Goal: Transaction & Acquisition: Book appointment/travel/reservation

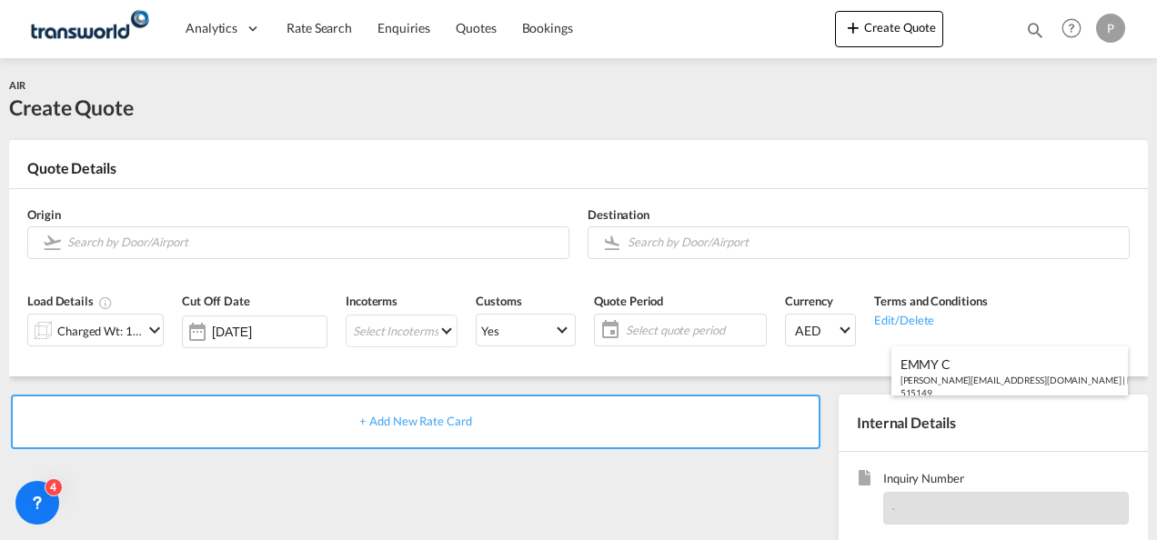
scroll to position [240, 0]
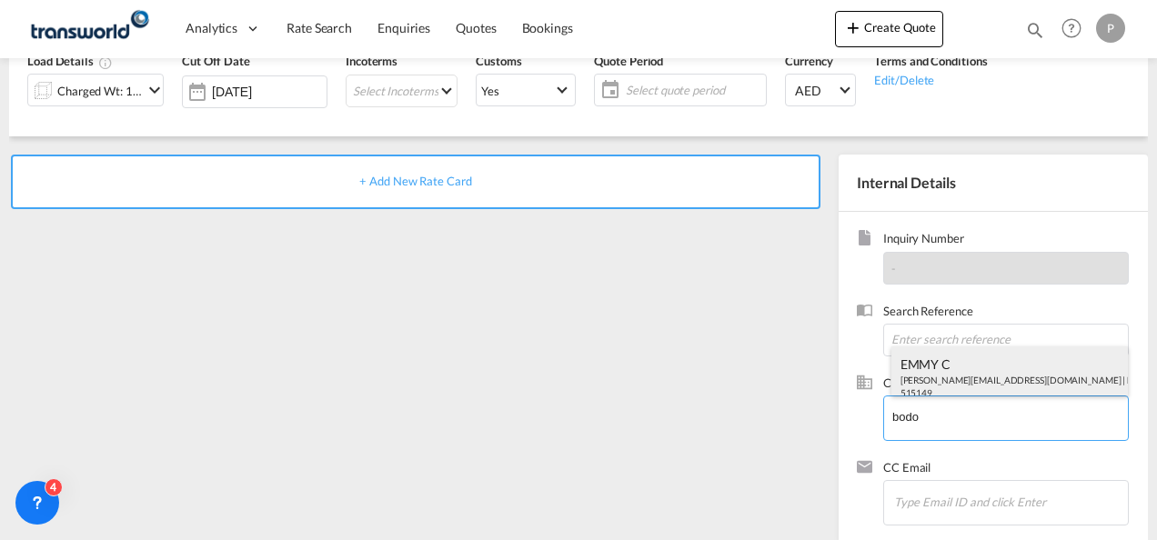
click at [941, 373] on div "EMMY C [PERSON_NAME][EMAIL_ADDRESS][DOMAIN_NAME] | [PERSON_NAME] CHEMIE MIDDLE …" at bounding box center [1009, 378] width 237 height 62
type input "[PERSON_NAME] CHEMIE MIDDLE EAST FZE, EMMY C, [PERSON_NAME][EMAIL_ADDRESS][DOMA…"
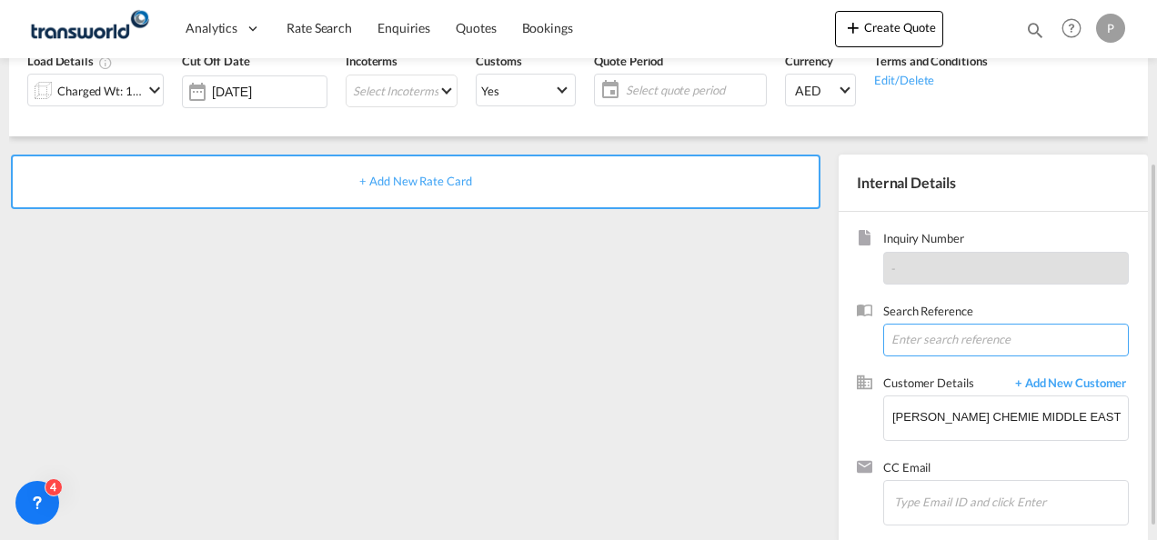
click at [931, 338] on input at bounding box center [1006, 340] width 246 height 33
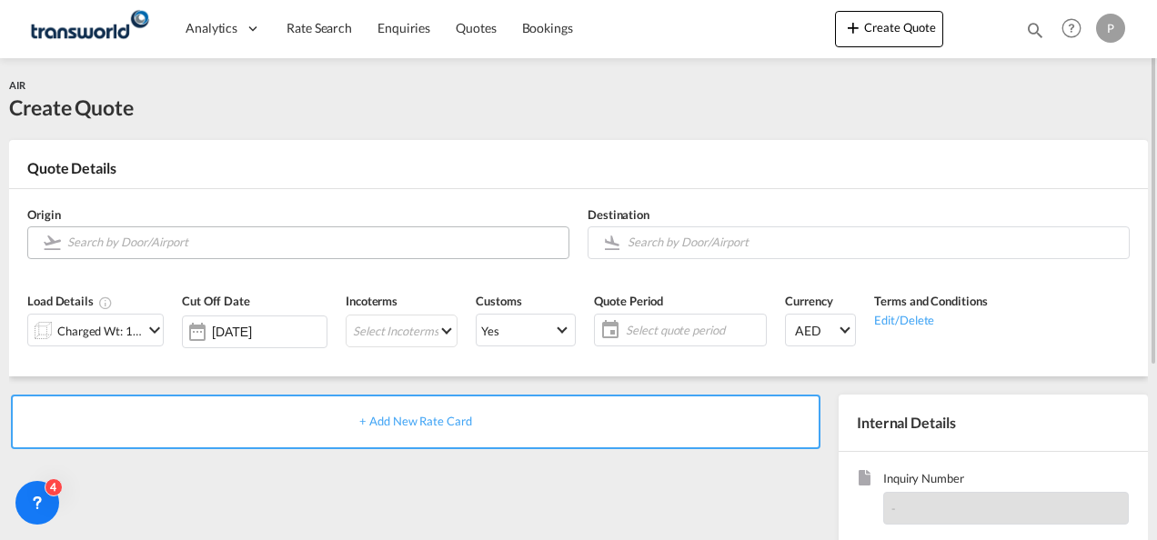
type input "TWG901"
click at [211, 242] on input "Search by Door/Airport" at bounding box center [313, 242] width 492 height 32
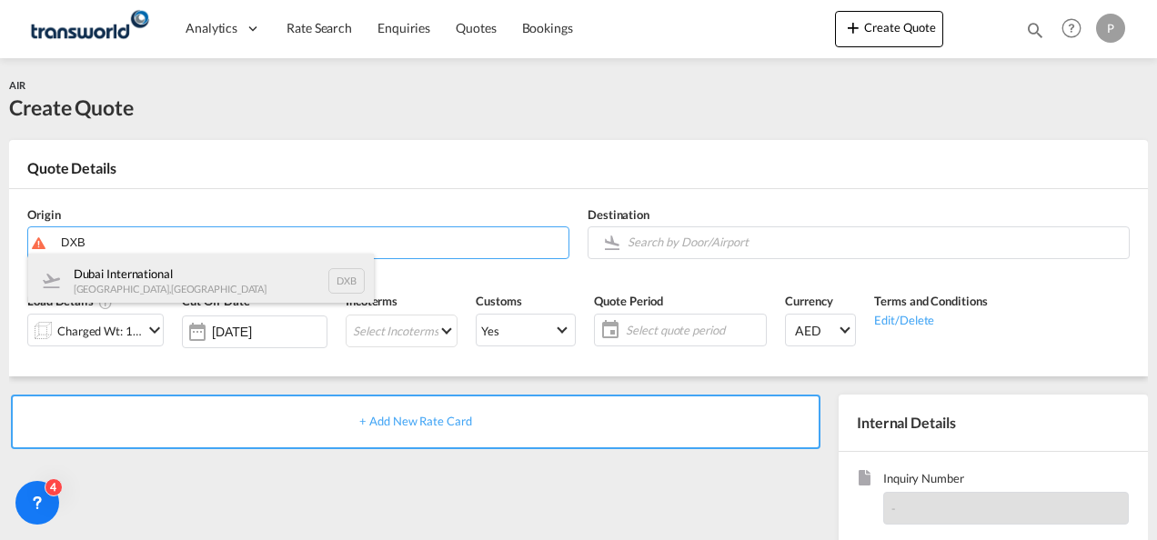
click at [195, 265] on div "Dubai International [GEOGRAPHIC_DATA] , [GEOGRAPHIC_DATA] DXB" at bounding box center [201, 281] width 346 height 55
type input "Dubai International, [GEOGRAPHIC_DATA], DXB"
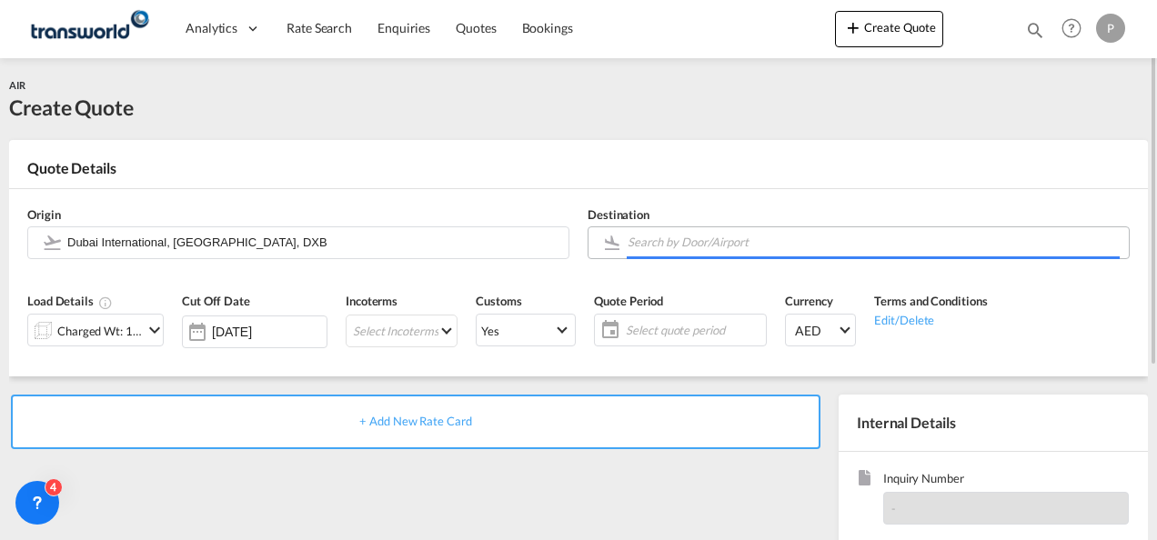
click at [649, 246] on input "Search by Door/Airport" at bounding box center [874, 242] width 492 height 32
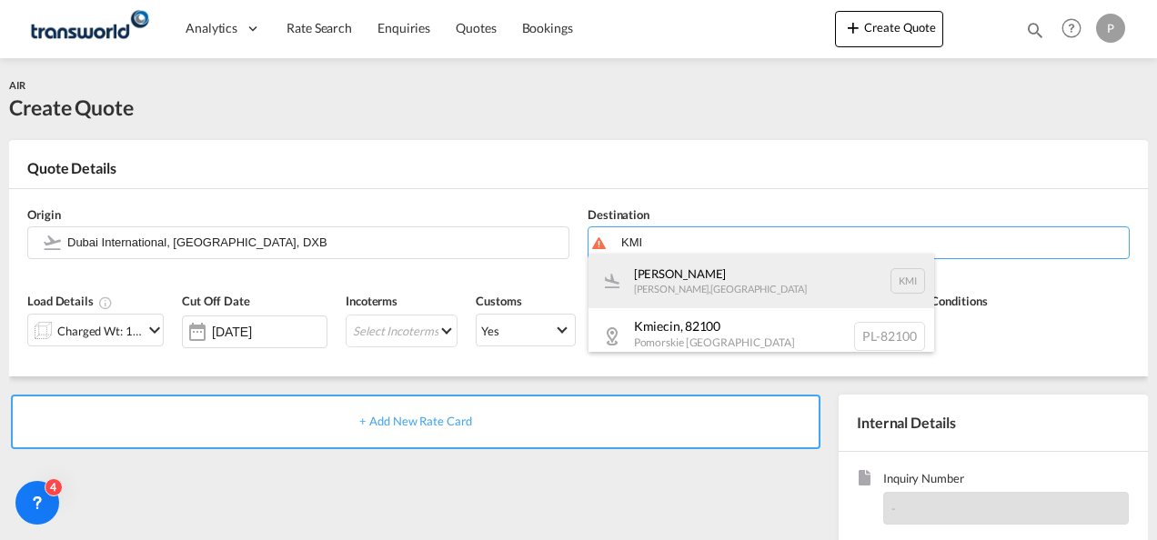
click at [670, 267] on div "[PERSON_NAME] [PERSON_NAME] , [GEOGRAPHIC_DATA] KMI" at bounding box center [762, 281] width 346 height 55
type input "[GEOGRAPHIC_DATA], [GEOGRAPHIC_DATA], KMI"
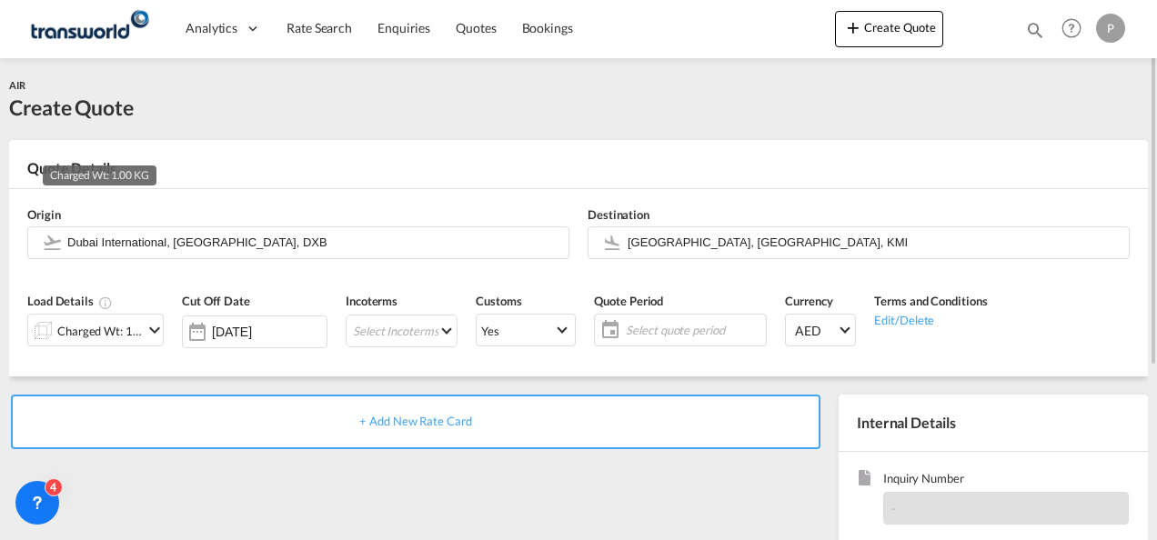
click at [135, 326] on div "Charged Wt: 1.00 KG" at bounding box center [100, 330] width 86 height 25
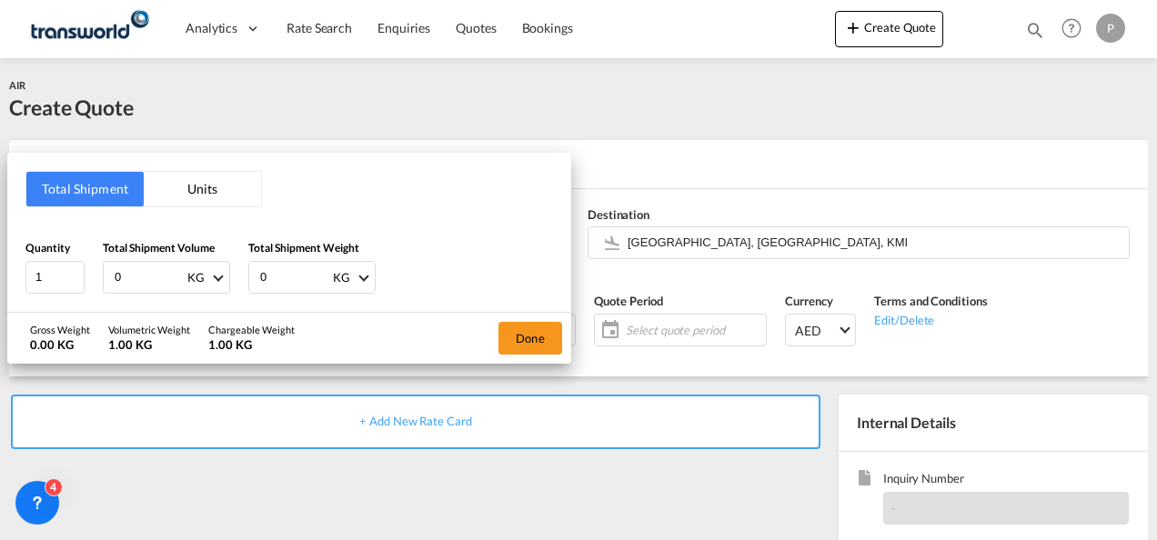
click at [131, 270] on input "0" at bounding box center [149, 277] width 73 height 31
type input "41"
click at [295, 277] on input "0" at bounding box center [294, 277] width 73 height 31
type input "16.05"
click at [534, 335] on button "Done" at bounding box center [530, 338] width 64 height 33
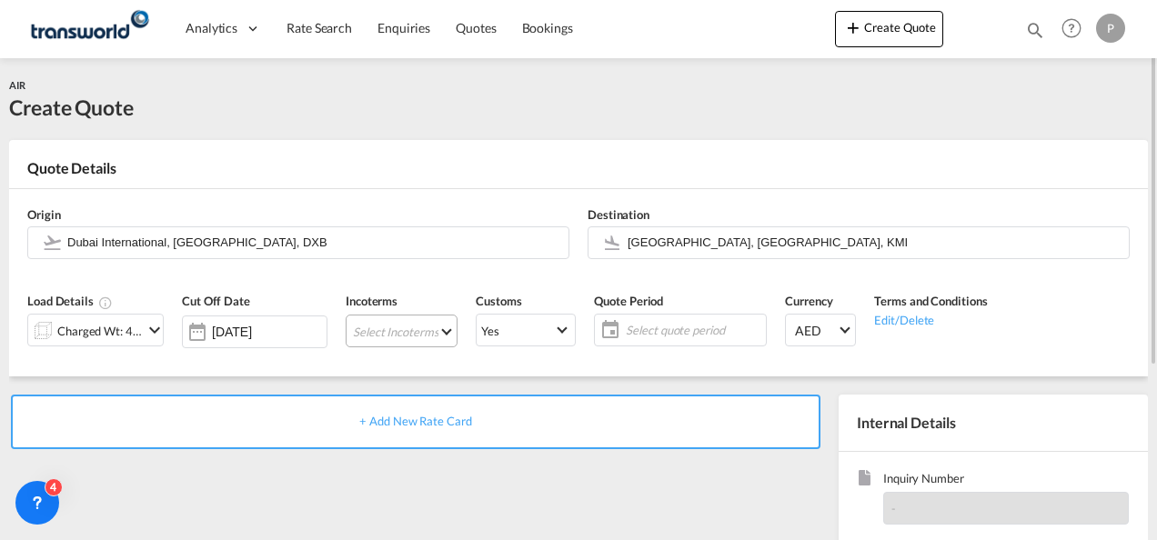
click at [412, 326] on md-select "Select Incoterms CIF - import Cost,Insurance and Freight FAS - export Free Alon…" at bounding box center [402, 331] width 112 height 33
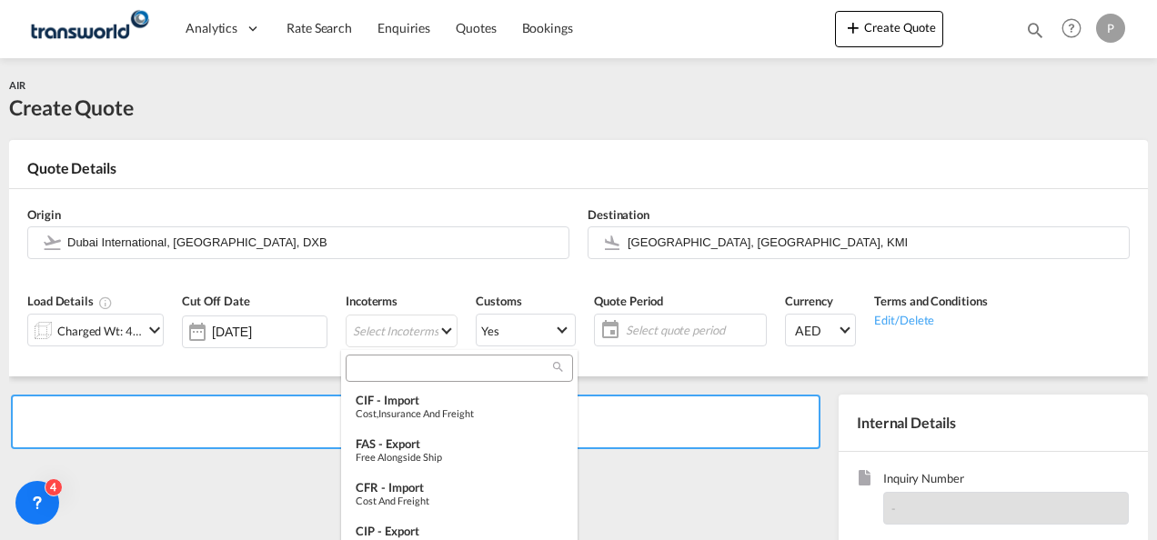
click at [390, 362] on input "search" at bounding box center [452, 368] width 202 height 16
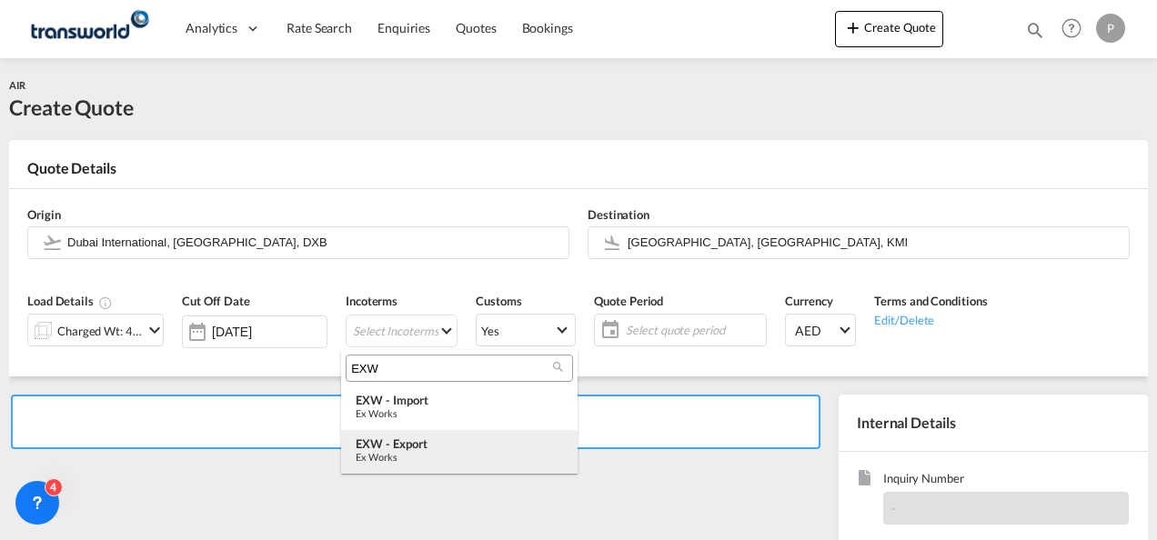
type input "EXW"
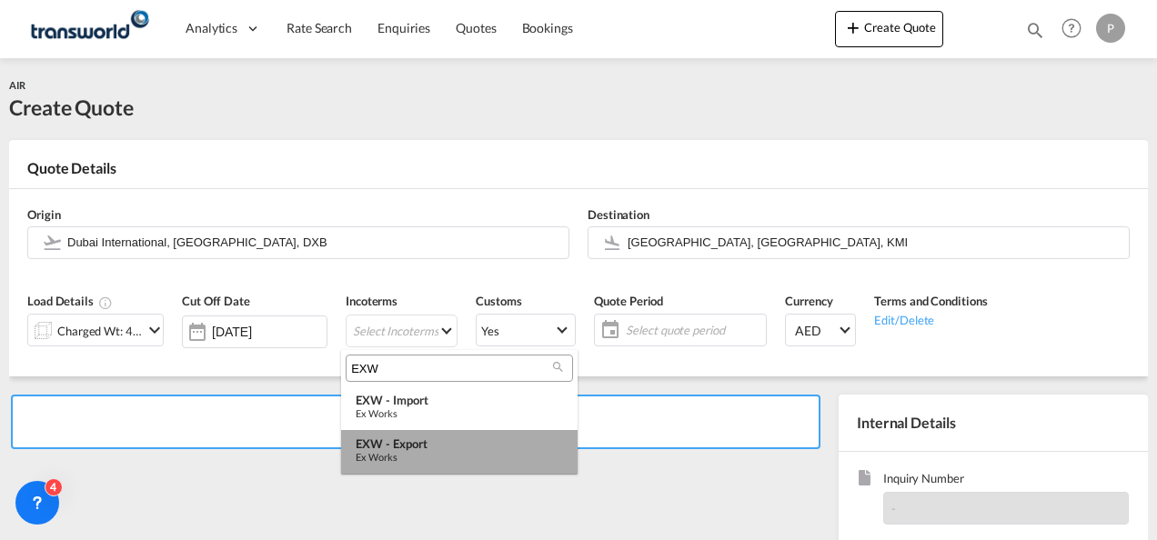
click at [411, 442] on div "EXW - export" at bounding box center [459, 444] width 207 height 15
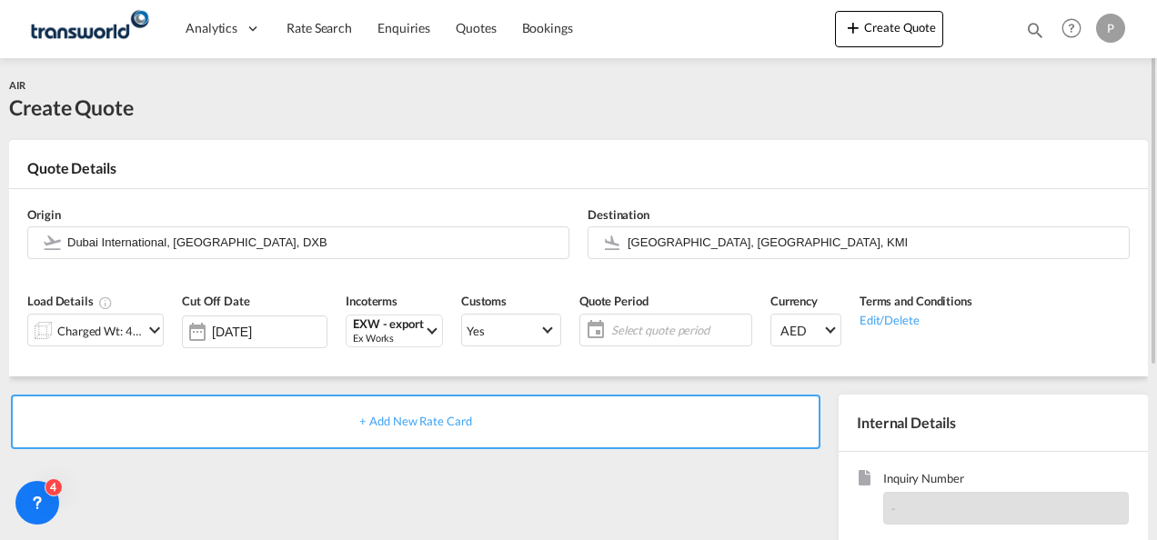
click at [664, 331] on span "Select quote period" at bounding box center [679, 330] width 136 height 16
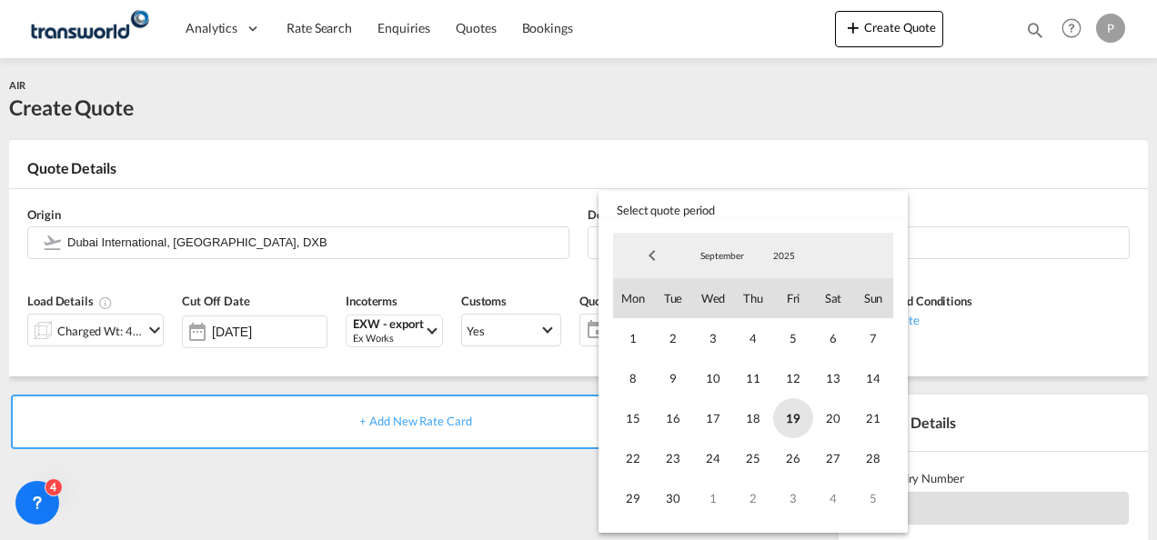
click at [786, 416] on span "19" at bounding box center [793, 418] width 40 height 40
click at [687, 495] on span "30" at bounding box center [673, 498] width 40 height 40
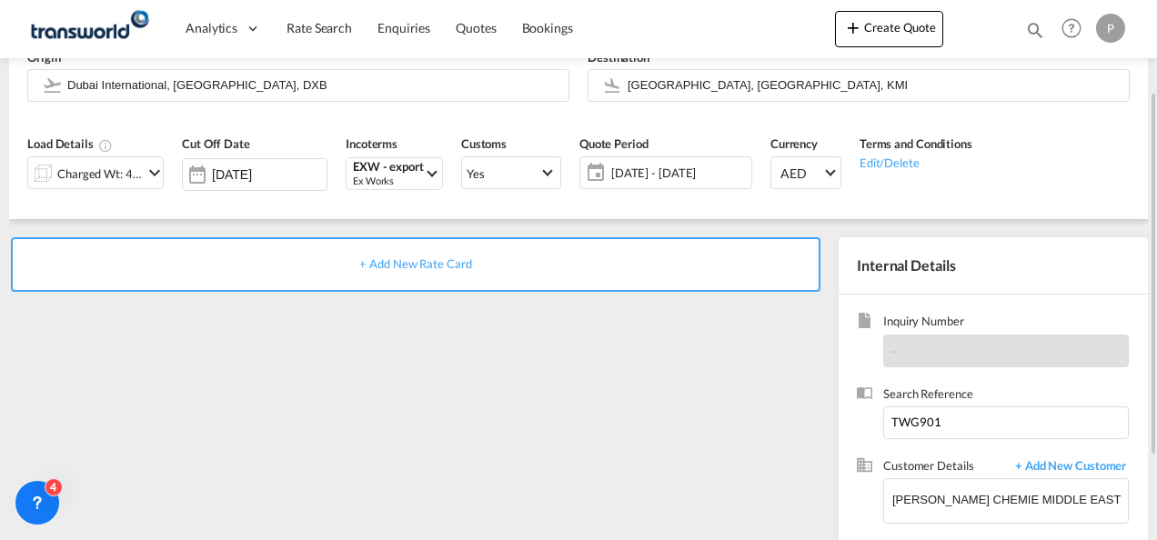
scroll to position [167, 0]
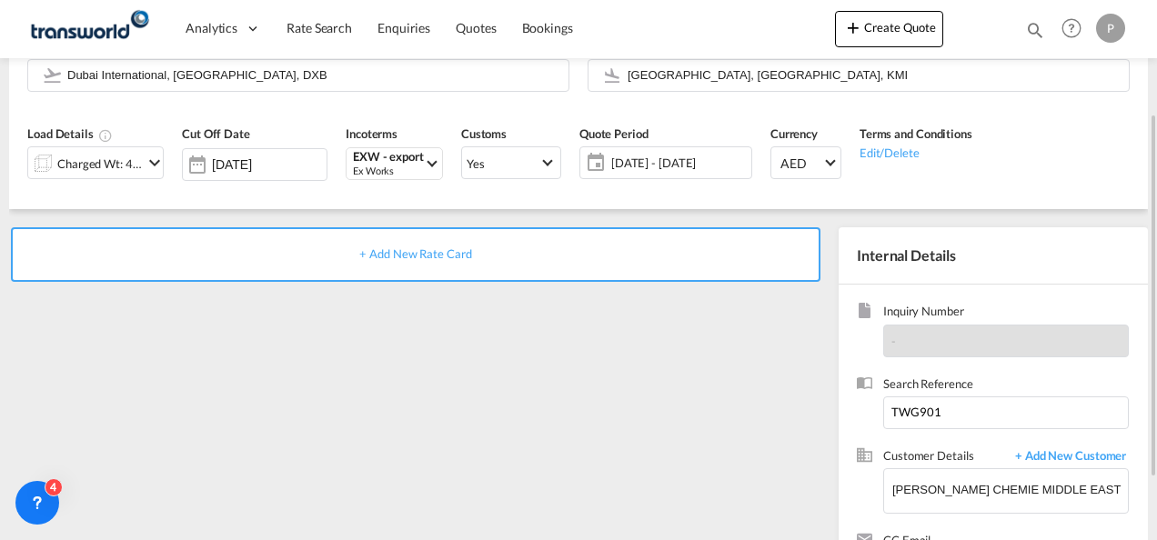
click at [446, 253] on span "+ Add New Rate Card" at bounding box center [415, 254] width 112 height 15
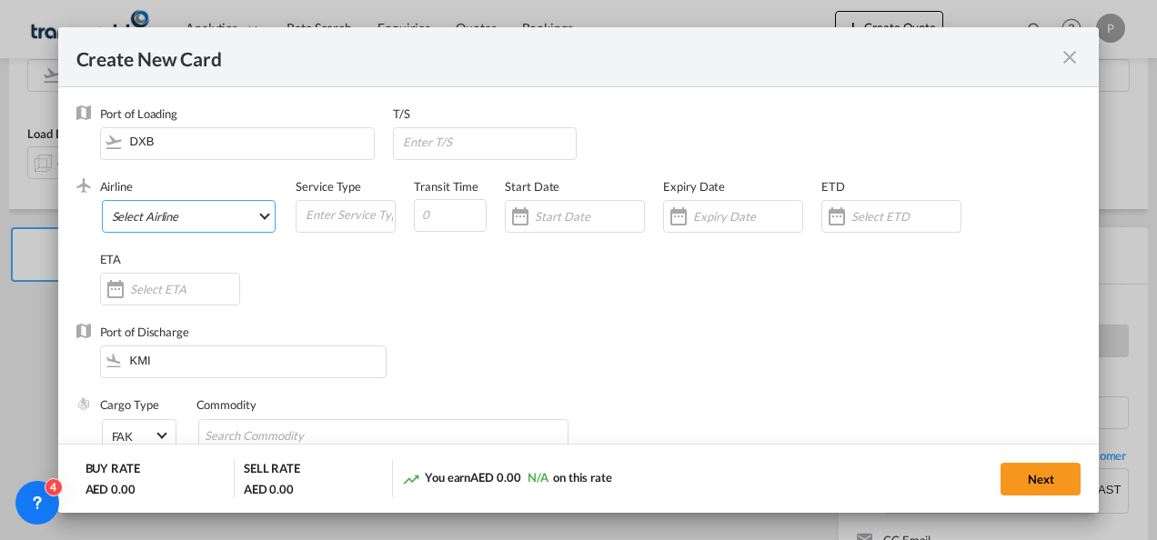
click at [224, 212] on md-select "Select Airline AIR EXPRESS S.A. (1166- / -) CMA CGM Air Cargo (1140-2C / -) DDW…" at bounding box center [189, 216] width 175 height 33
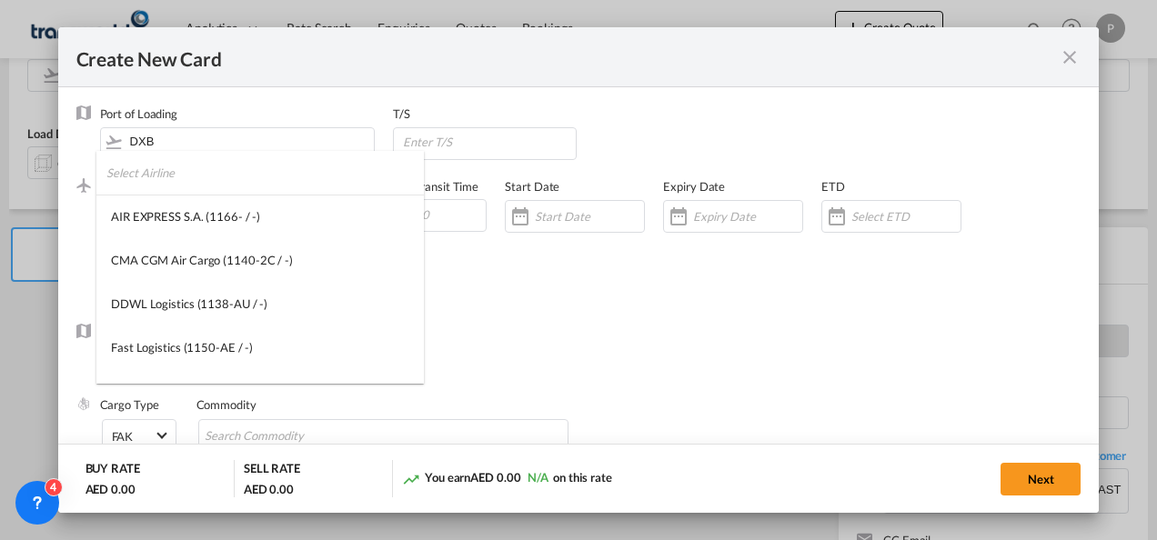
click at [233, 171] on input "search" at bounding box center [264, 173] width 317 height 44
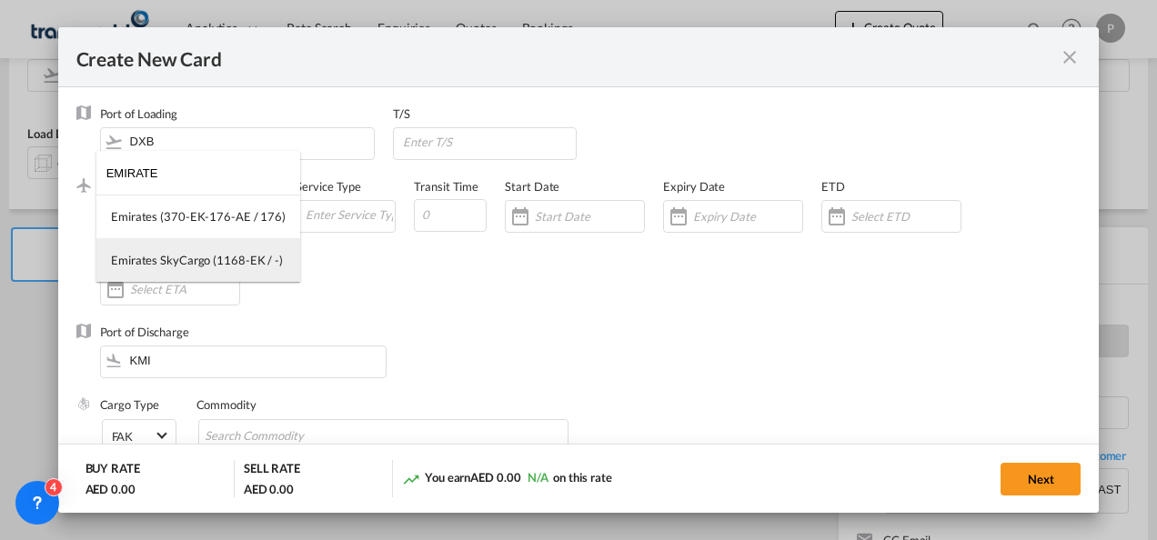
type input "EMIRATE"
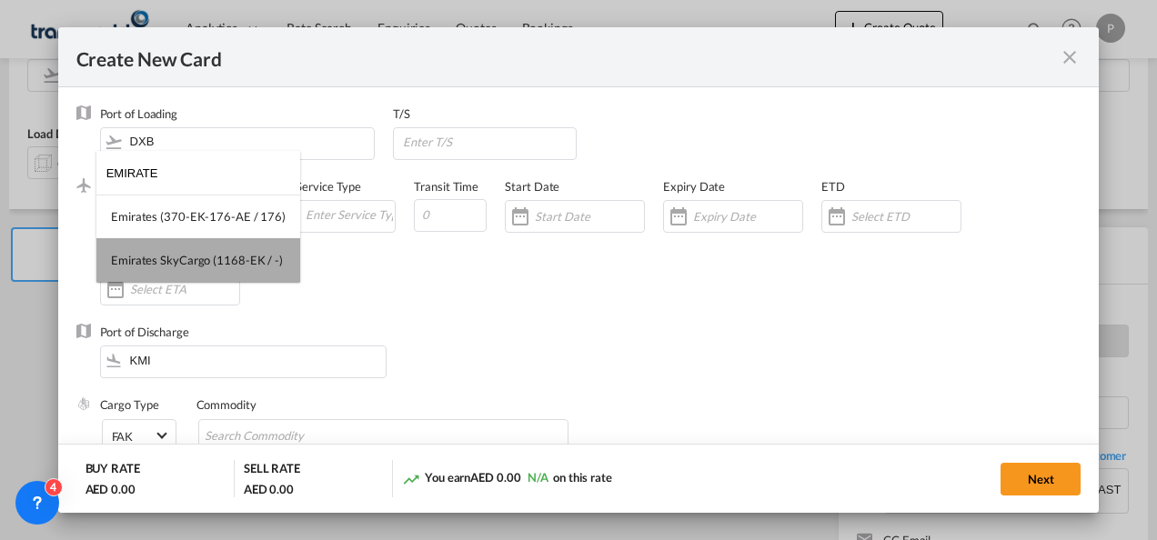
click at [233, 253] on div "Emirates SkyCargo (1168-EK / -)" at bounding box center [197, 260] width 172 height 16
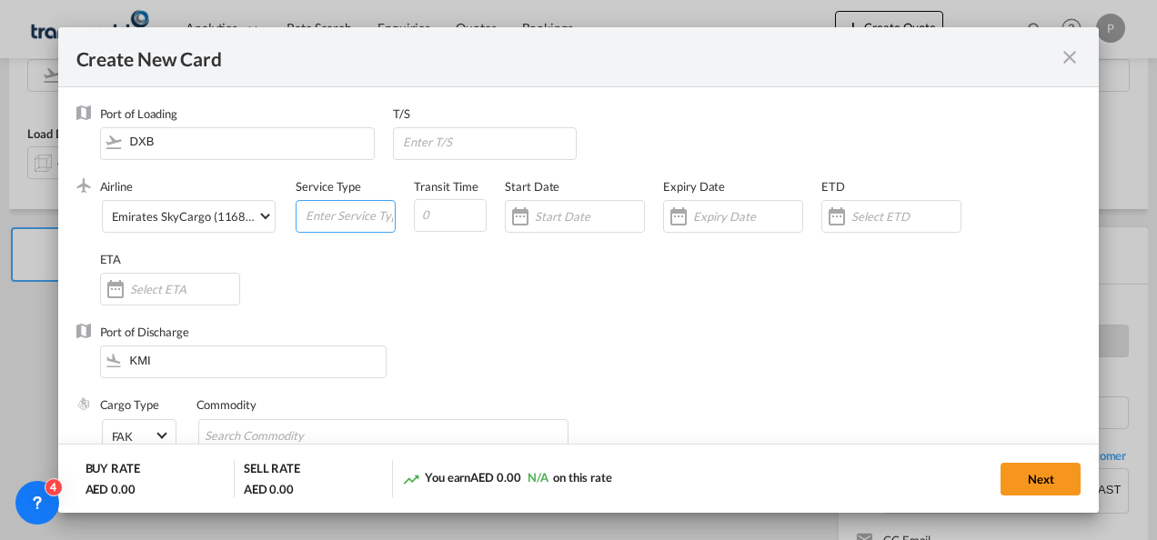
click at [327, 216] on input "Create New CardPort ..." at bounding box center [349, 214] width 91 height 27
type input "EXW EXPORT"
click at [863, 216] on input "Create New CardPort ..." at bounding box center [905, 216] width 109 height 15
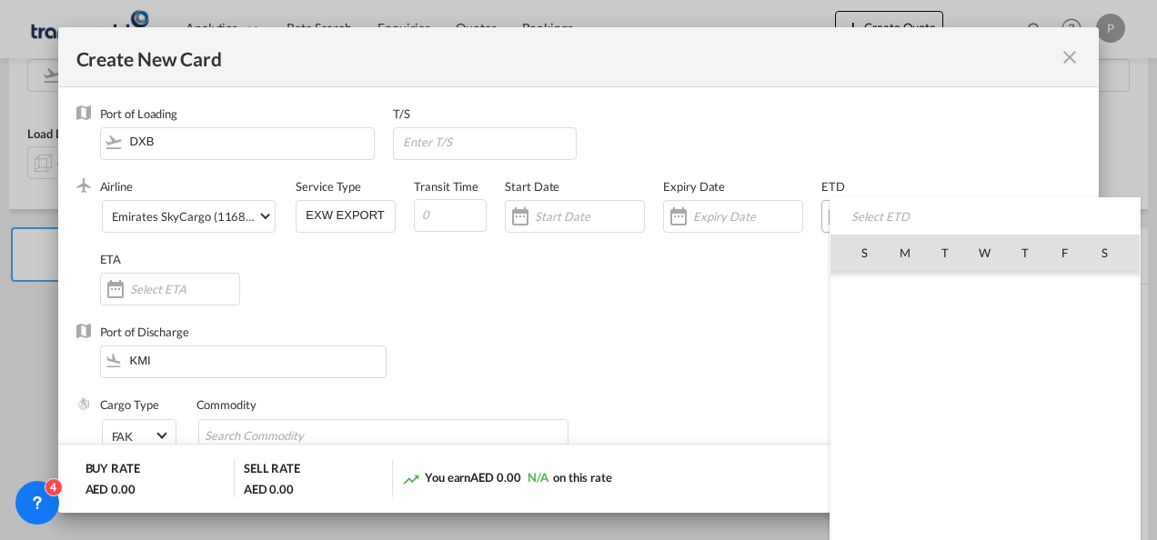
scroll to position [421356, 0]
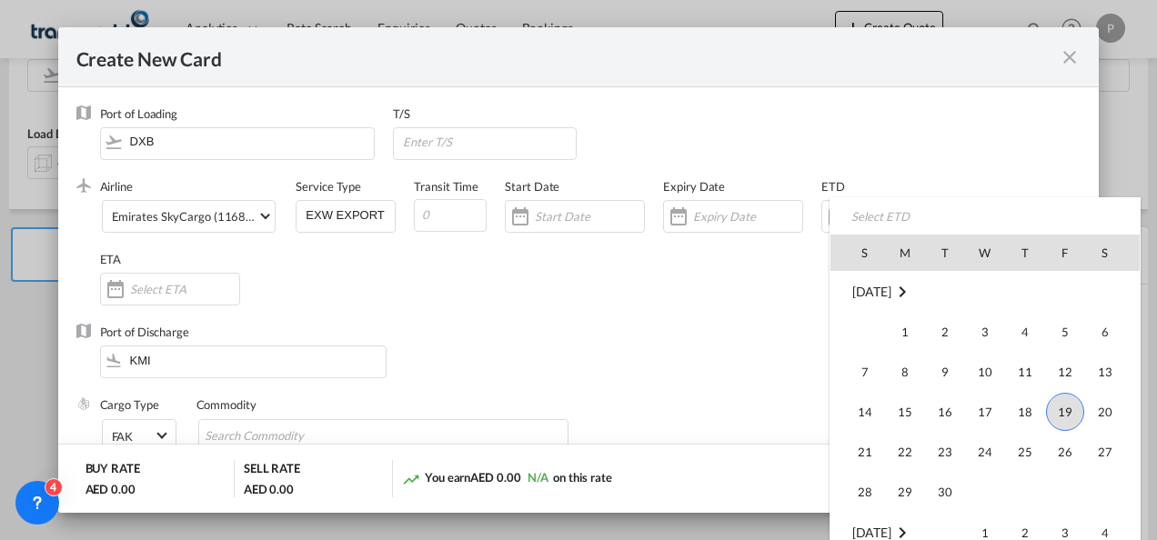
click at [693, 212] on div at bounding box center [578, 270] width 1157 height 540
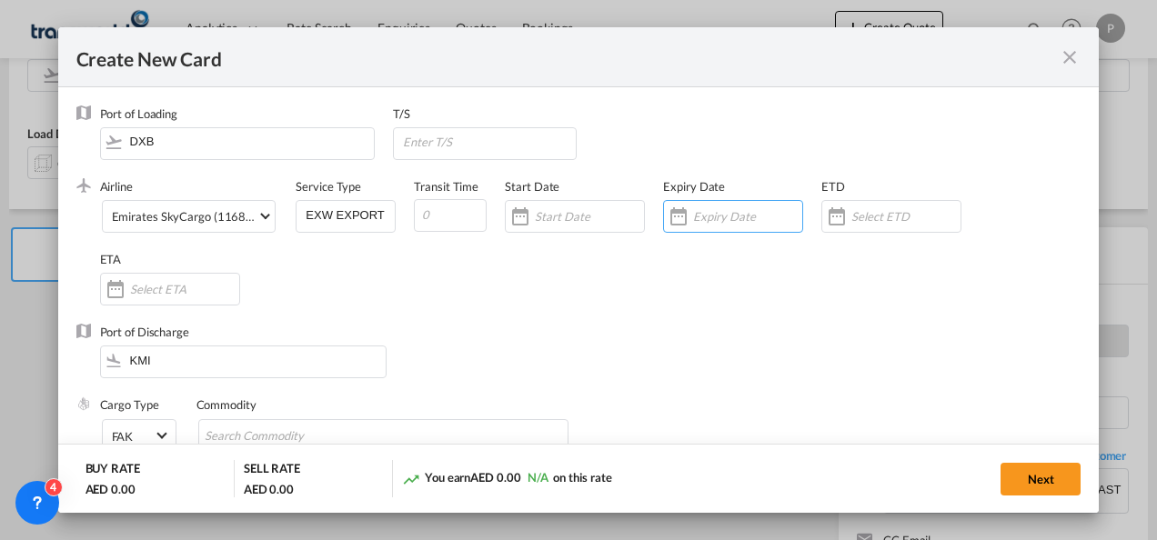
click at [693, 212] on input "Create New CardPort ..." at bounding box center [747, 216] width 109 height 15
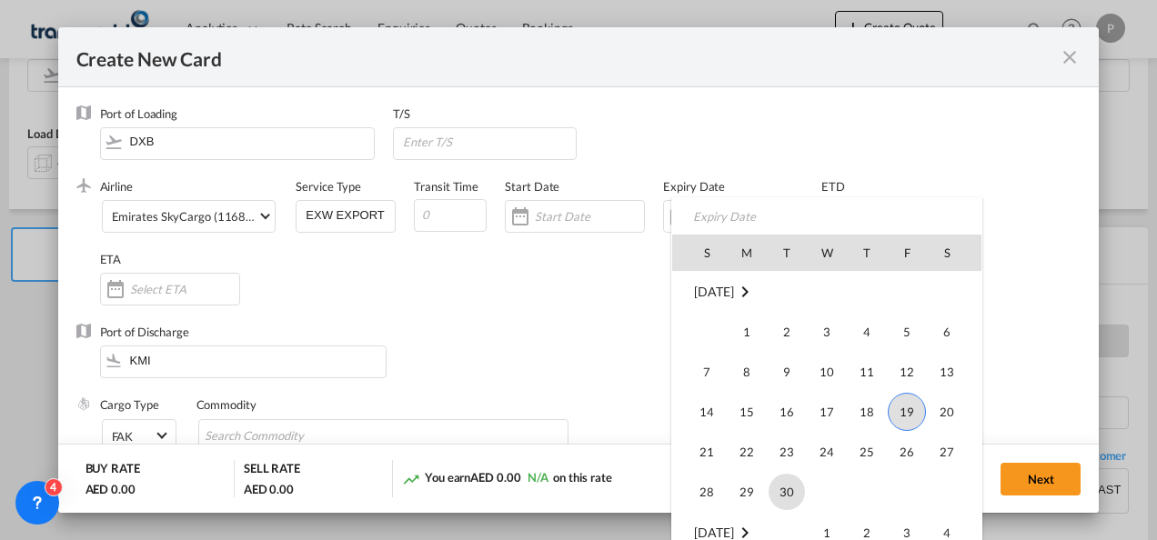
click at [790, 488] on span "30" at bounding box center [787, 492] width 36 height 36
type input "[DATE]"
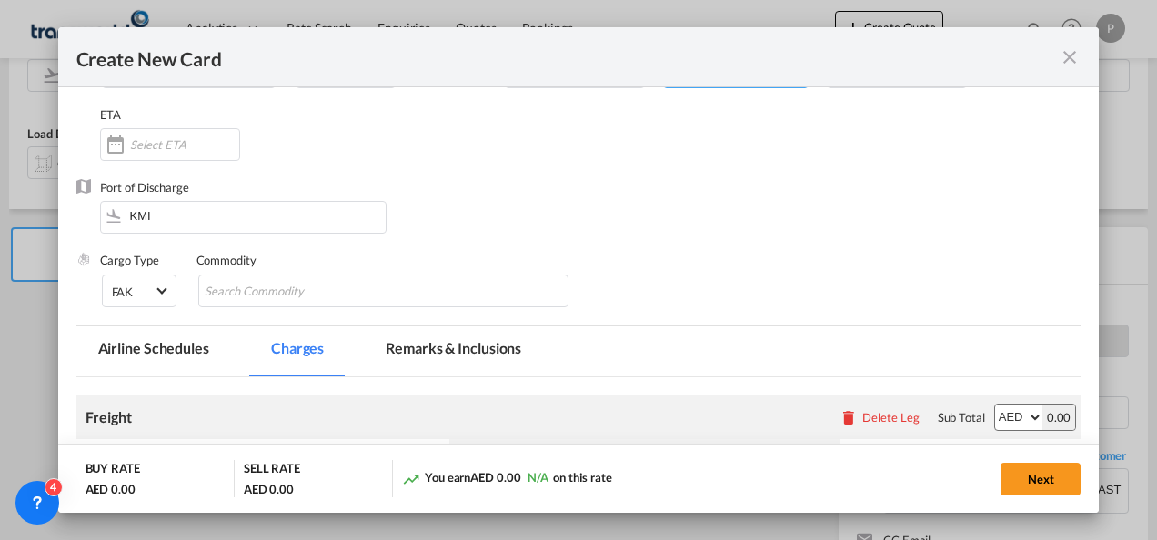
scroll to position [146, 0]
click at [335, 289] on input "Chips input." at bounding box center [288, 291] width 166 height 29
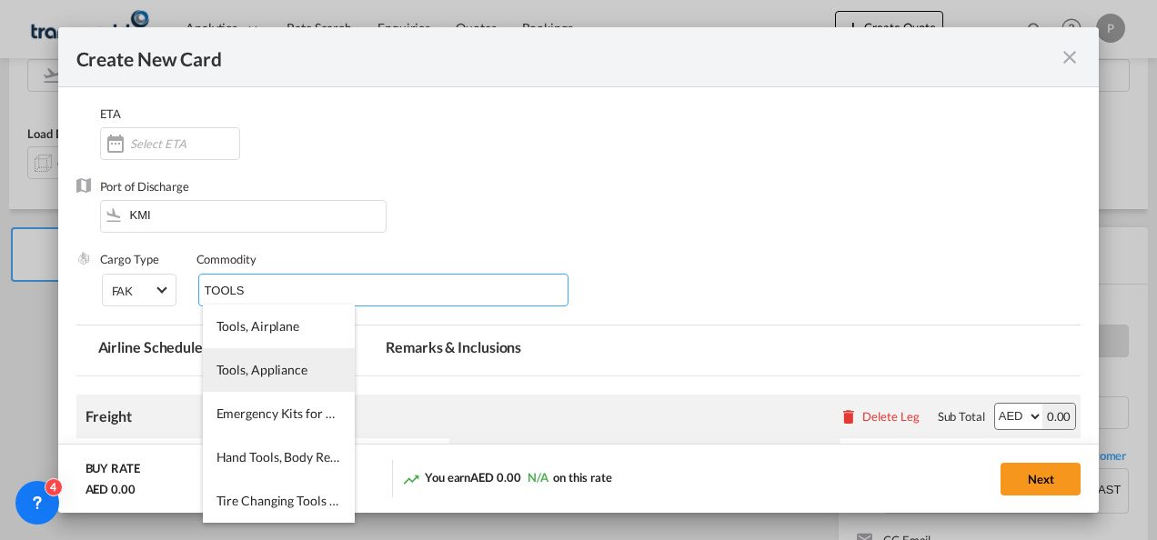
type input "TOOLS"
click at [282, 367] on span "Tools, Appliance" at bounding box center [261, 369] width 91 height 15
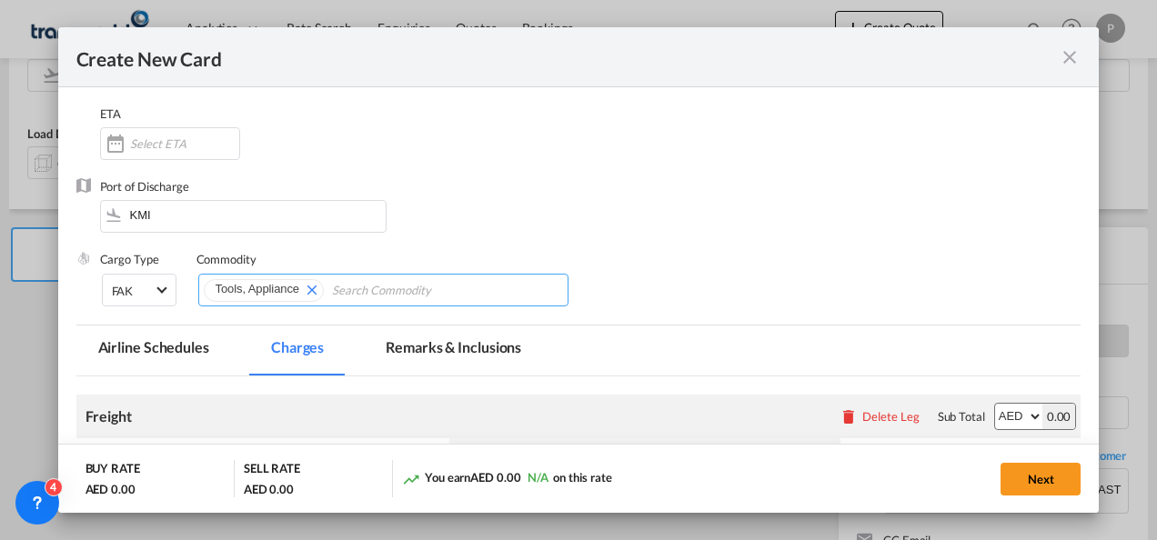
scroll to position [321, 0]
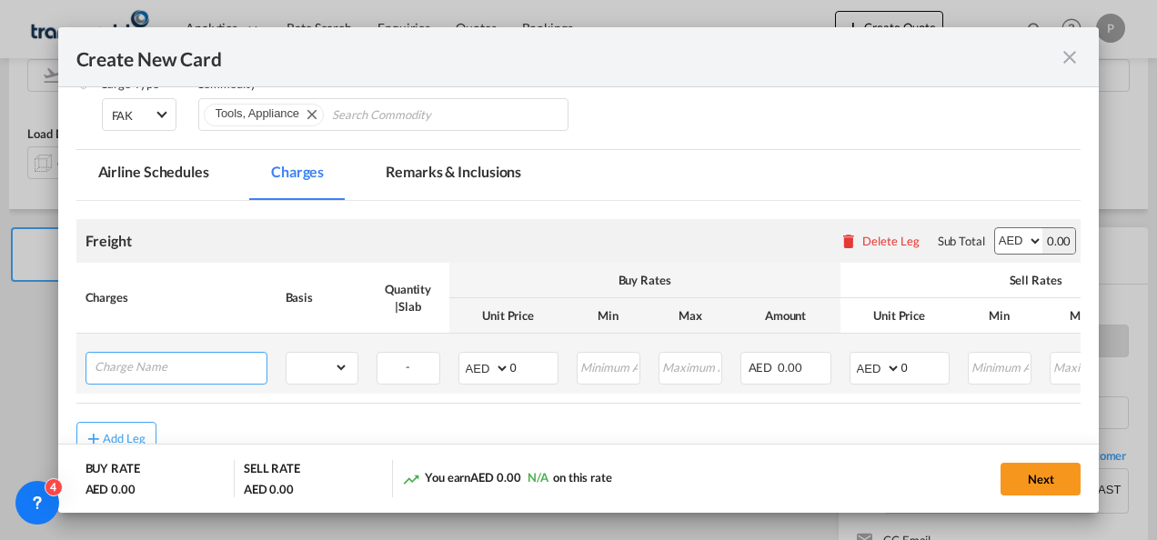
click at [211, 367] on input "Charge Name" at bounding box center [181, 366] width 172 height 27
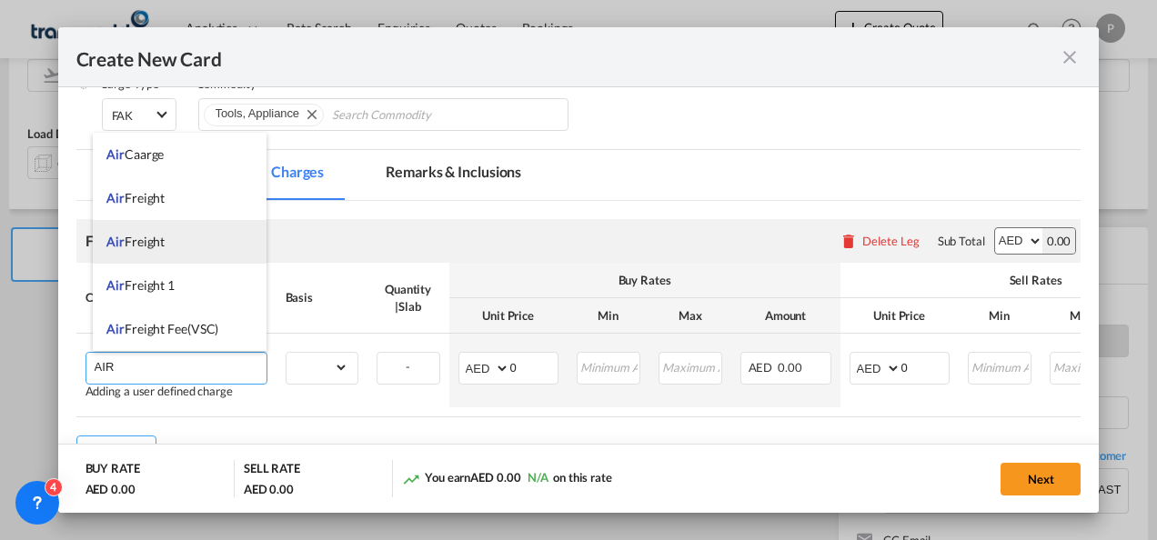
click at [193, 244] on li "Air Freight" at bounding box center [180, 242] width 174 height 44
type input "Air Freight"
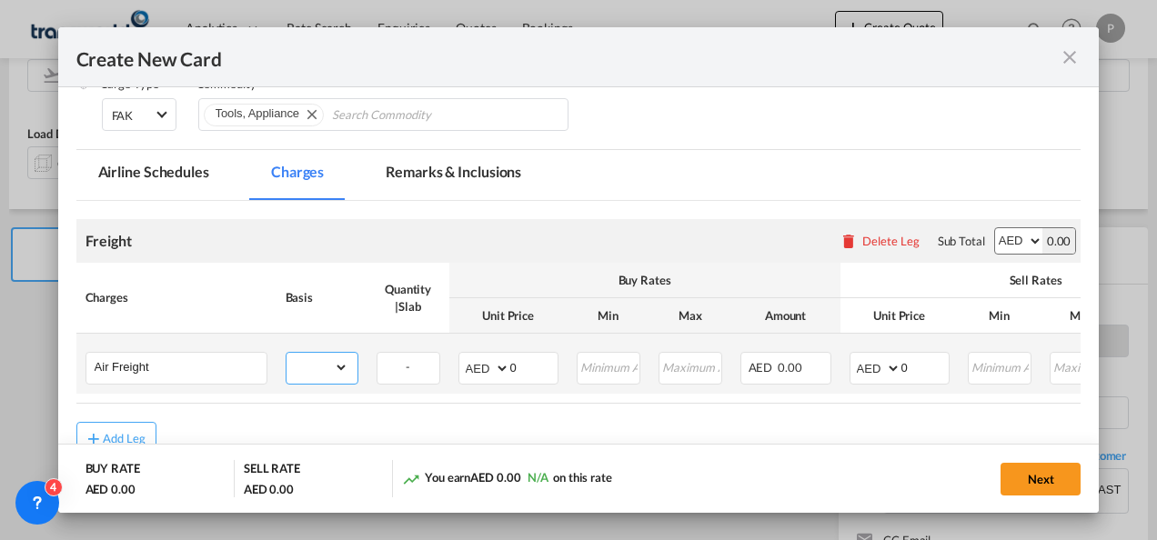
click at [333, 367] on select "gross_weight volumetric_weight per_shipment per_bl per_km % on air freight per_…" at bounding box center [318, 367] width 62 height 29
select select "per_shipment"
click at [287, 353] on select "gross_weight volumetric_weight per_shipment per_bl per_km % on air freight per_…" at bounding box center [318, 367] width 62 height 29
click at [533, 367] on input "0" at bounding box center [533, 366] width 47 height 27
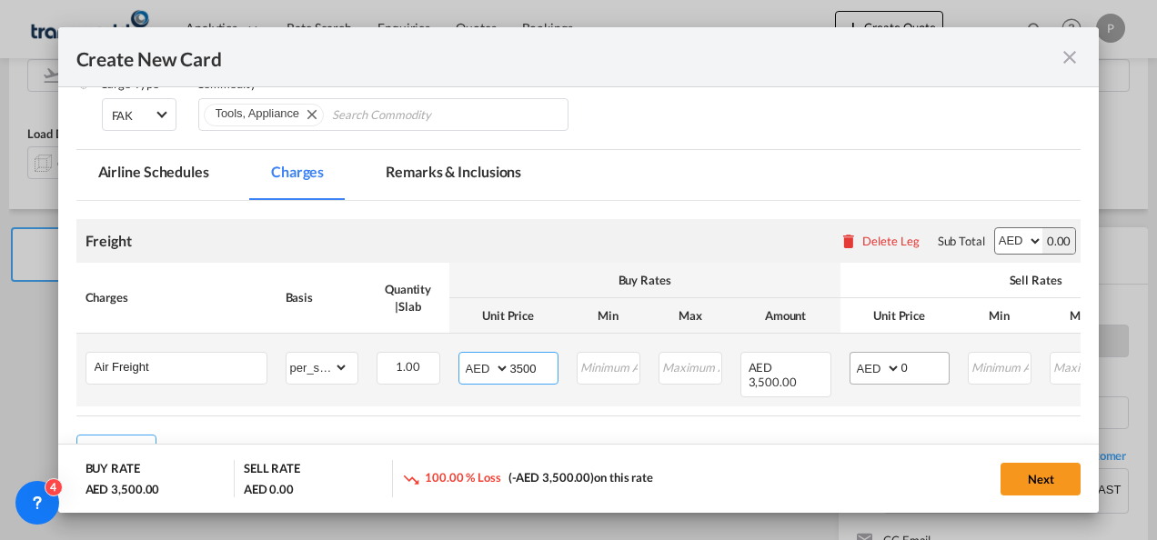
type input "3500"
click at [933, 366] on input "0" at bounding box center [924, 366] width 47 height 27
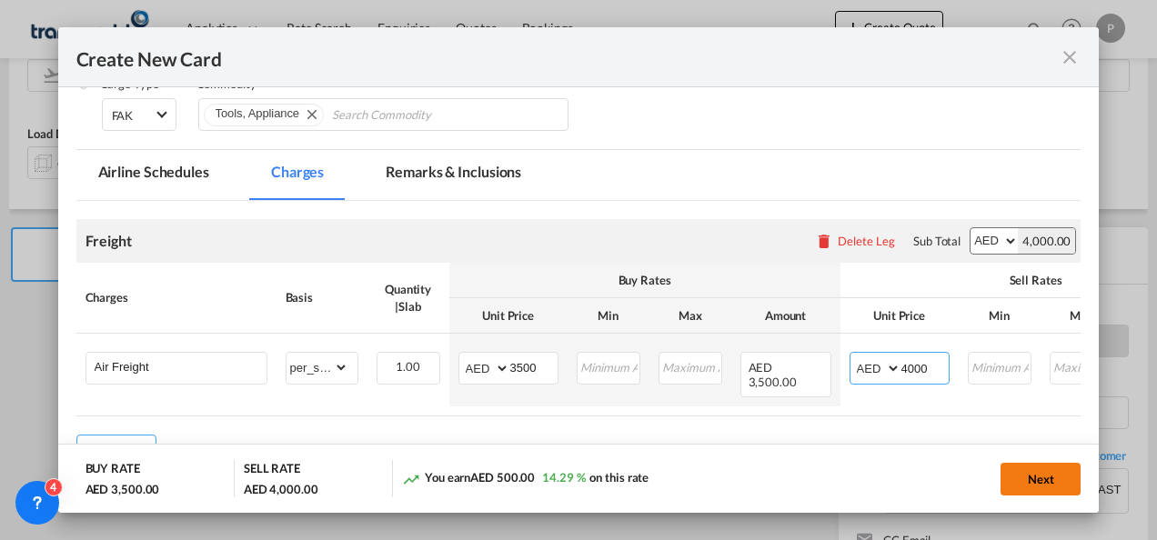
type input "4000"
click at [1041, 472] on button "Next" at bounding box center [1041, 479] width 80 height 33
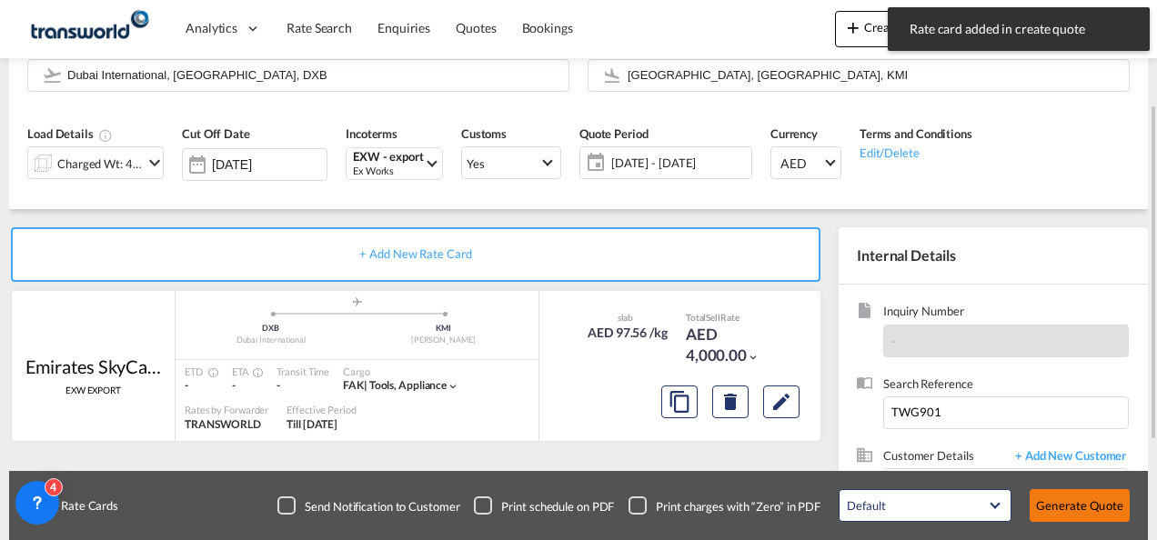
click at [1088, 499] on button "Generate Quote" at bounding box center [1080, 505] width 100 height 33
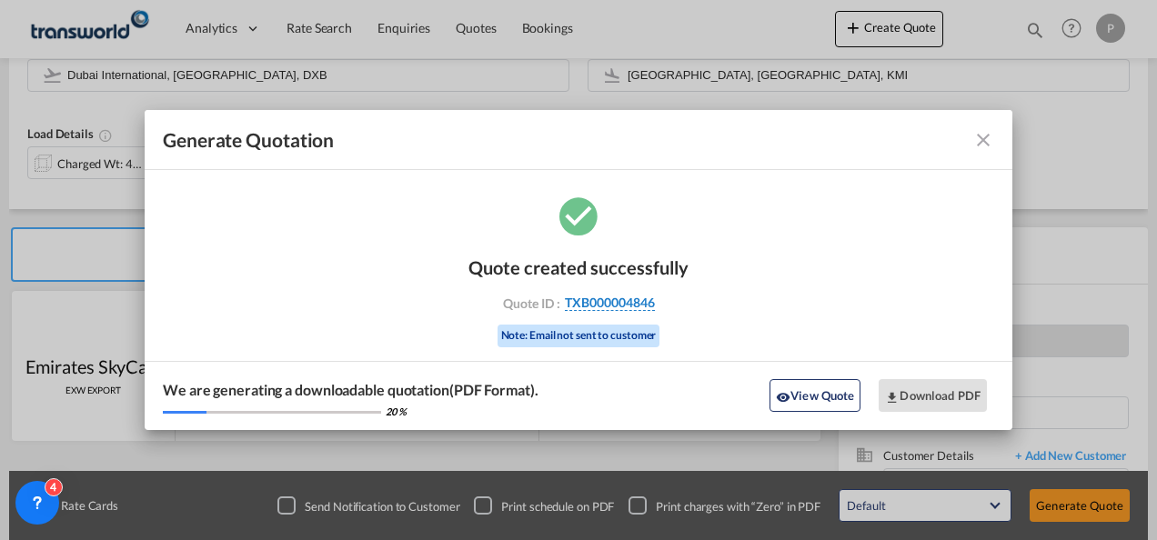
click at [602, 296] on span "TXB000004846" at bounding box center [610, 303] width 90 height 16
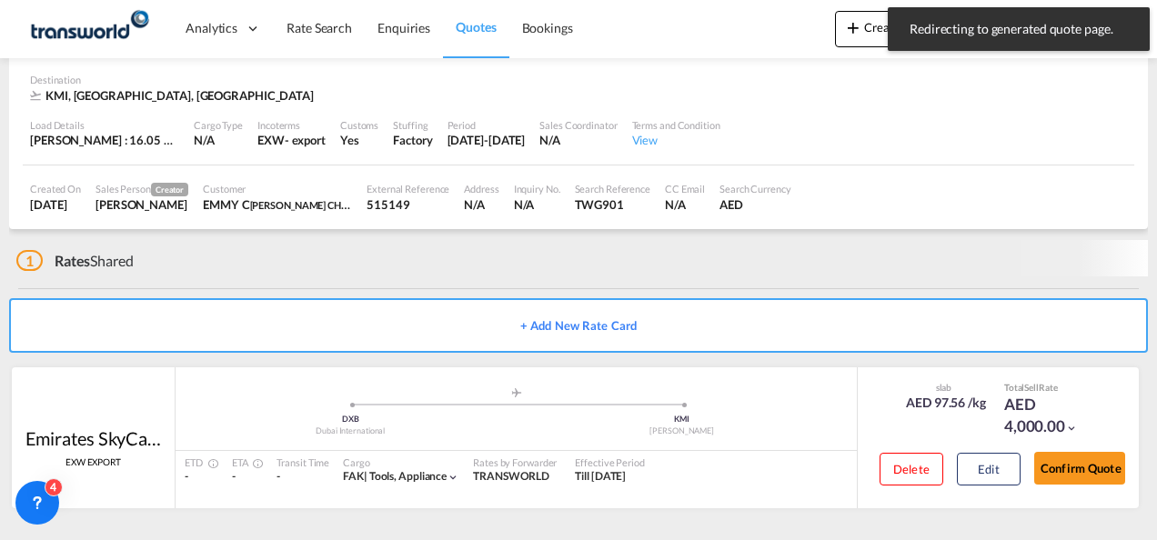
scroll to position [111, 0]
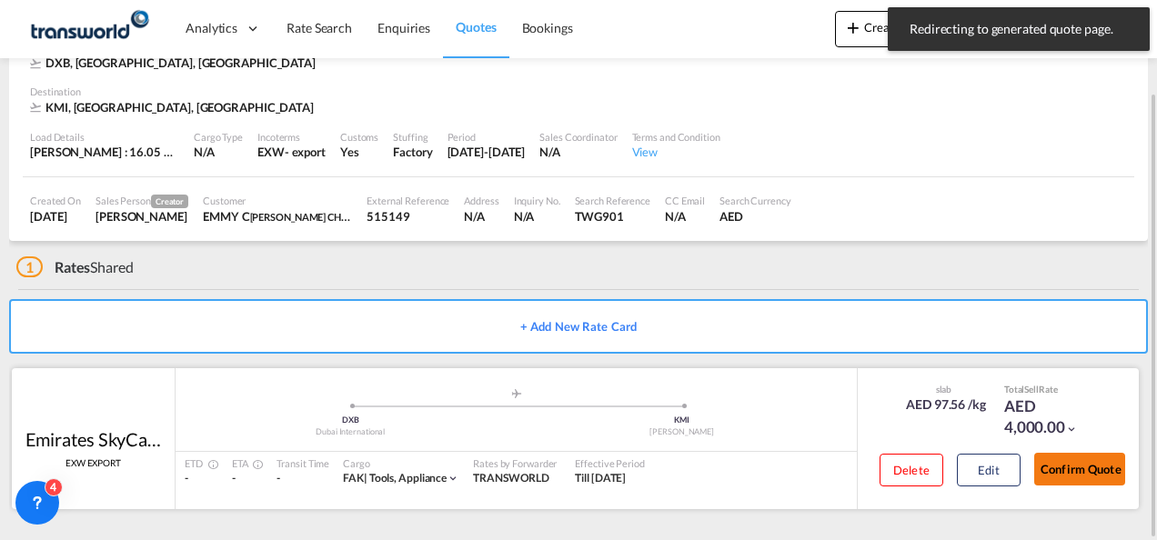
click at [1096, 467] on button "Confirm Quote" at bounding box center [1079, 469] width 91 height 33
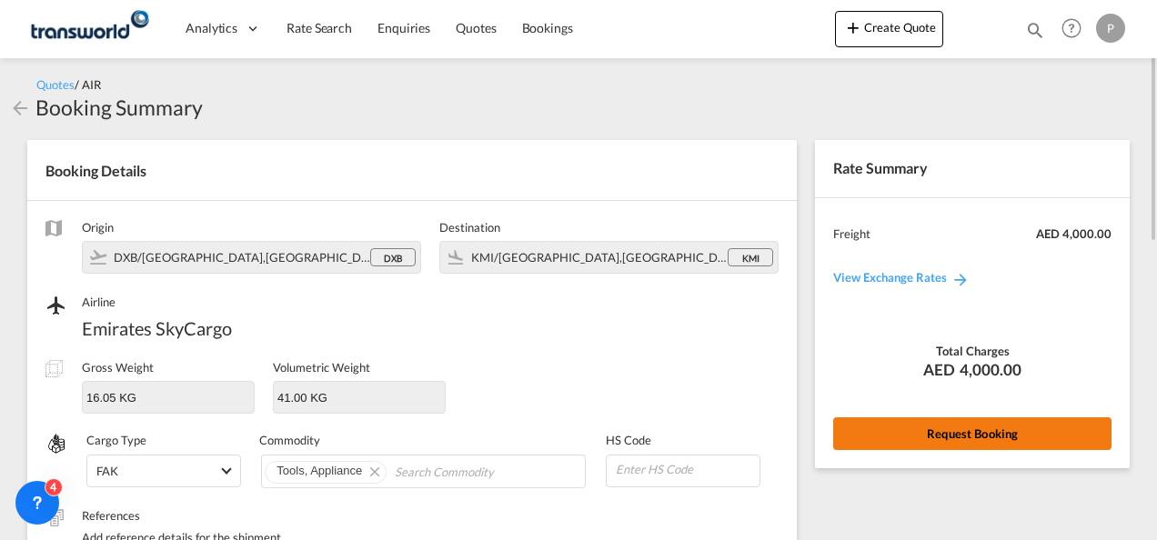
click at [987, 438] on button "Request Booking" at bounding box center [972, 434] width 278 height 33
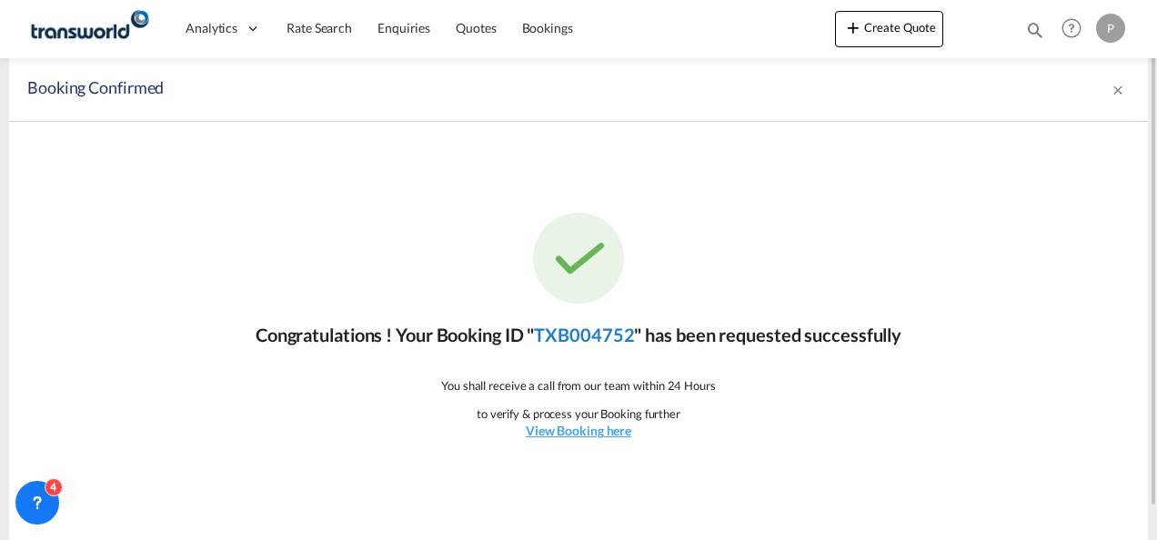
click at [611, 341] on link "TXB004752" at bounding box center [584, 335] width 100 height 22
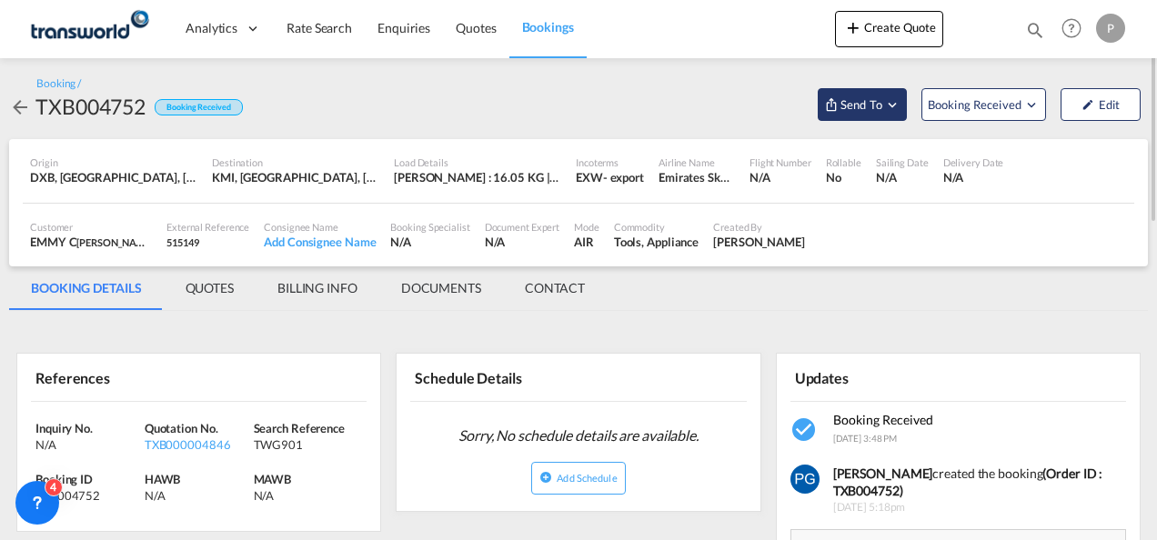
click at [876, 109] on span "Send To" at bounding box center [861, 105] width 45 height 18
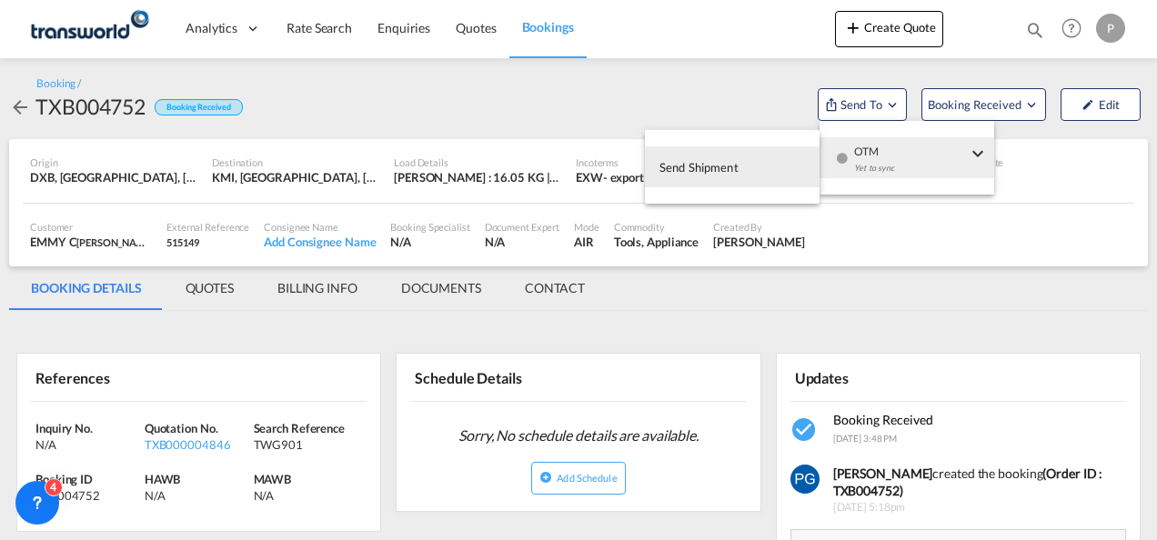
click at [790, 151] on button "Send Shipment" at bounding box center [732, 166] width 175 height 41
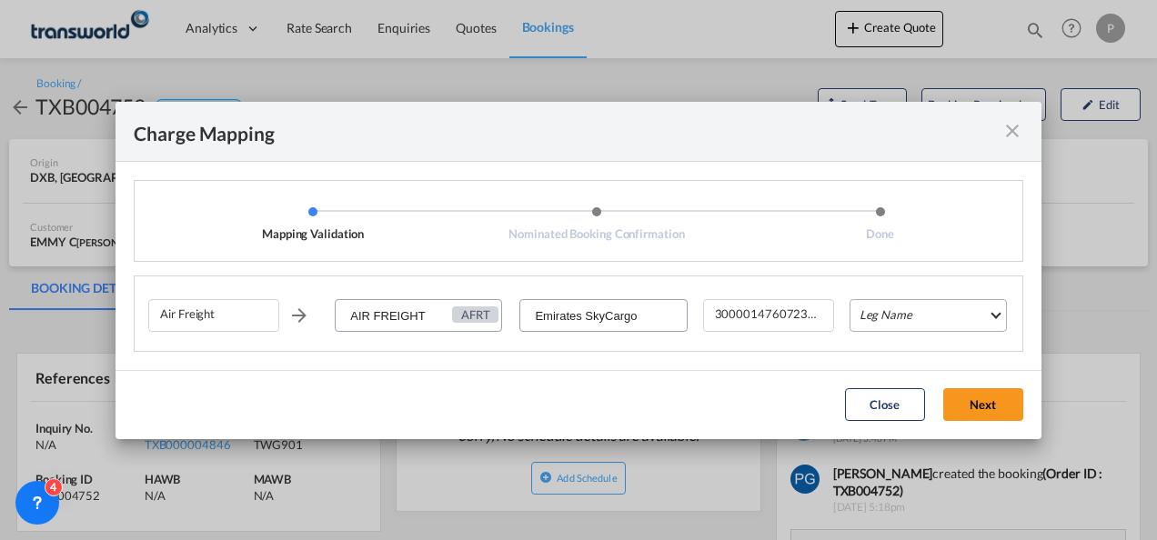
click at [895, 305] on md-select "Leg Name HANDLING ORIGIN HANDLING DESTINATION OTHERS TL PICK UP CUSTOMS ORIGIN …" at bounding box center [928, 315] width 157 height 33
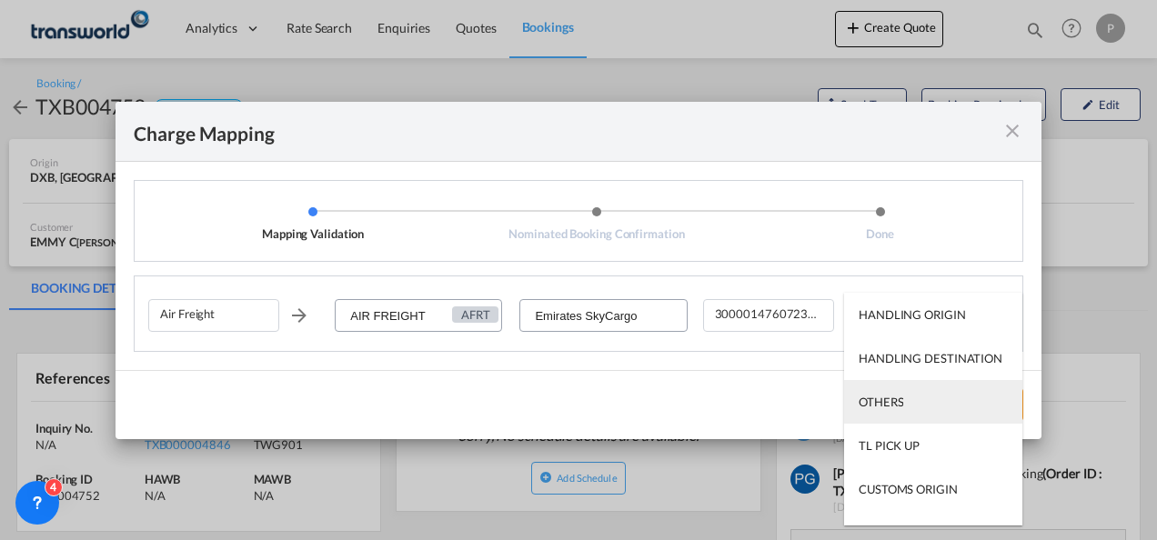
scroll to position [116, 0]
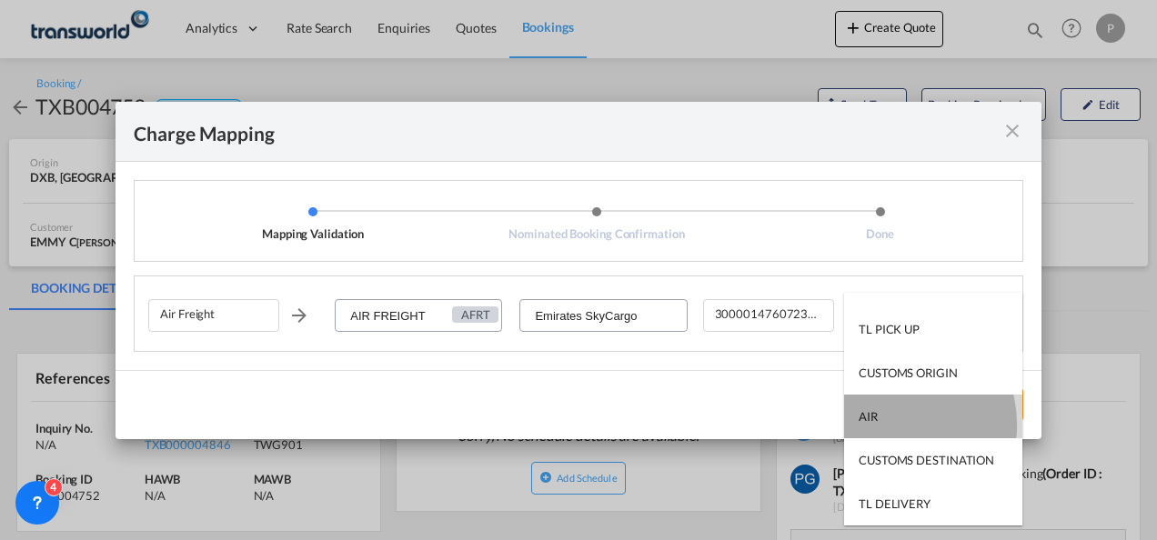
click at [888, 424] on md-option "AIR" at bounding box center [933, 417] width 178 height 44
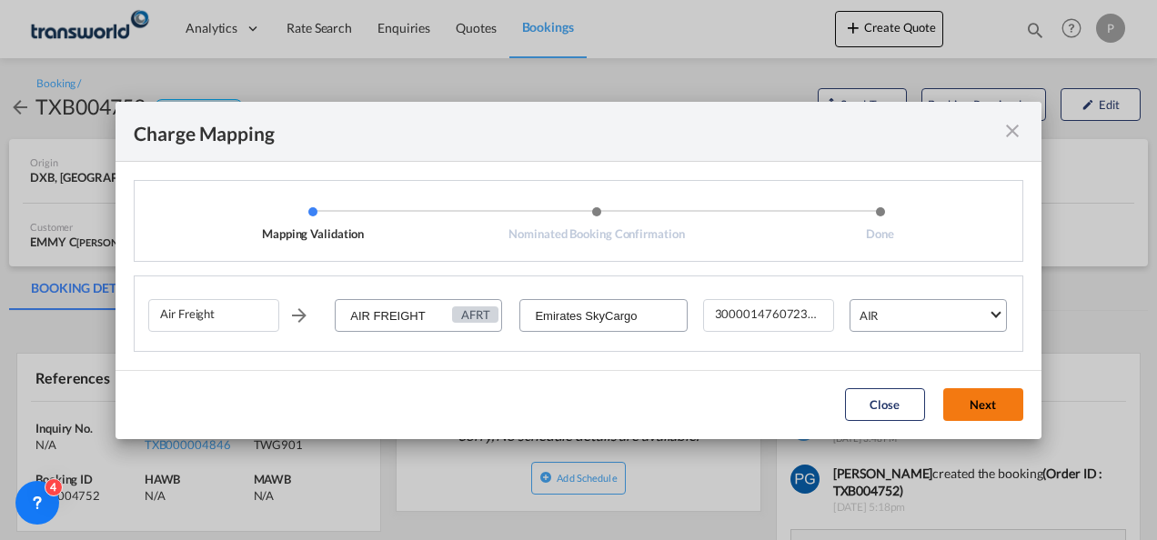
click at [983, 388] on button "Next" at bounding box center [983, 404] width 80 height 33
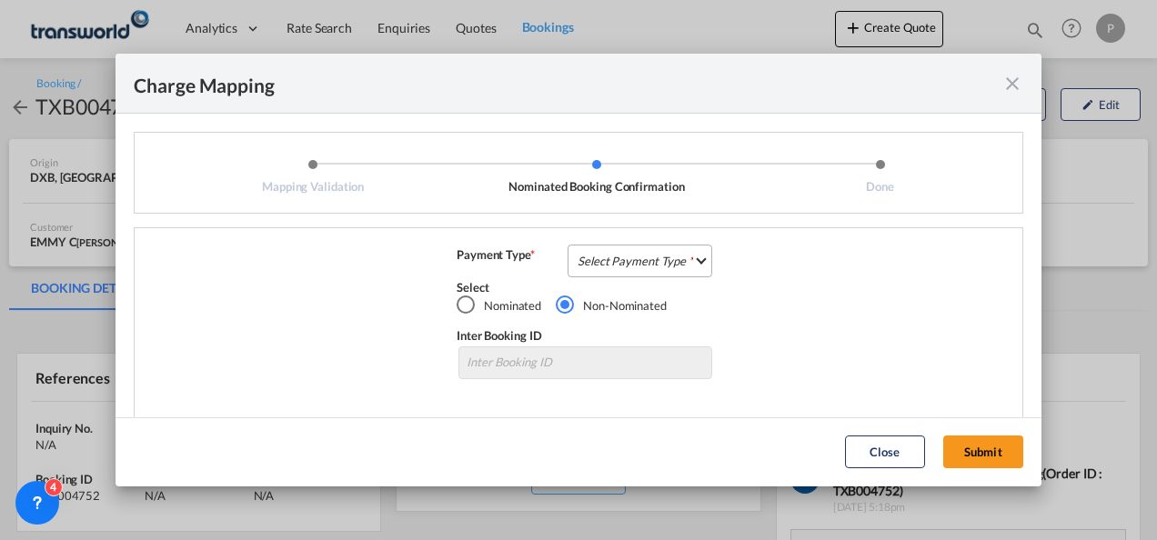
click at [620, 266] on md-select "Select Payment Type COLLECT PREPAID" at bounding box center [640, 261] width 145 height 33
click at [620, 266] on div "COLLECT" at bounding box center [598, 261] width 52 height 16
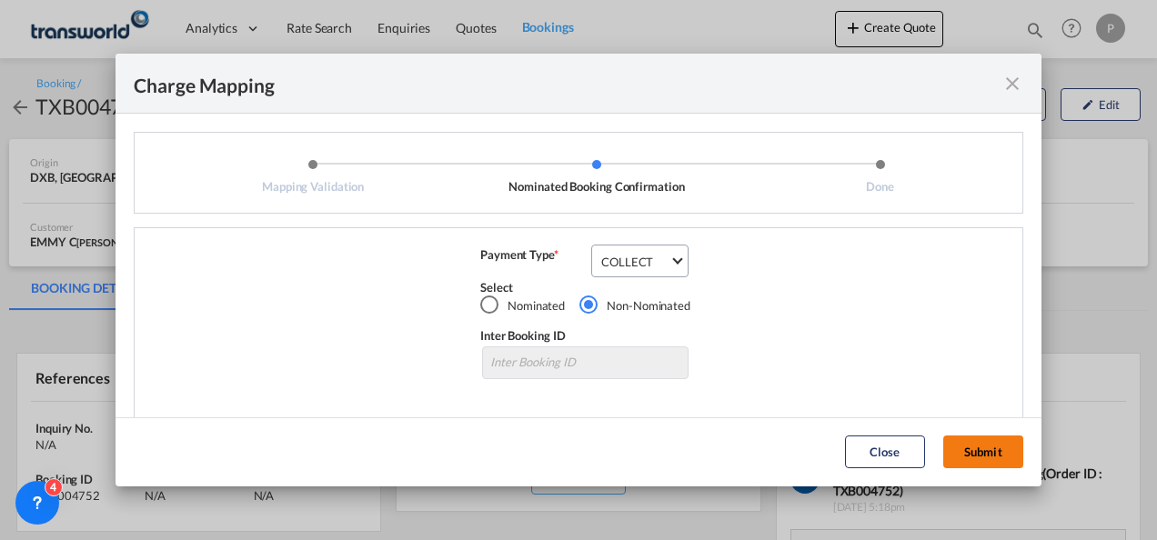
click at [974, 440] on button "Submit" at bounding box center [983, 452] width 80 height 33
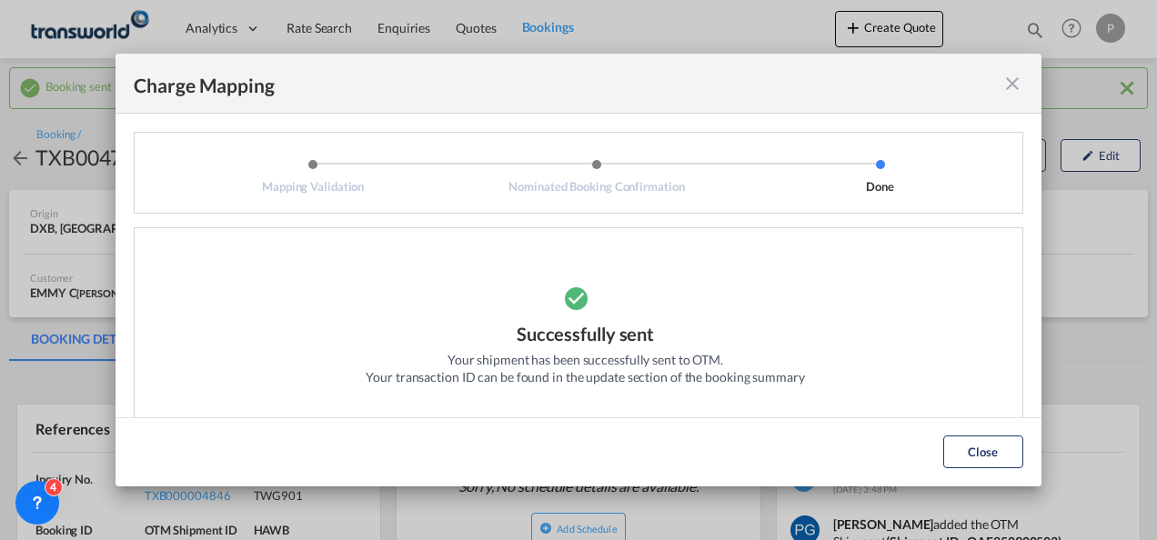
click at [1012, 92] on md-icon "icon-close fg-AAA8AD cursor" at bounding box center [1012, 84] width 22 height 22
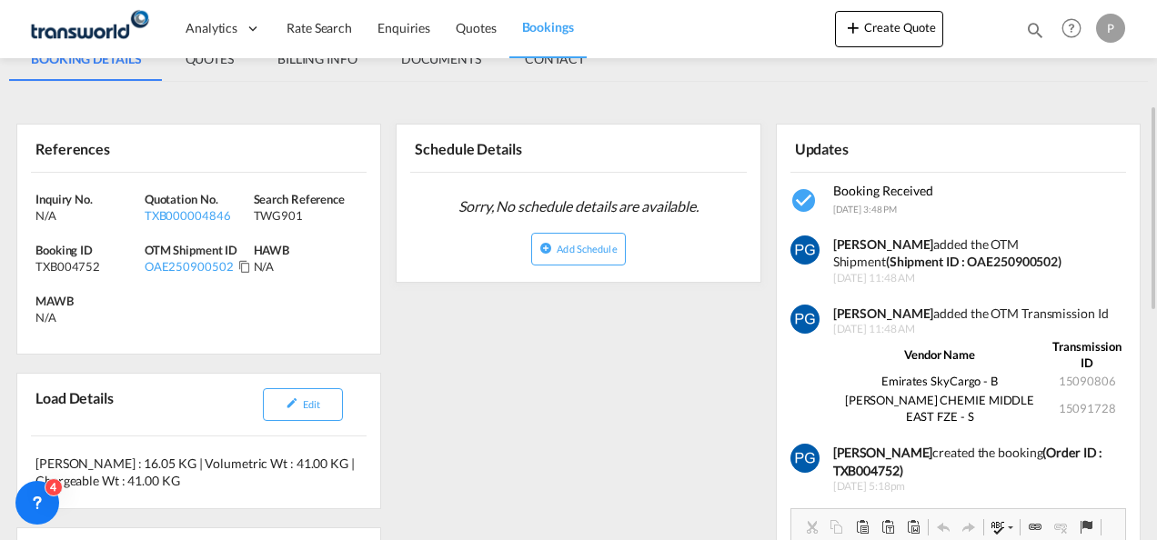
scroll to position [282, 0]
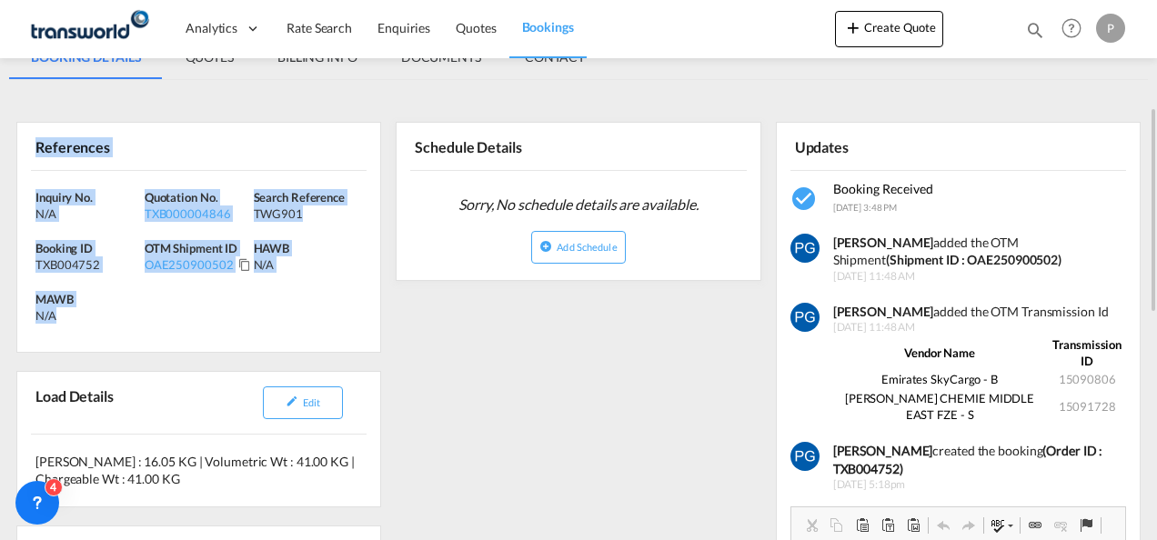
drag, startPoint x: 38, startPoint y: 149, endPoint x: 68, endPoint y: 314, distance: 167.4
click at [68, 314] on div "References Inquiry No. N/A Quotation No. TXB000004846 Search Reference TWG901 B…" at bounding box center [198, 237] width 365 height 231
copy div "References Inquiry No. N/A Quotation No. TXB000004846 Search Reference TWG901 B…"
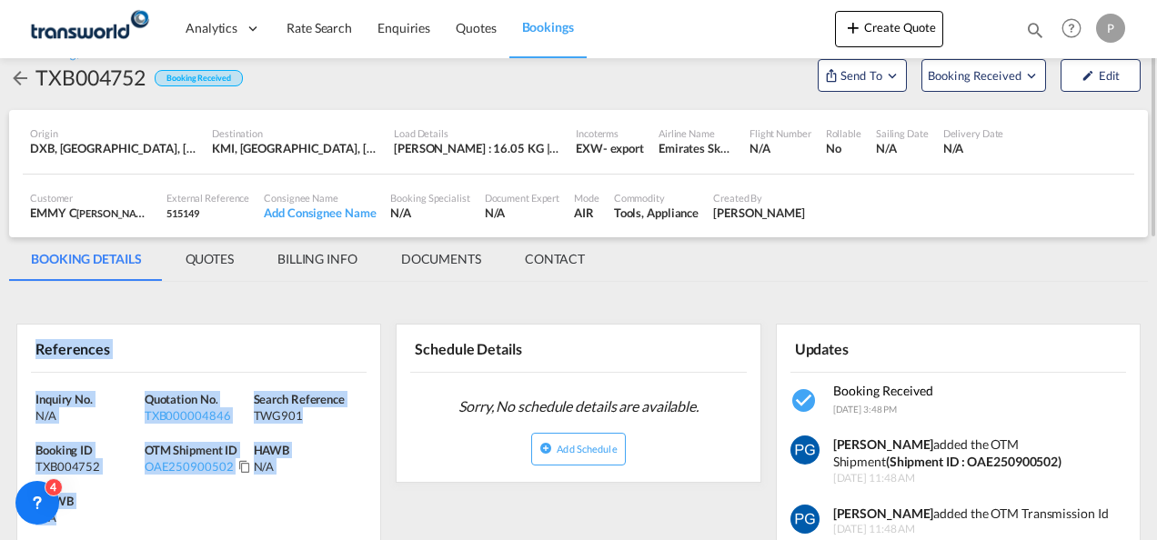
scroll to position [75, 0]
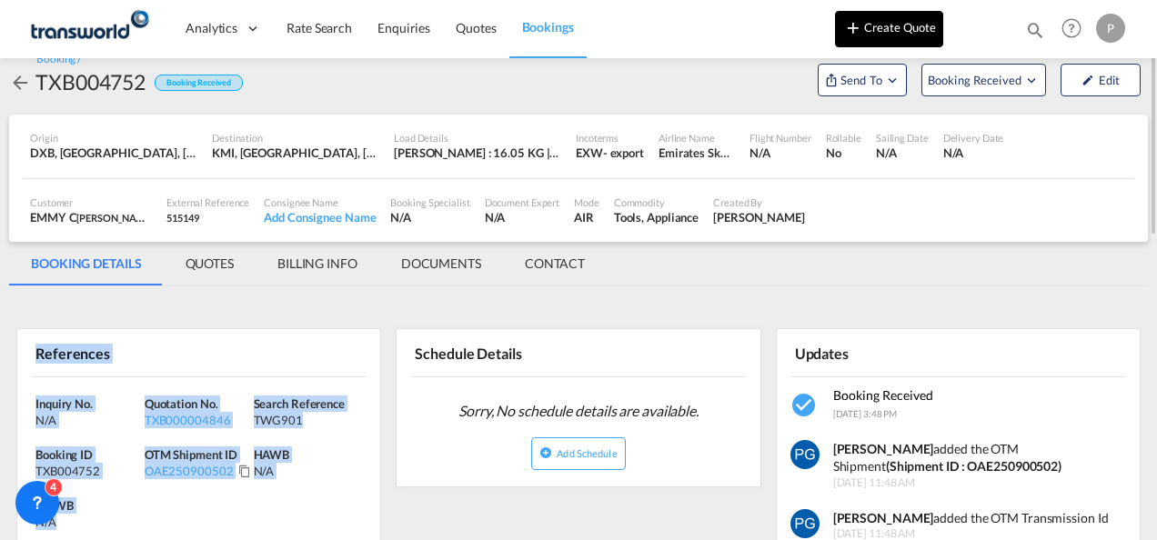
click at [901, 32] on button "Create Quote" at bounding box center [889, 29] width 108 height 36
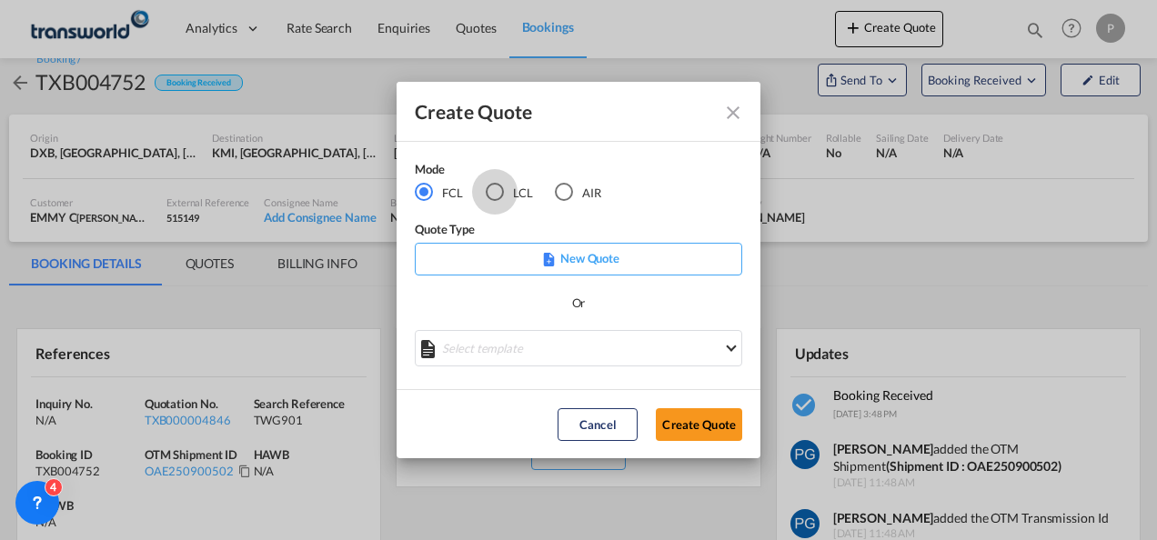
click at [498, 195] on div "LCL" at bounding box center [495, 192] width 18 height 18
click at [705, 433] on button "Create Quote" at bounding box center [699, 424] width 86 height 33
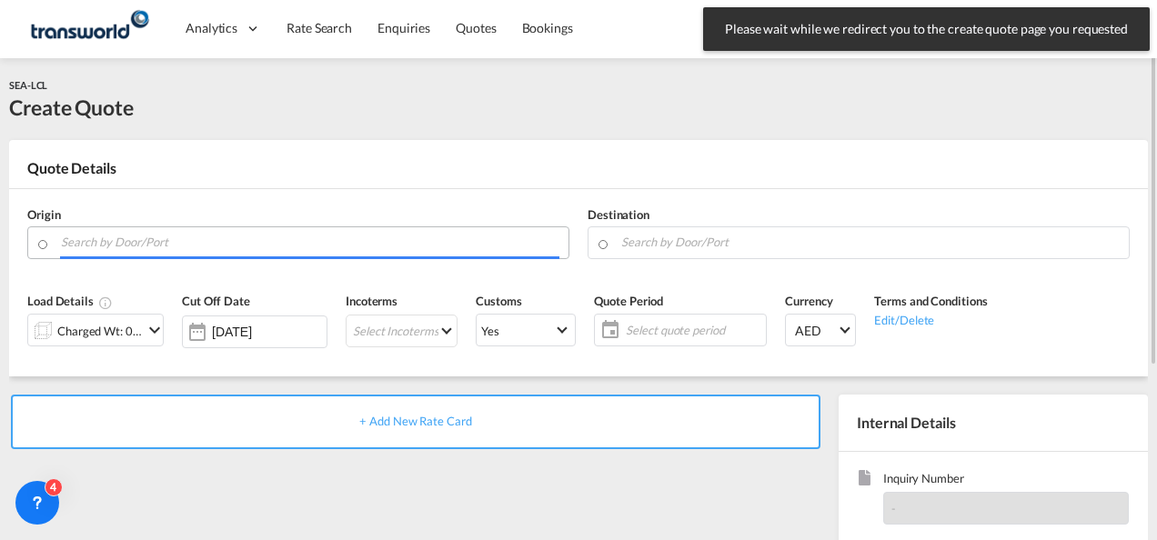
click at [150, 246] on input "Search by Door/Port" at bounding box center [310, 242] width 498 height 32
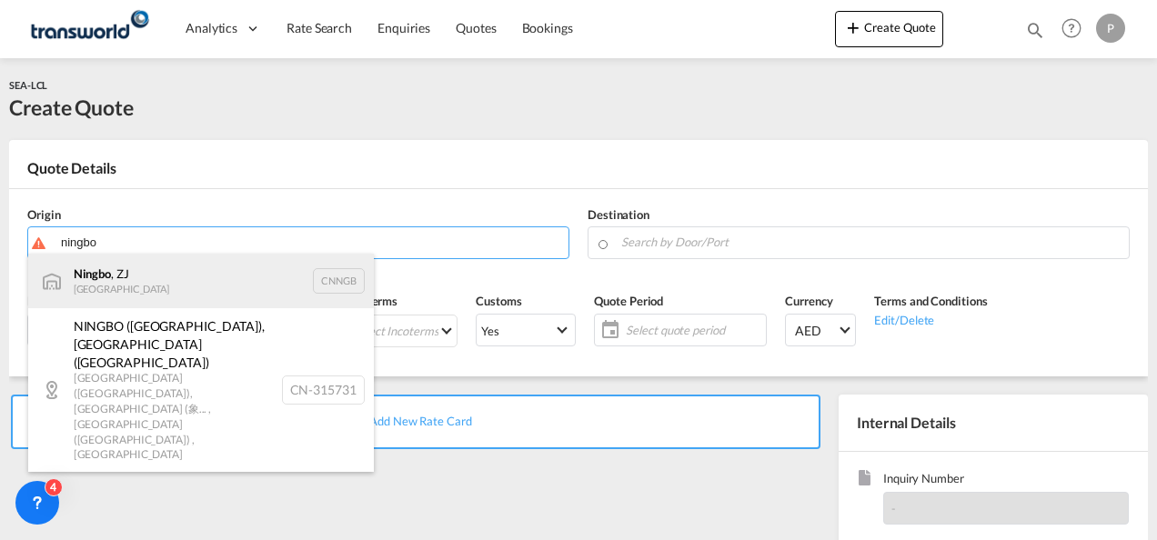
click at [147, 280] on div "Ningbo , ZJ China CNNGB" at bounding box center [201, 281] width 346 height 55
type input "Ningbo, ZJ, CNNGB"
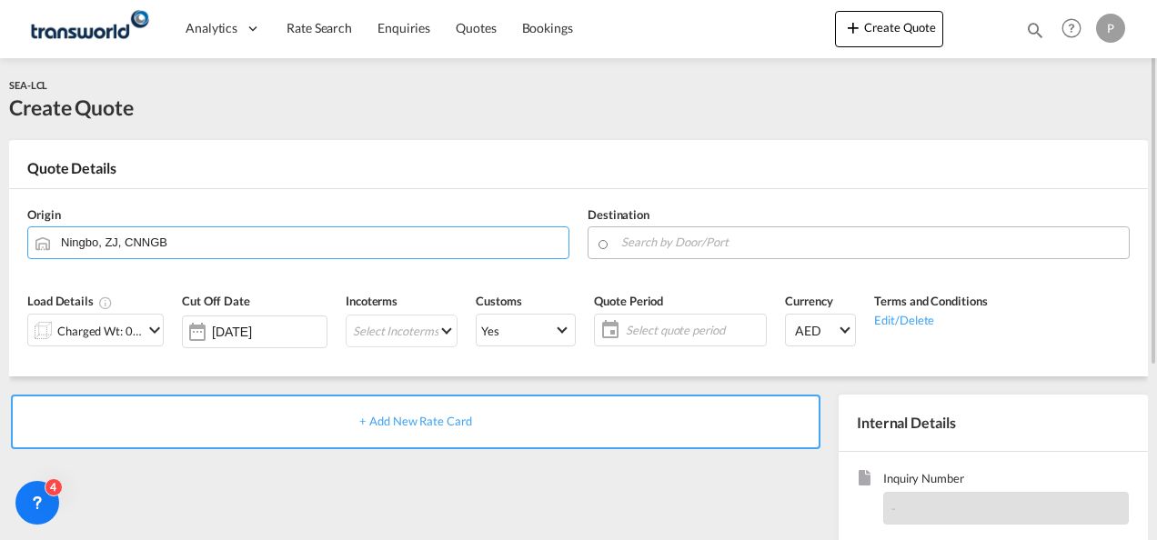
click at [697, 247] on body "Analytics Dashboard Rate Search Enquiries Quotes Bookings" at bounding box center [578, 270] width 1157 height 540
click at [675, 249] on input "Search by Door/Port" at bounding box center [870, 242] width 498 height 32
click at [653, 242] on input "Search by Door/Port" at bounding box center [870, 242] width 498 height 32
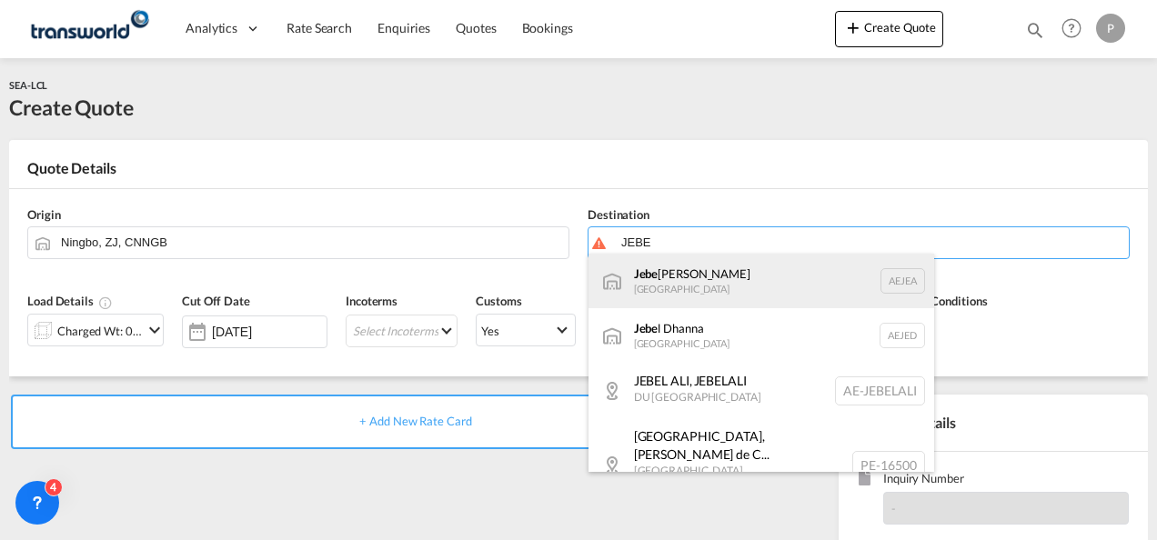
click at [653, 271] on div "Jebe l Ali [GEOGRAPHIC_DATA] [GEOGRAPHIC_DATA]" at bounding box center [762, 281] width 346 height 55
type input "[GEOGRAPHIC_DATA], [GEOGRAPHIC_DATA]"
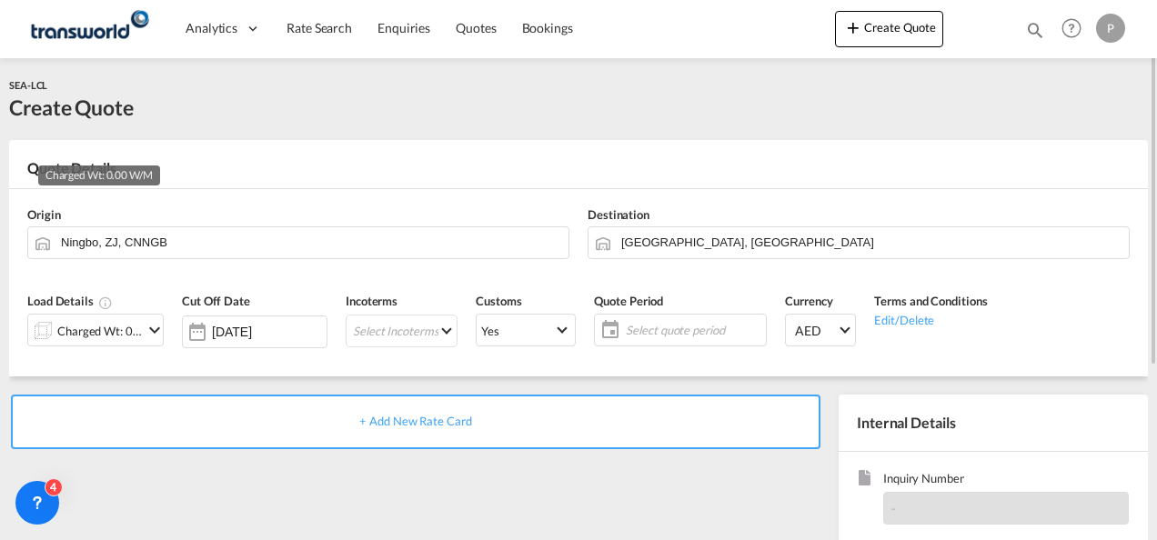
click at [100, 324] on div "Charged Wt: 0.00 W/M" at bounding box center [100, 330] width 86 height 25
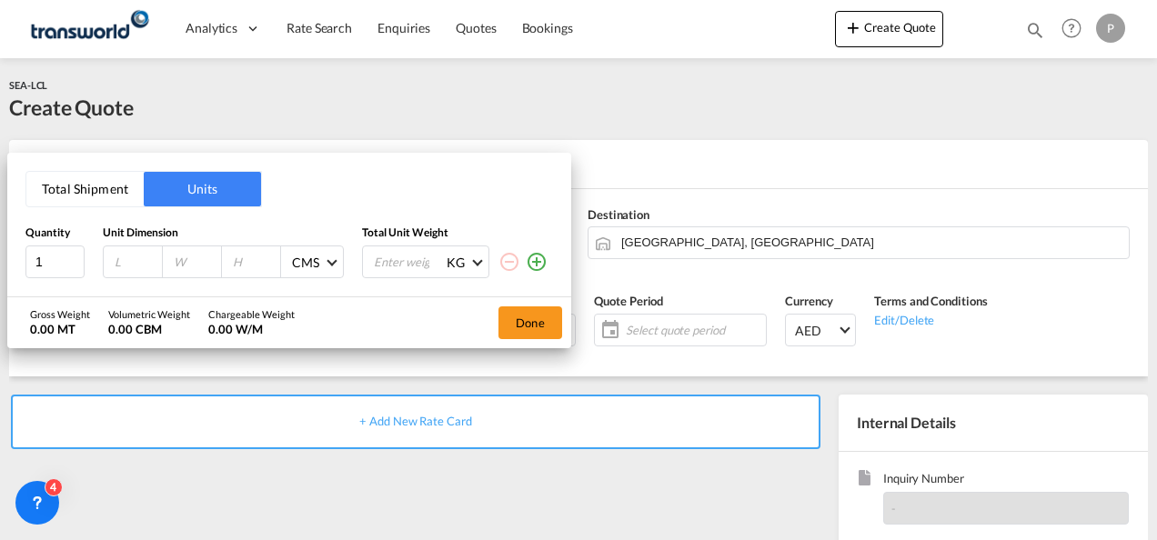
click at [103, 185] on button "Total Shipment" at bounding box center [84, 189] width 117 height 35
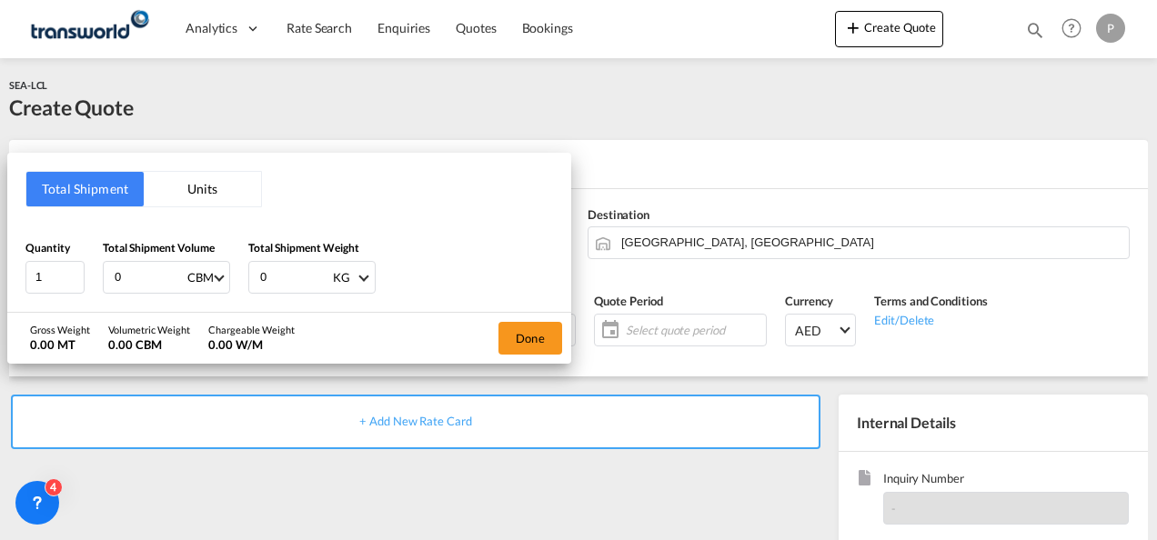
click at [151, 276] on input "0" at bounding box center [149, 277] width 73 height 31
type input "1.29"
click at [267, 267] on input "0" at bounding box center [294, 277] width 73 height 31
type input "380"
click at [526, 329] on button "Done" at bounding box center [530, 338] width 64 height 33
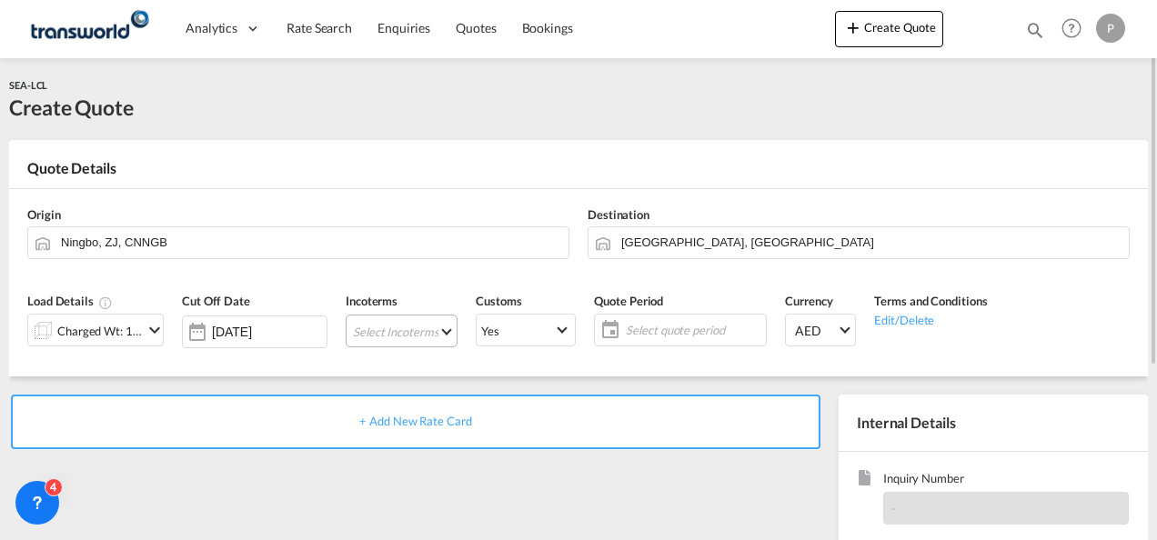
click at [367, 329] on md-select "Select Incoterms CIF - import Cost,Insurance and Freight FAS - export Free Alon…" at bounding box center [402, 331] width 112 height 33
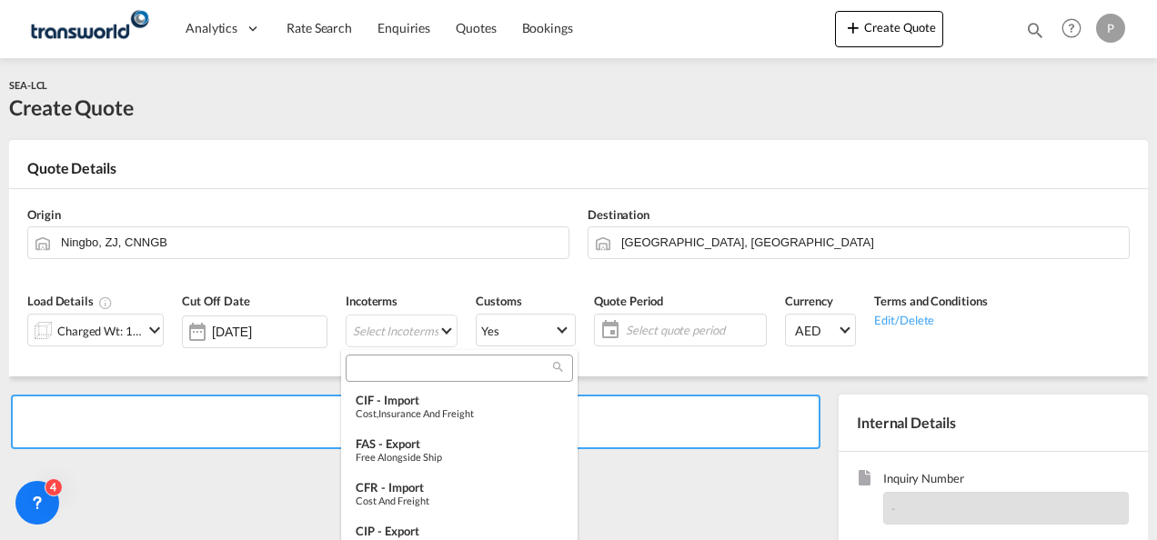
click at [384, 368] on input "search" at bounding box center [452, 368] width 202 height 16
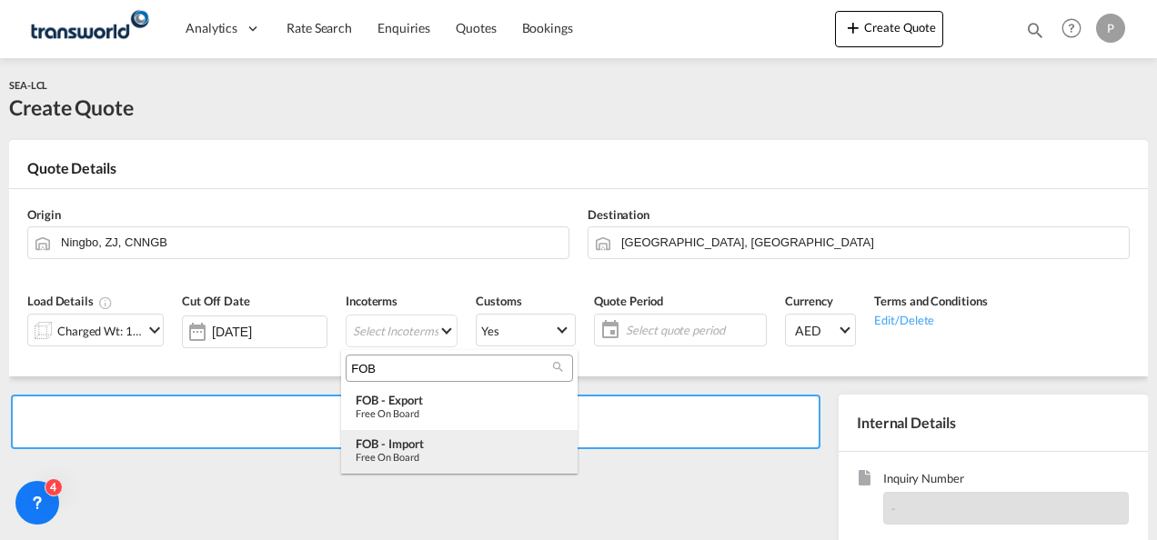
type input "FOB"
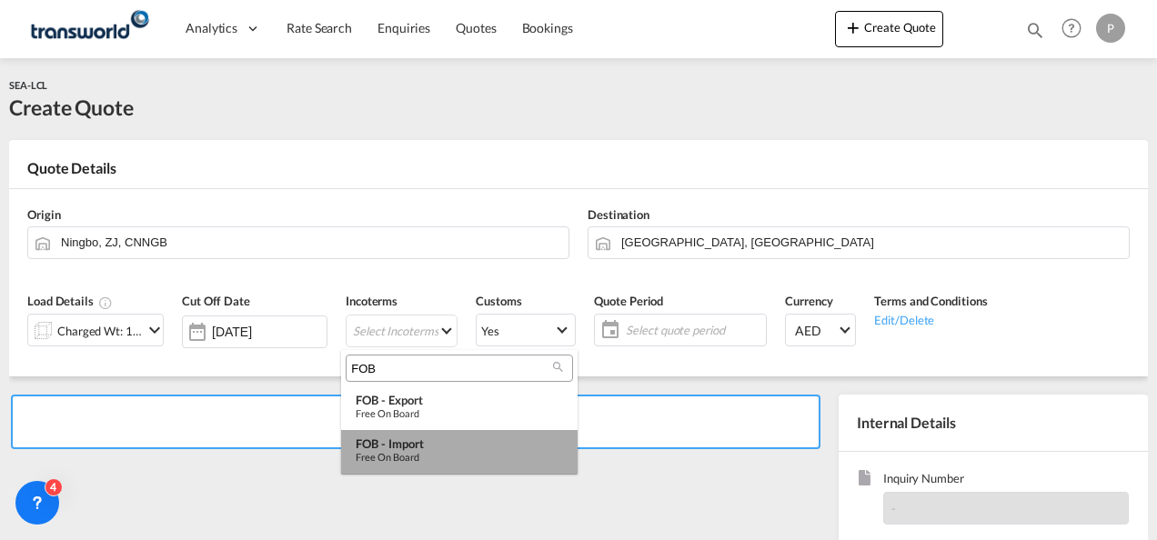
click at [410, 459] on div "Free on Board" at bounding box center [459, 457] width 207 height 12
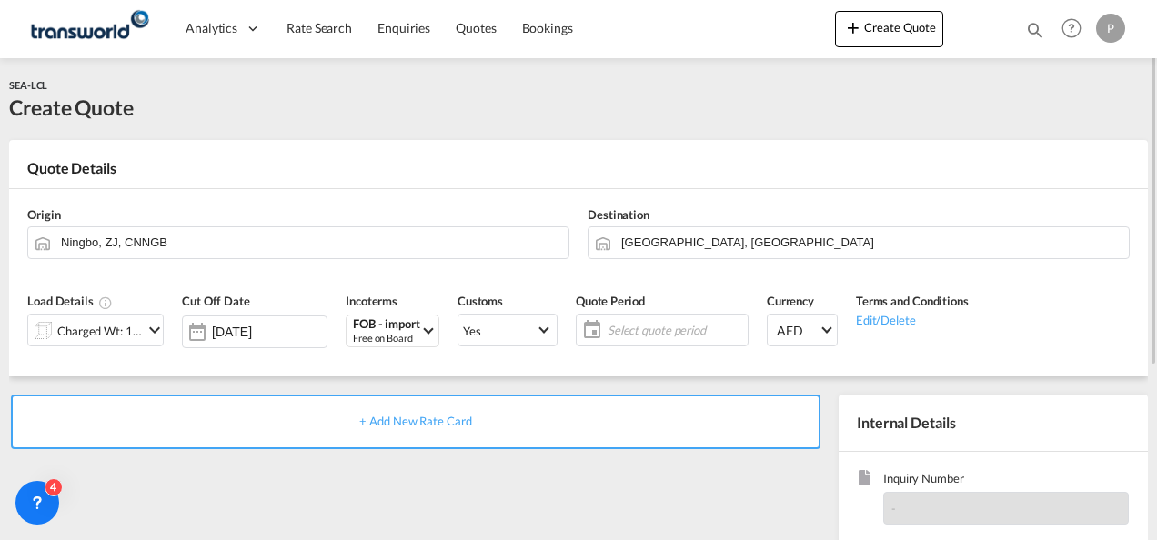
click at [608, 335] on span "Select quote period" at bounding box center [676, 330] width 136 height 16
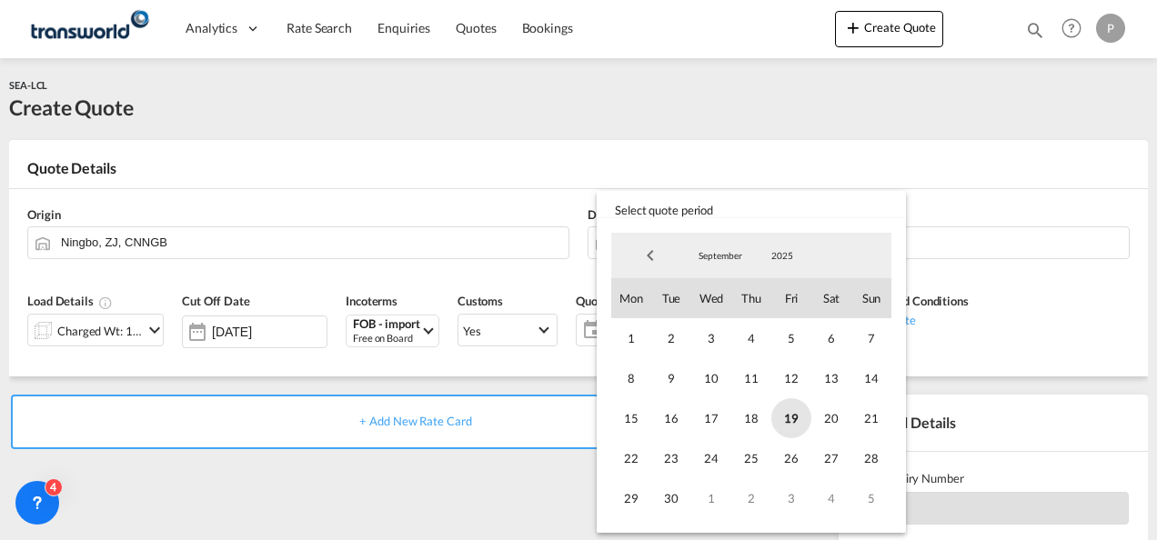
click at [784, 411] on span "19" at bounding box center [791, 418] width 40 height 40
click at [674, 488] on span "30" at bounding box center [671, 498] width 40 height 40
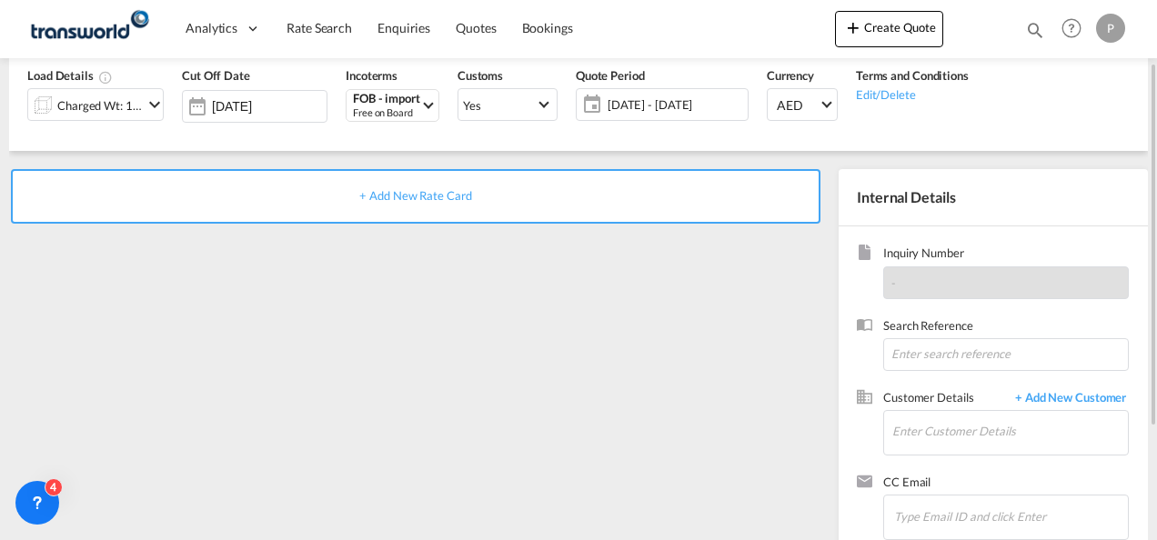
scroll to position [226, 0]
click at [935, 362] on input at bounding box center [1006, 353] width 246 height 33
type input "TWG895"
click at [922, 442] on input "Enter Customer Details" at bounding box center [1010, 430] width 236 height 41
type input "G"
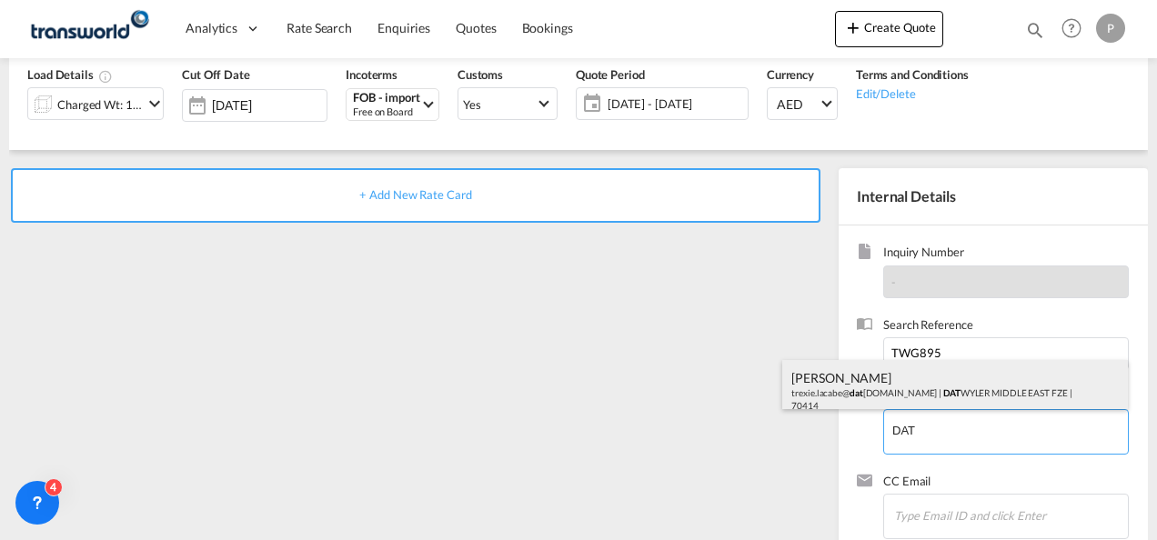
click at [940, 382] on div "[PERSON_NAME] trexie.lacabe@ dat [DOMAIN_NAME] | DAT WYLER MIDDLE EAST FZE | 70…" at bounding box center [955, 391] width 346 height 62
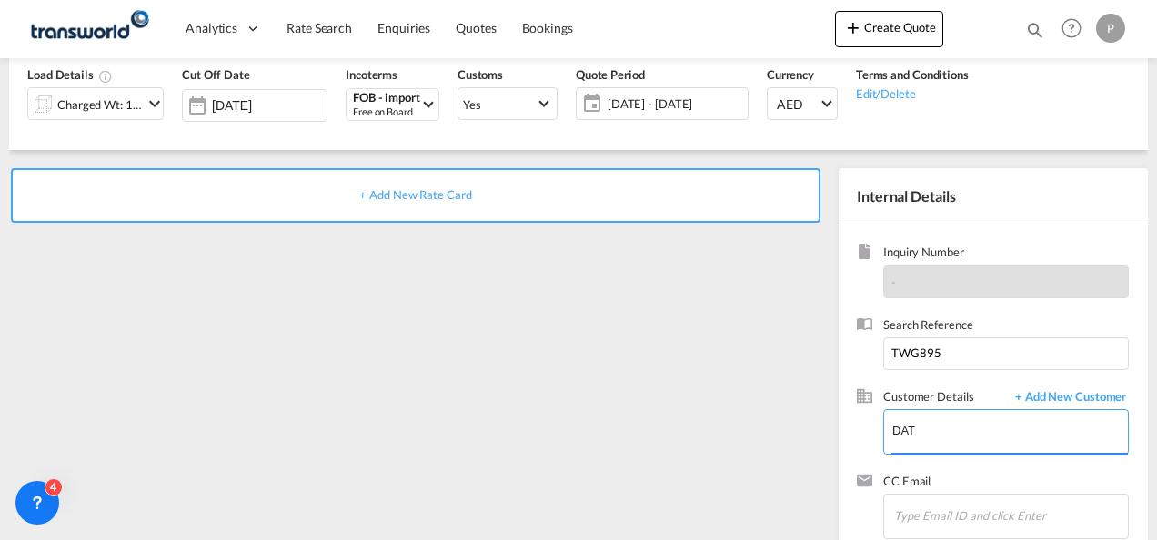
type input "[PERSON_NAME] MIDDLE EAST FZE, [PERSON_NAME], [EMAIL_ADDRESS][PERSON_NAME][DOMA…"
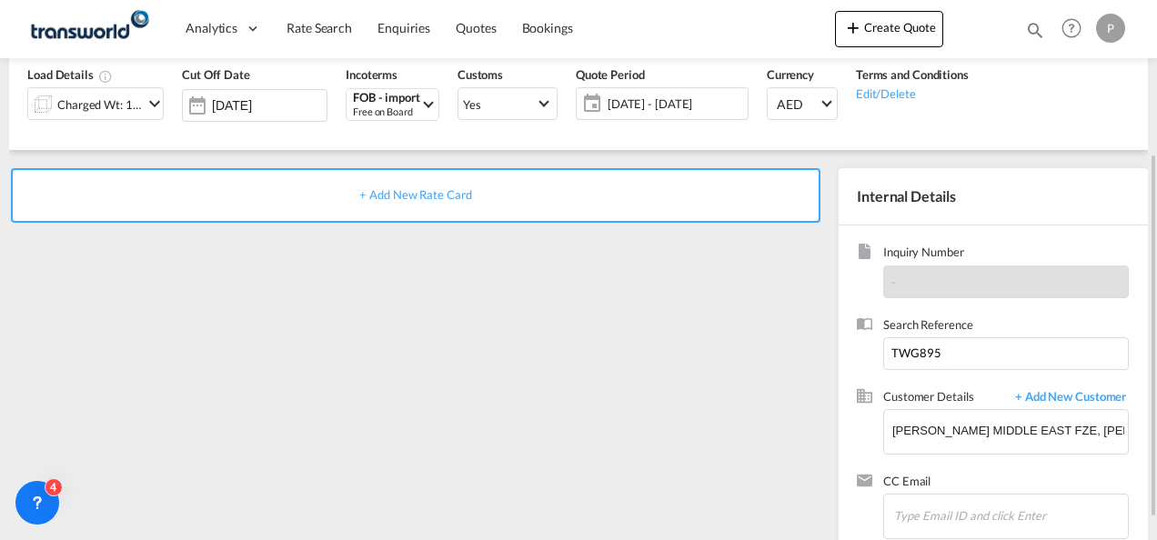
click at [415, 199] on span "+ Add New Rate Card" at bounding box center [415, 194] width 112 height 15
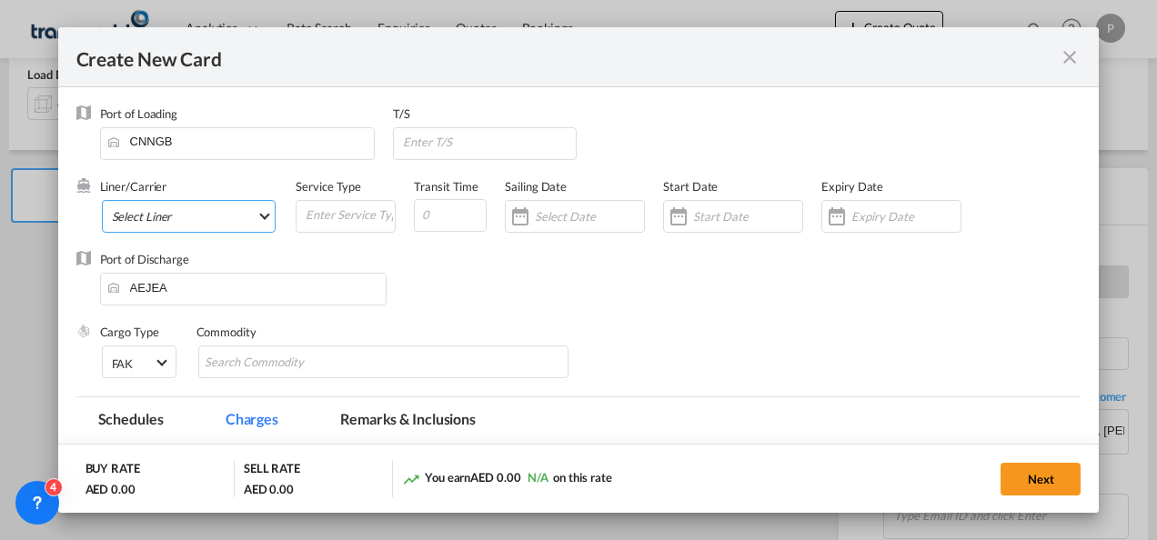
click at [227, 218] on md-select "Select Liner 2HM LOGISTICS D.O.O 2HM LOGISTICS D.O.O. / TDWC-CAPODISTRI 2HM LOG…" at bounding box center [189, 216] width 175 height 33
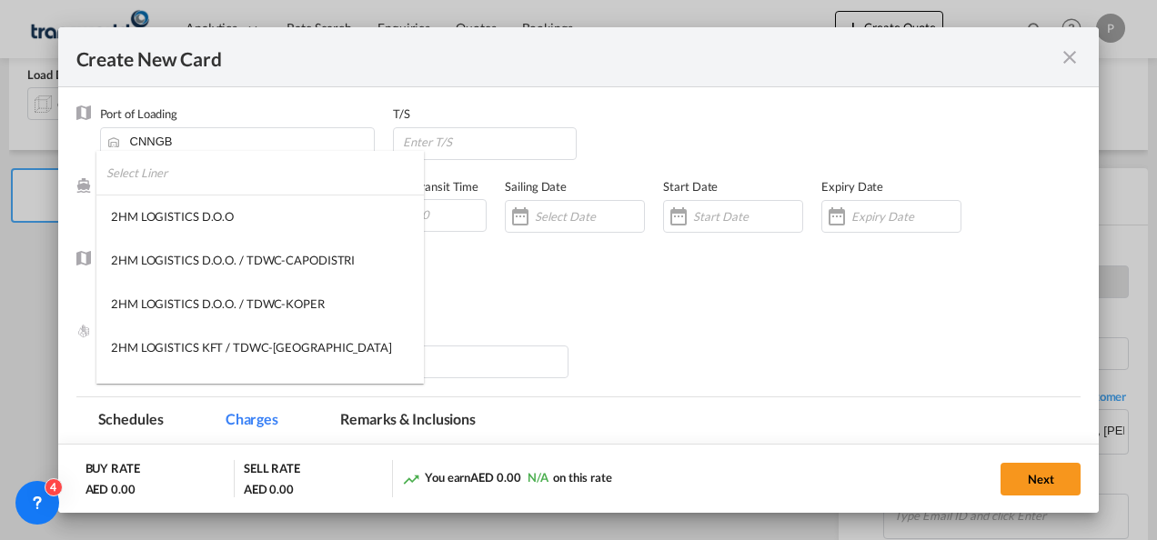
click at [213, 175] on input "search" at bounding box center [264, 173] width 317 height 44
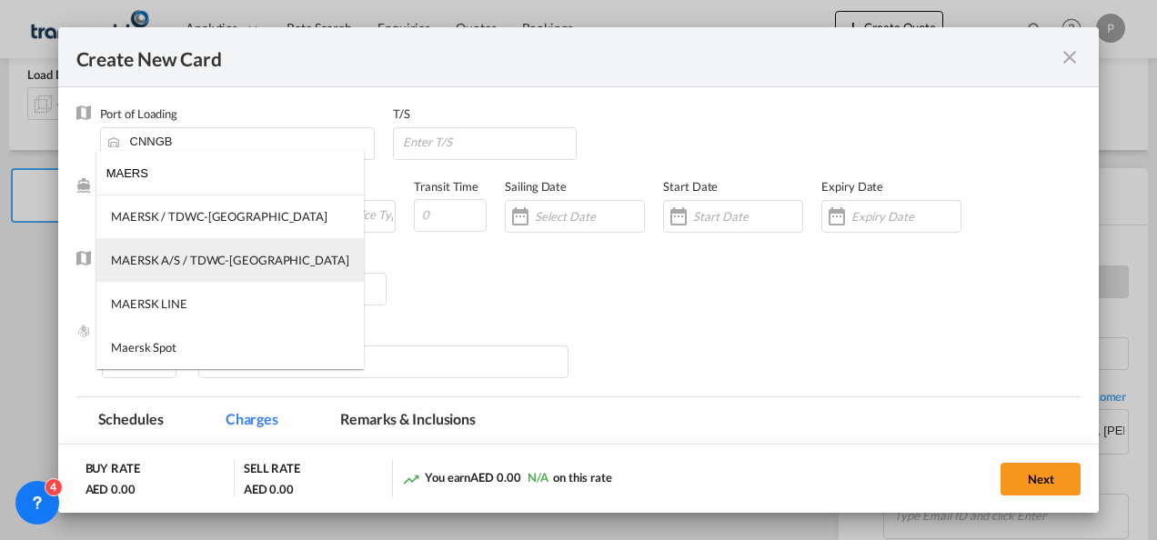
type input "MAERS"
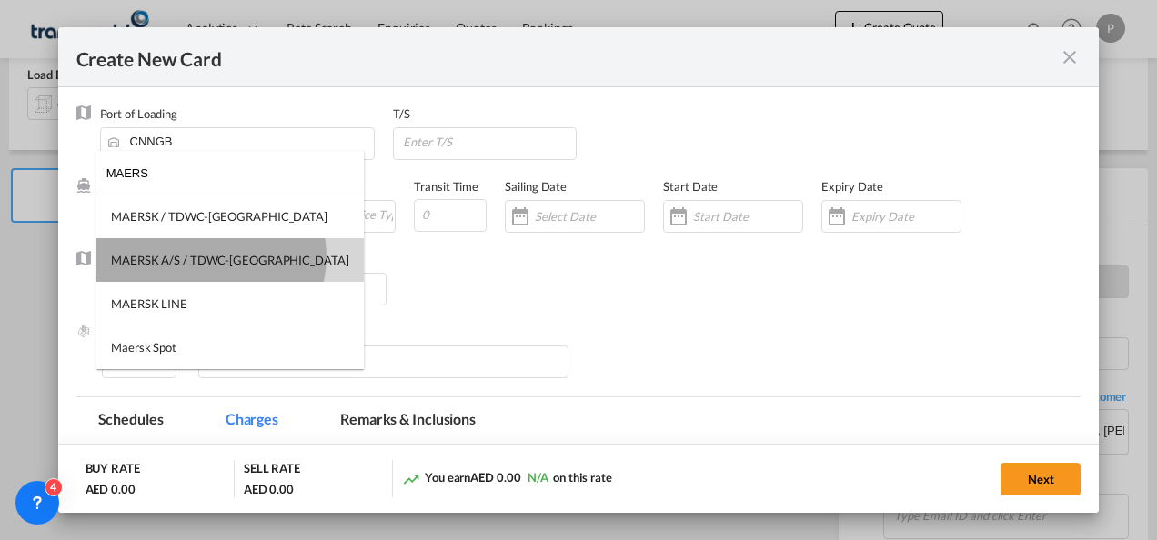
click at [210, 257] on div "MAERSK A/S / TDWC-[GEOGRAPHIC_DATA]" at bounding box center [230, 260] width 238 height 16
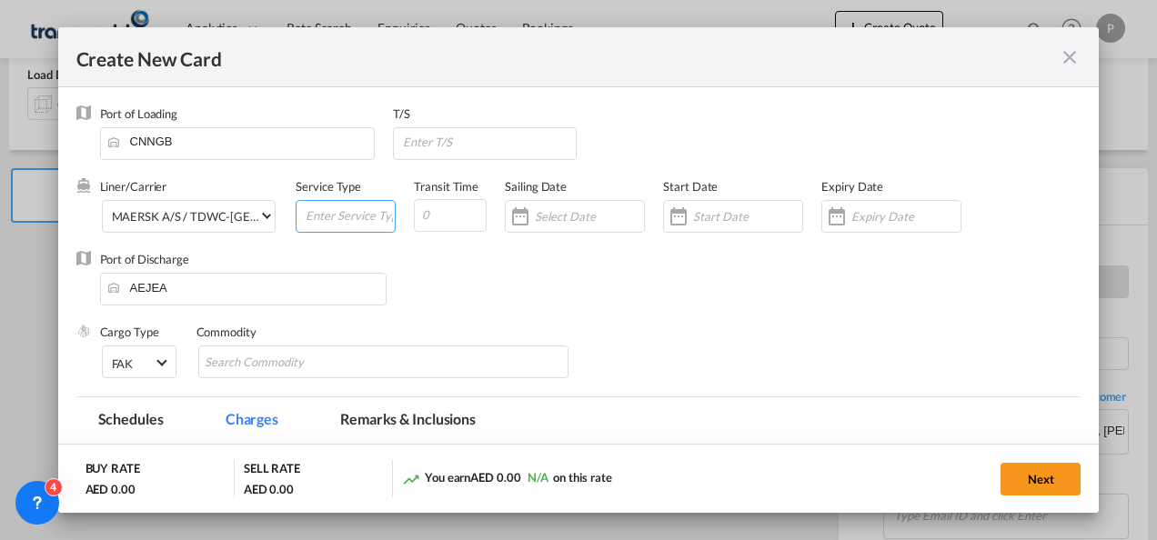
click at [331, 213] on input "Create New Card ..." at bounding box center [349, 214] width 91 height 27
type input "FOB IMPORT"
click at [866, 220] on input "Create New Card ..." at bounding box center [905, 216] width 109 height 15
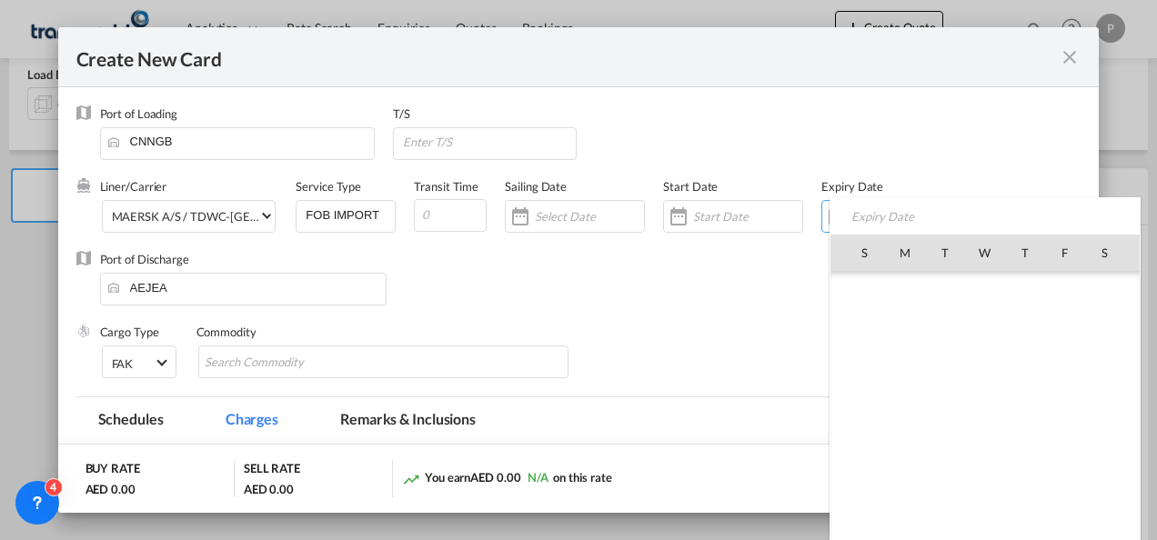
scroll to position [421356, 0]
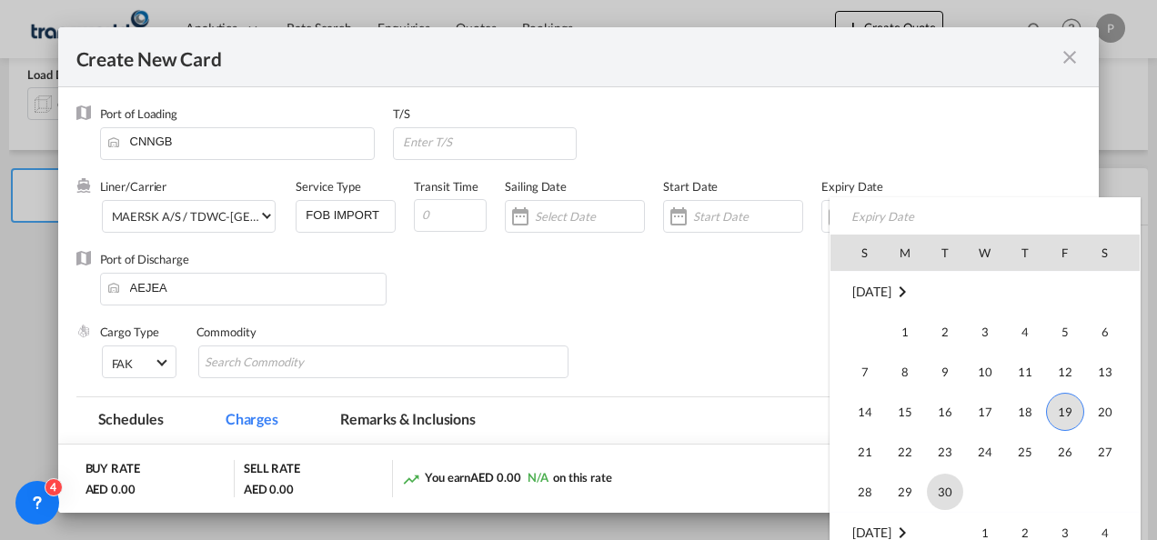
click at [938, 479] on span "30" at bounding box center [945, 492] width 36 height 36
type input "[DATE]"
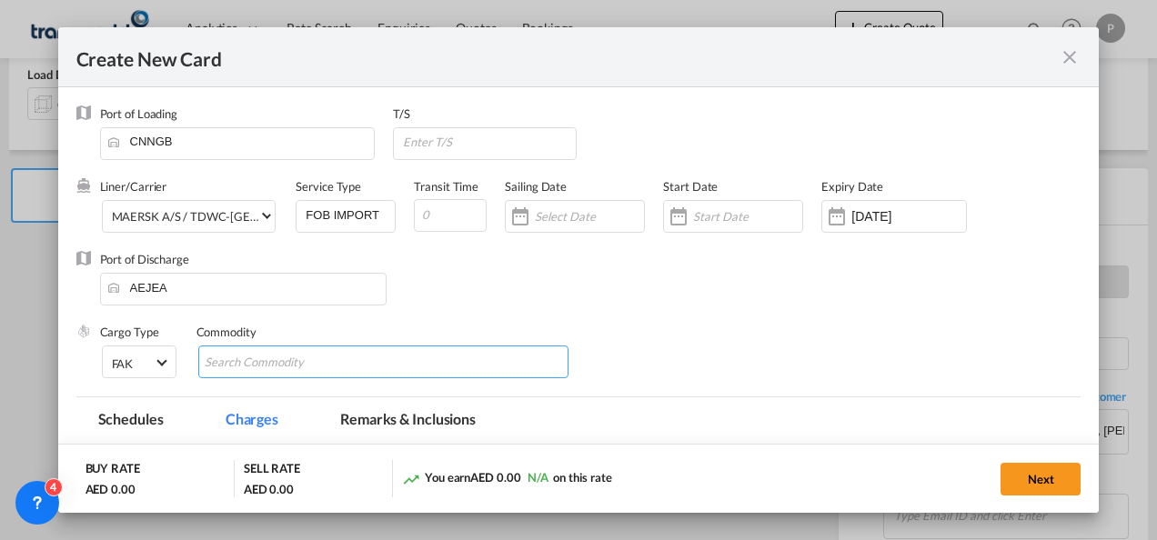
click at [451, 357] on md-chips-wrap "Chips container with autocompletion. Enter the text area, type text to search, …" at bounding box center [383, 362] width 371 height 33
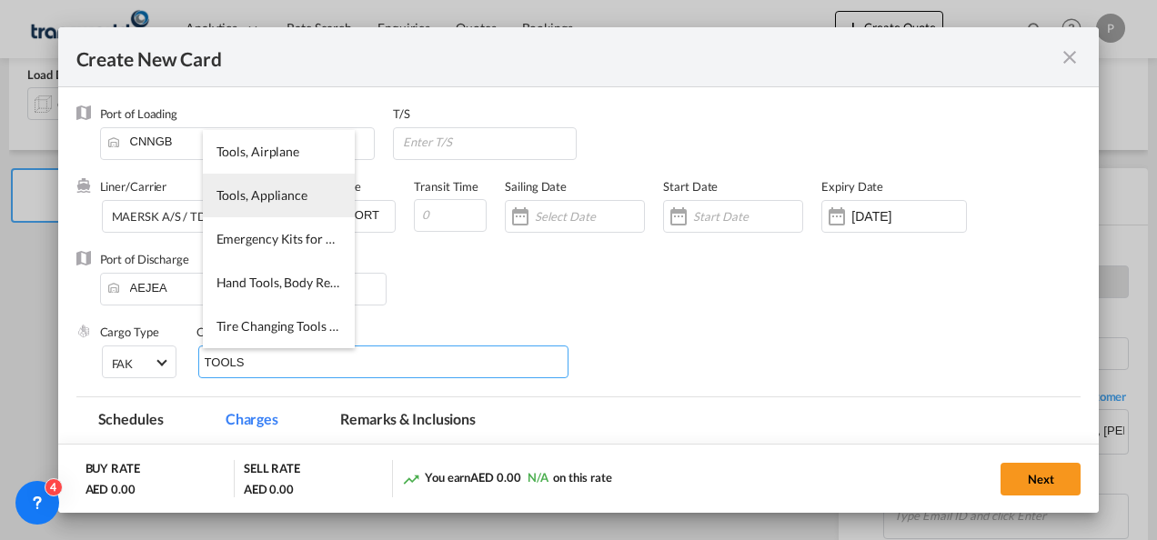
type input "TOOLS"
click at [245, 186] on li "Tools, Appliance" at bounding box center [279, 196] width 152 height 44
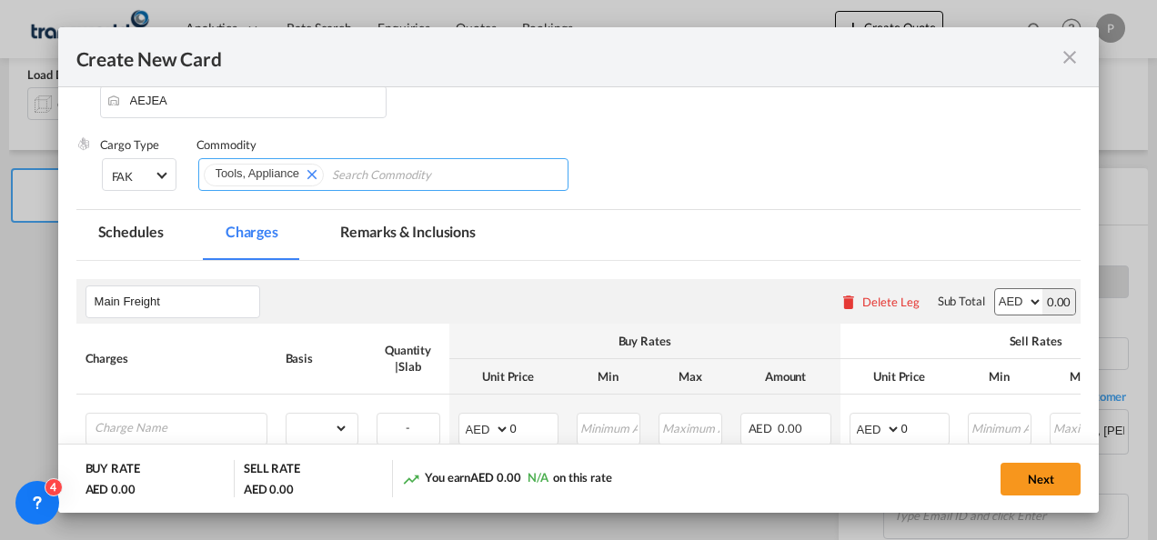
scroll to position [329, 0]
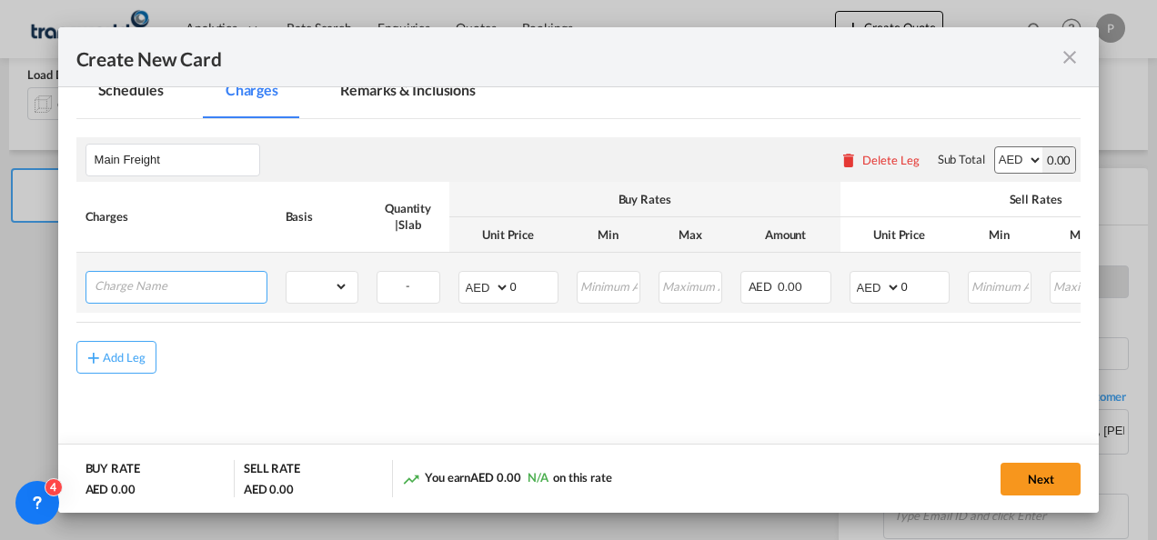
click at [165, 288] on input "Charge Name" at bounding box center [181, 285] width 172 height 27
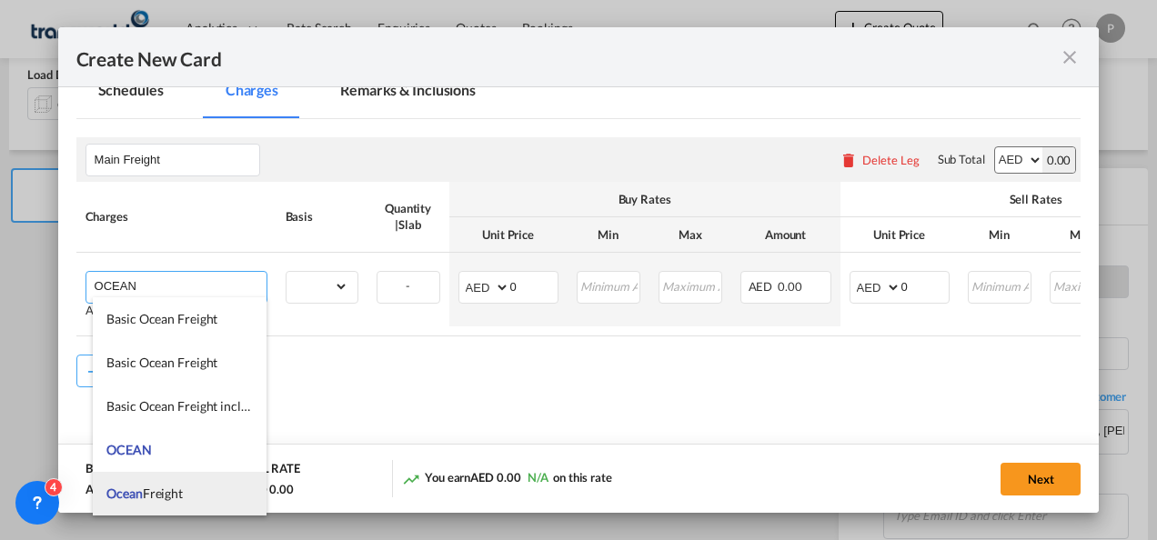
click at [177, 495] on span "Ocean Freight" at bounding box center [144, 493] width 76 height 15
type input "Ocean Freight"
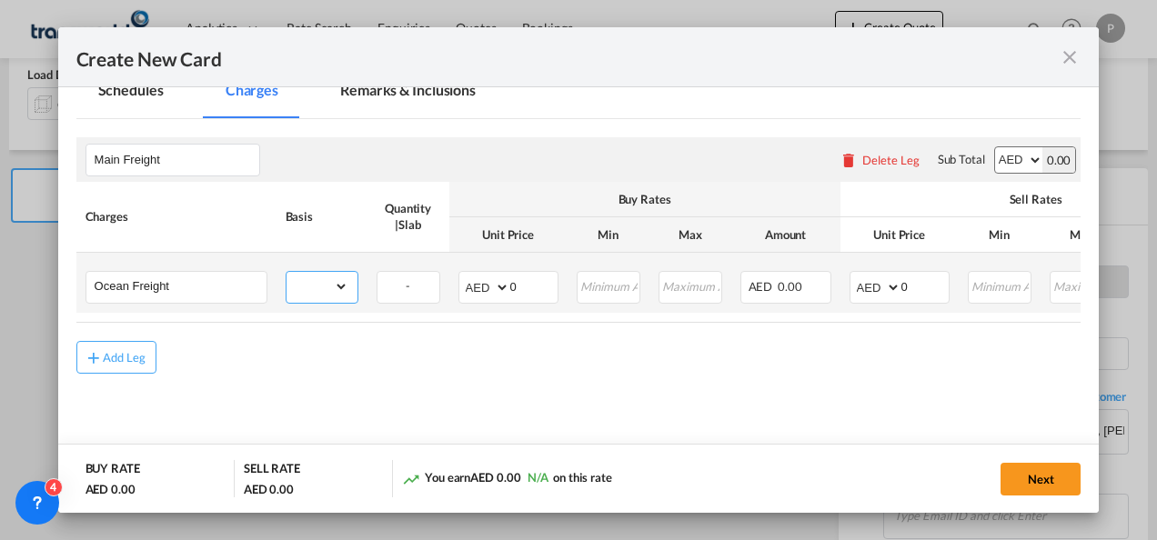
click at [342, 282] on select "gross_weight volumetric_weight per_shipment per_bl per_km per_hawb per_kg flat …" at bounding box center [318, 286] width 62 height 29
select select "per_shipment"
click at [287, 272] on select "gross_weight volumetric_weight per_shipment per_bl per_km per_hawb per_kg flat …" at bounding box center [318, 286] width 62 height 29
click at [921, 293] on input "0" at bounding box center [924, 285] width 47 height 27
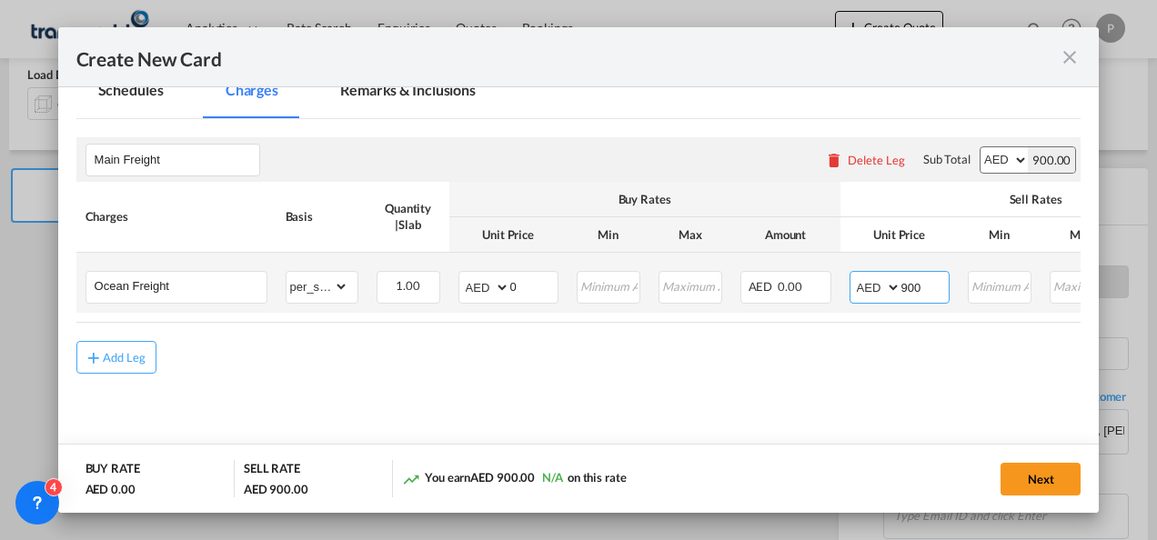
type input "900"
click at [542, 283] on input "0" at bounding box center [533, 285] width 47 height 27
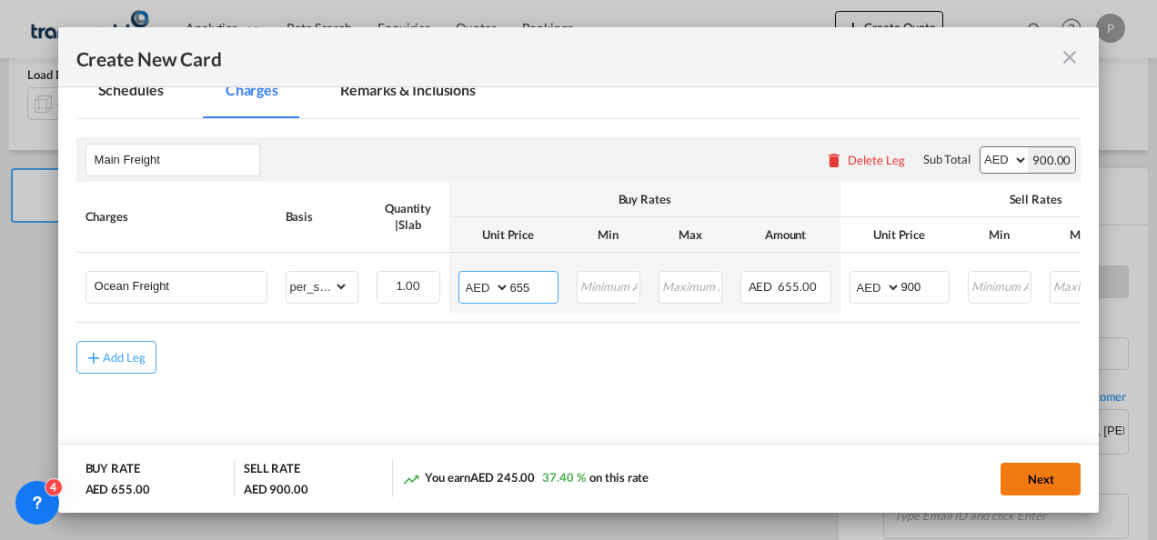
type input "655"
click at [1066, 481] on button "Next" at bounding box center [1041, 479] width 80 height 33
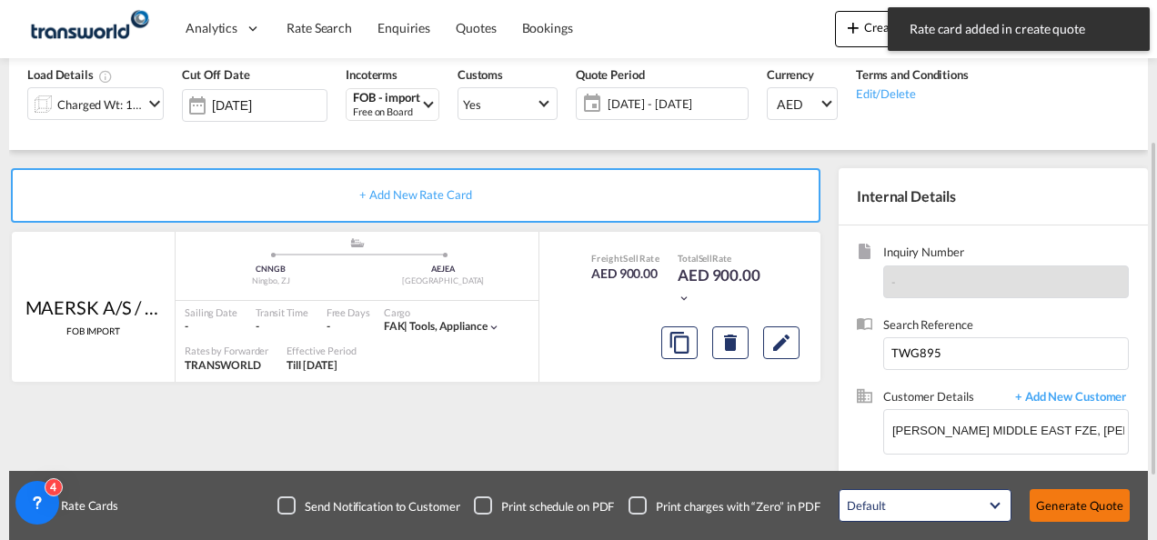
click at [1074, 513] on button "Generate Quote" at bounding box center [1080, 505] width 100 height 33
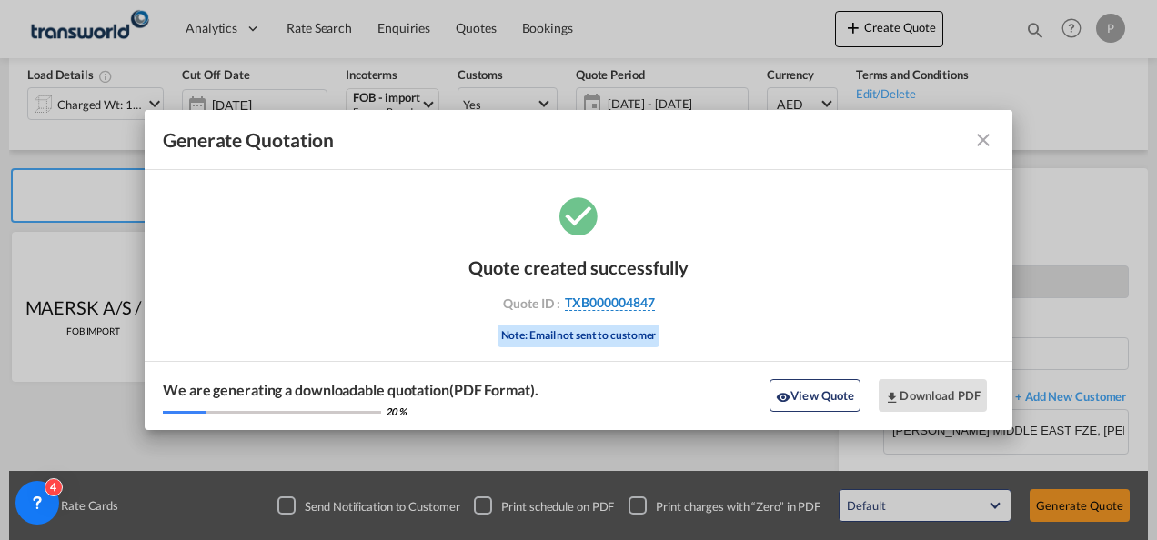
click at [606, 307] on span "TXB000004847" at bounding box center [610, 303] width 90 height 16
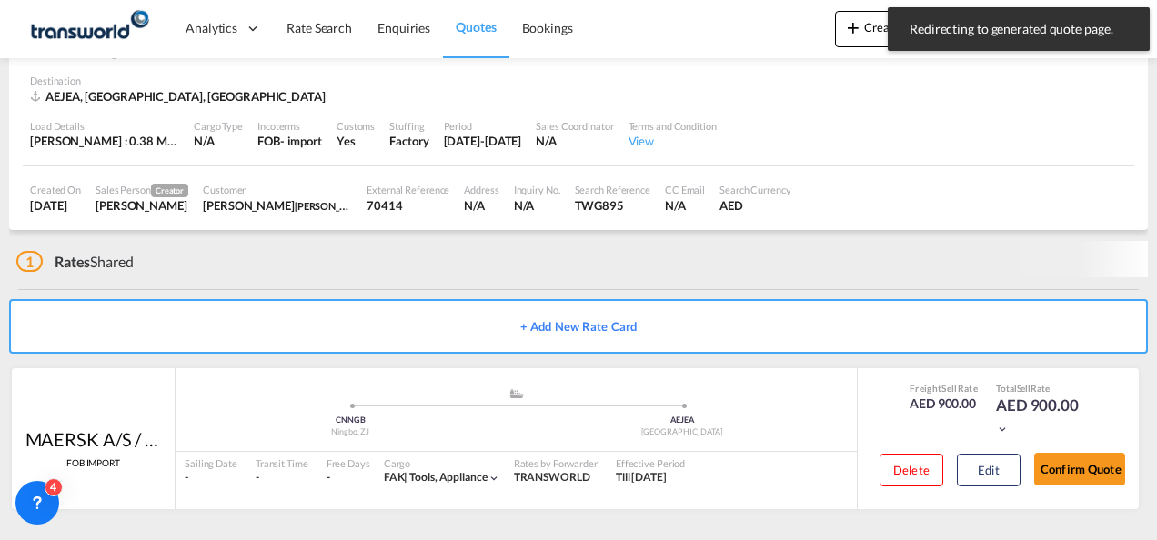
scroll to position [111, 0]
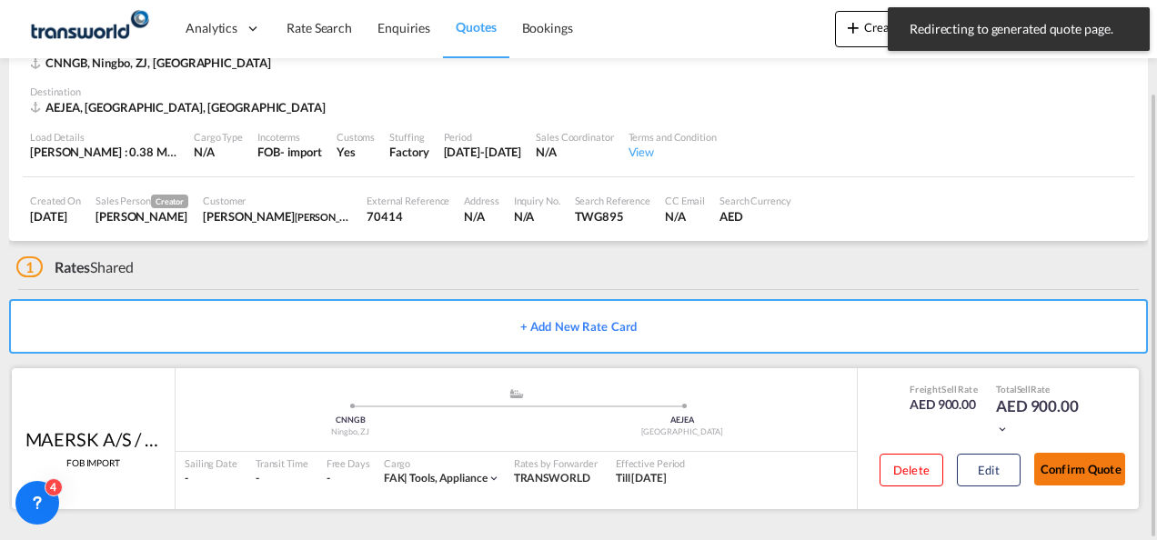
click at [1099, 468] on button "Confirm Quote" at bounding box center [1079, 469] width 91 height 33
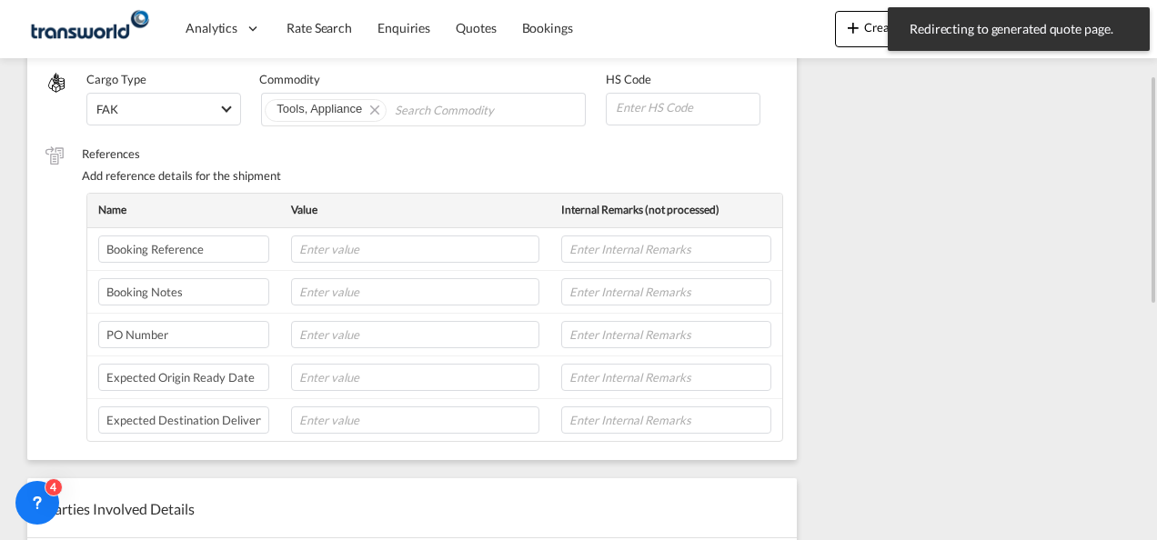
scroll to position [346, 0]
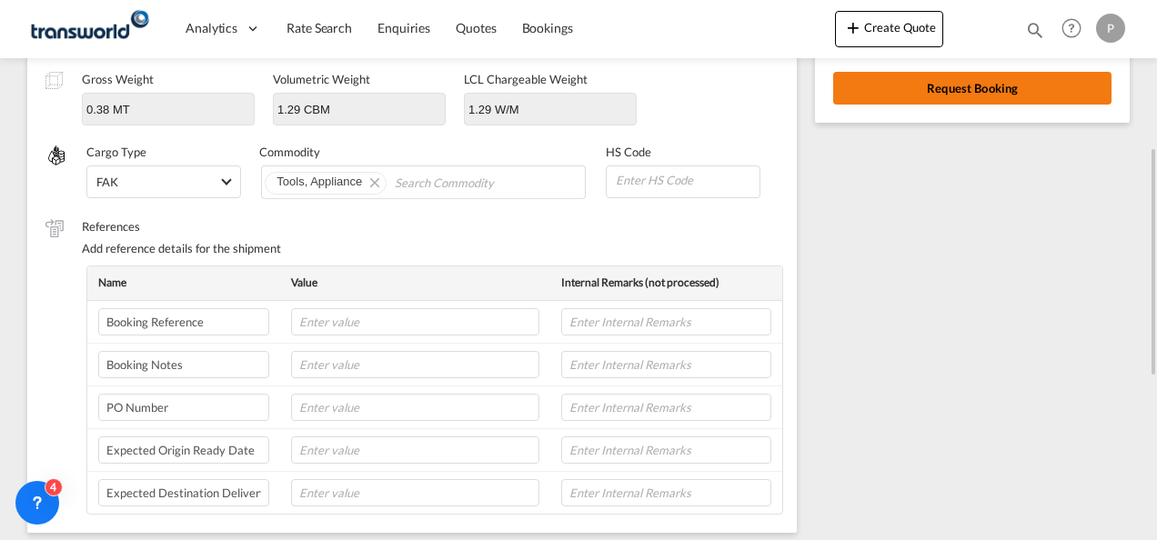
click at [962, 82] on button "Request Booking" at bounding box center [972, 88] width 278 height 33
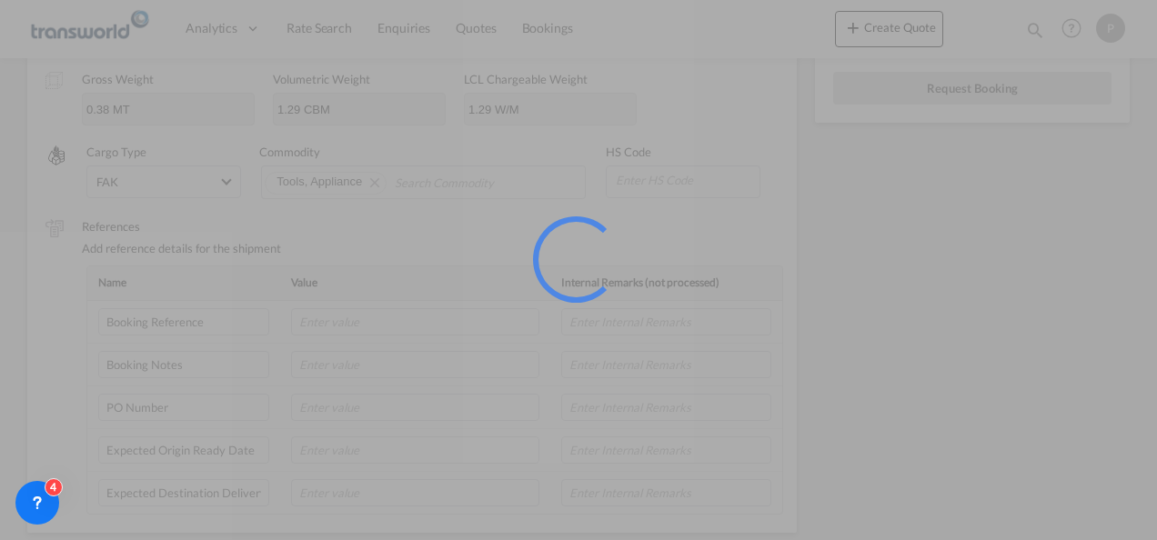
scroll to position [34, 0]
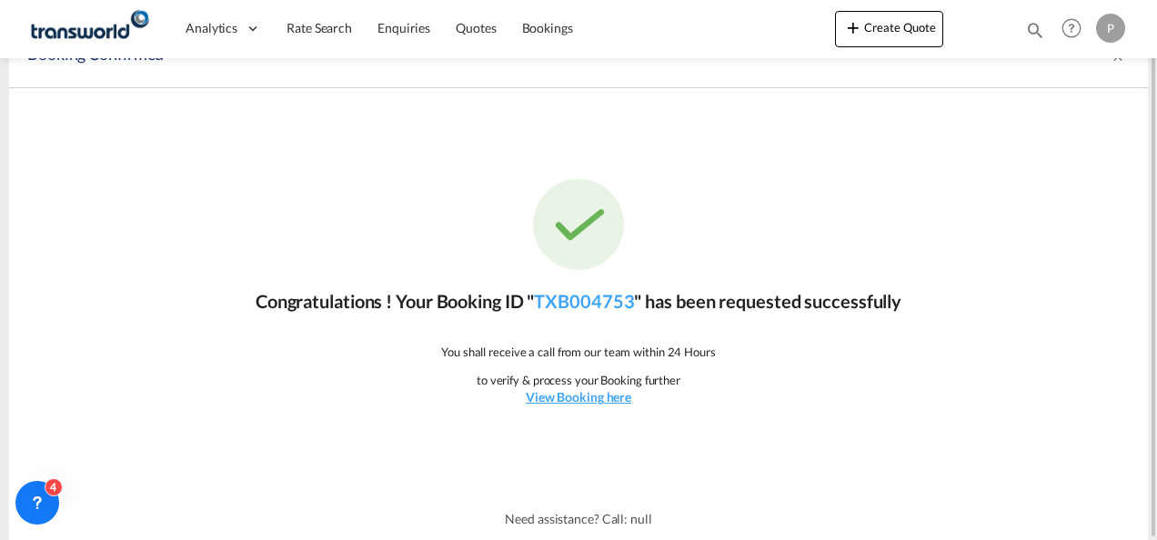
click at [584, 315] on div "Congratulations ! Your Booking ID " TXB004753 " has been requested successfully…" at bounding box center [578, 292] width 1139 height 409
click at [585, 306] on link "TXB004753" at bounding box center [584, 301] width 100 height 22
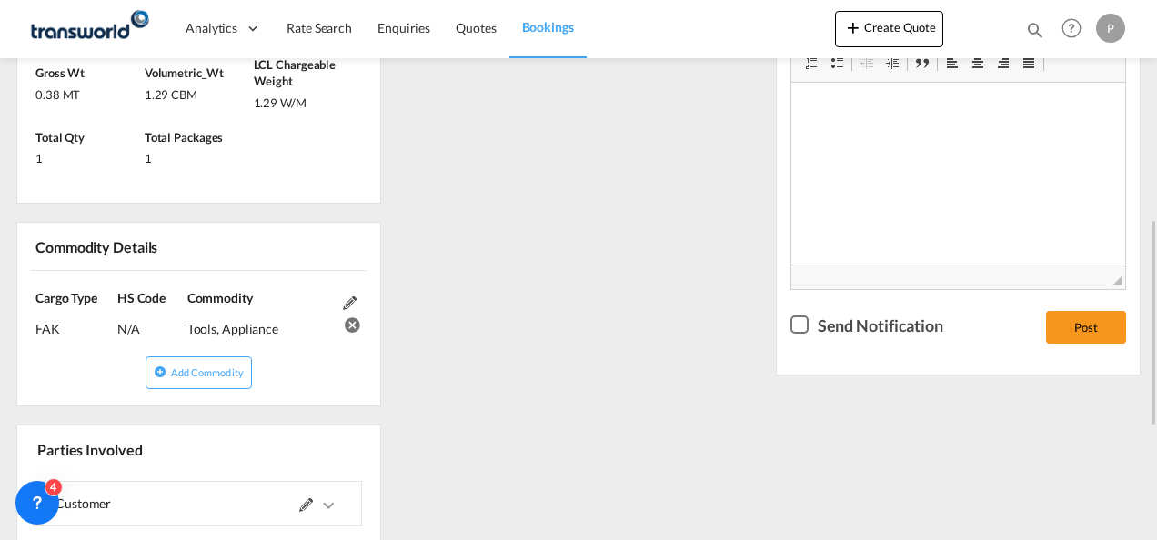
click at [585, 306] on div "References Inquiry No. N/A Quotation No. TXB000004847 Search Reference TWG895 T…" at bounding box center [578, 269] width 1139 height 1051
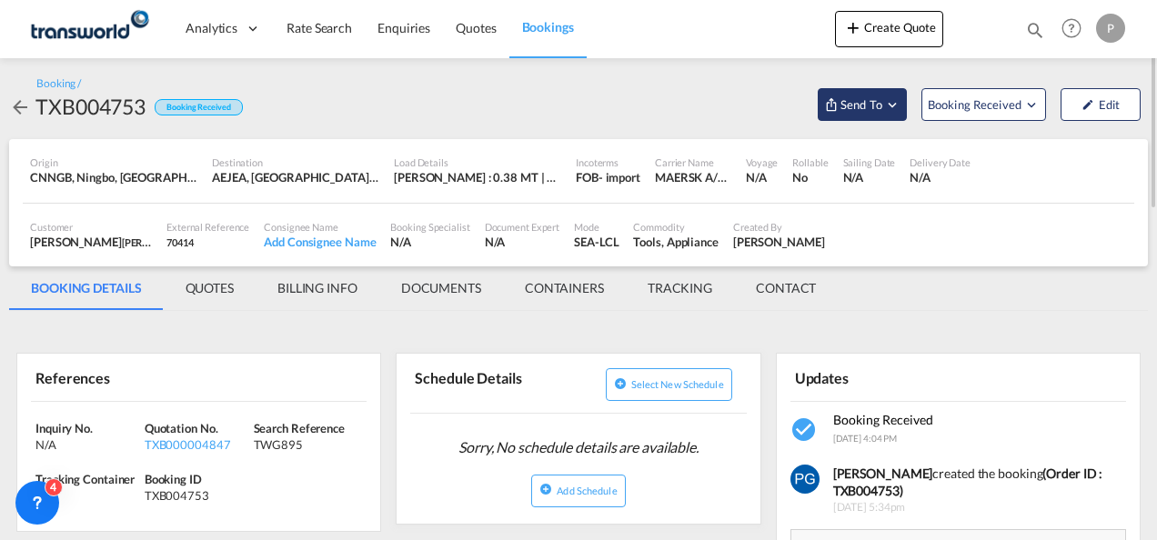
drag, startPoint x: 881, startPoint y: 100, endPoint x: 862, endPoint y: 120, distance: 27.0
click at [862, 120] on button "Send To" at bounding box center [862, 104] width 89 height 33
click at [862, 120] on md-backdrop at bounding box center [578, 270] width 1157 height 540
click at [859, 91] on button "Send To" at bounding box center [862, 104] width 89 height 33
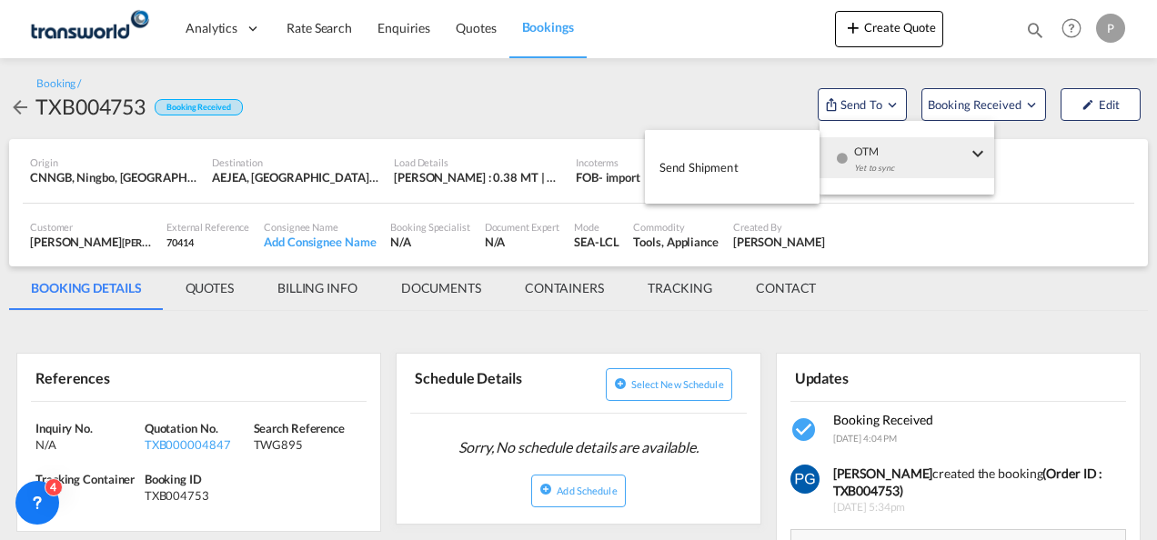
click at [775, 157] on button "Send Shipment" at bounding box center [732, 166] width 175 height 41
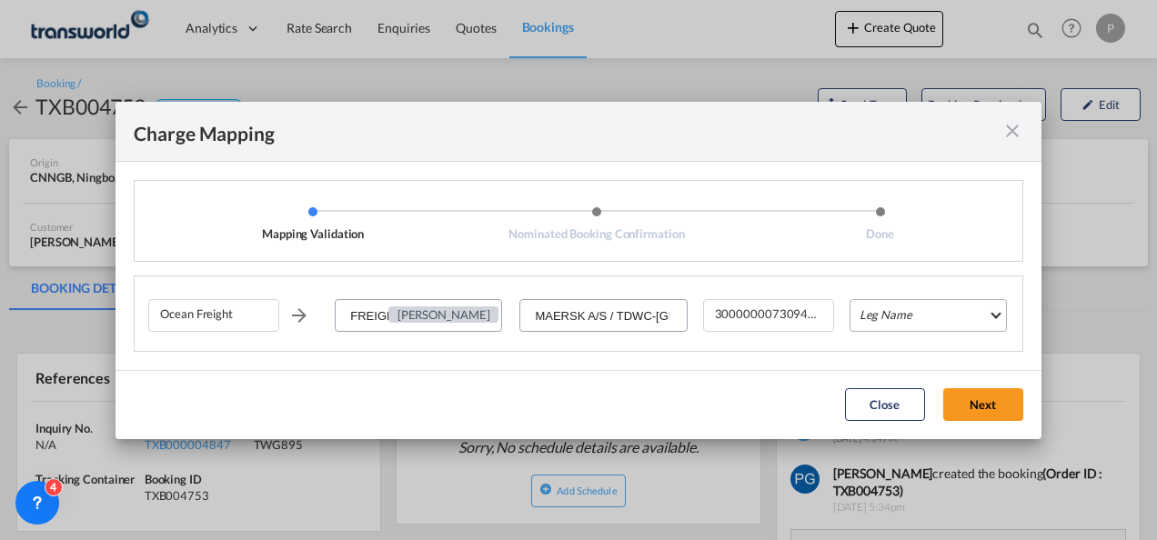
click at [871, 315] on md-select "Leg Name HANDLING ORIGIN VESSEL HANDLING DESTINATION OTHERS TL PICK UP CUSTOMS …" at bounding box center [928, 315] width 157 height 33
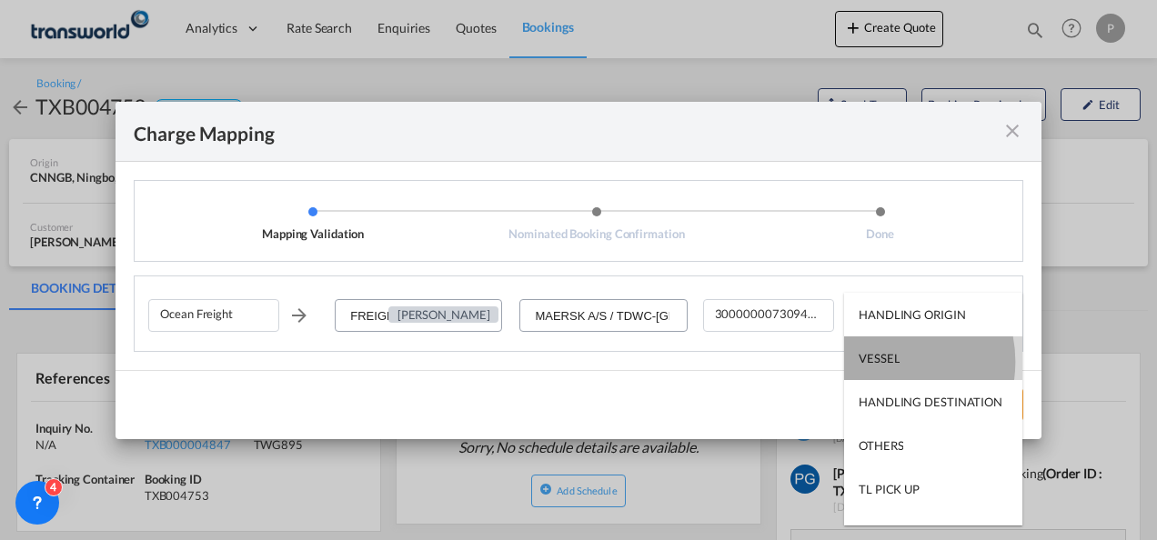
click at [881, 362] on div "VESSEL" at bounding box center [879, 358] width 41 height 16
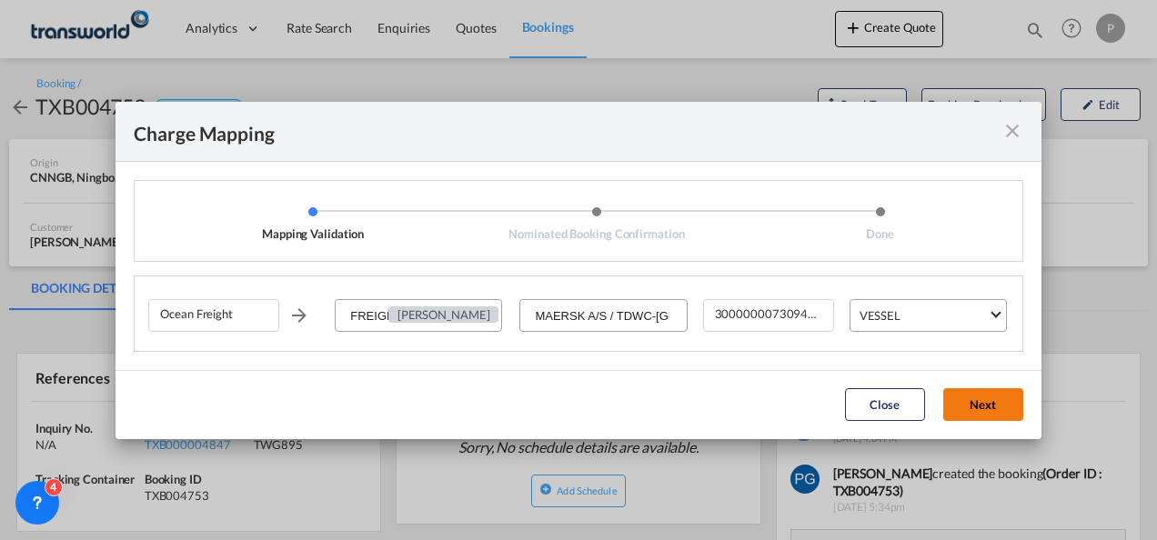
click at [971, 397] on button "Next" at bounding box center [983, 404] width 80 height 33
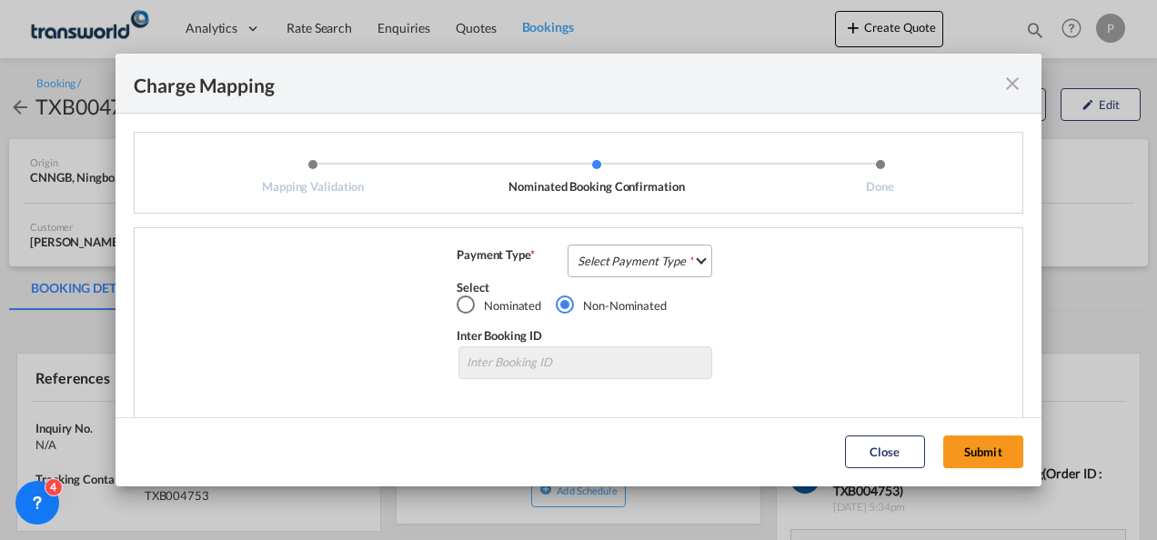
click at [607, 255] on md-select "Select Payment Type COLLECT PREPAID" at bounding box center [640, 261] width 145 height 33
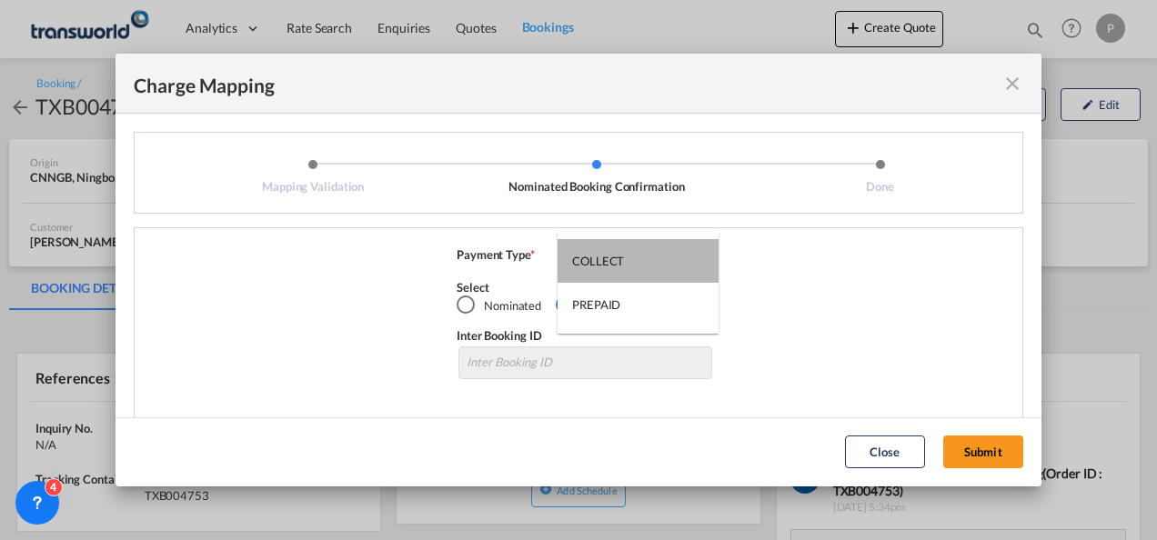
click at [607, 255] on div "COLLECT" at bounding box center [598, 261] width 52 height 16
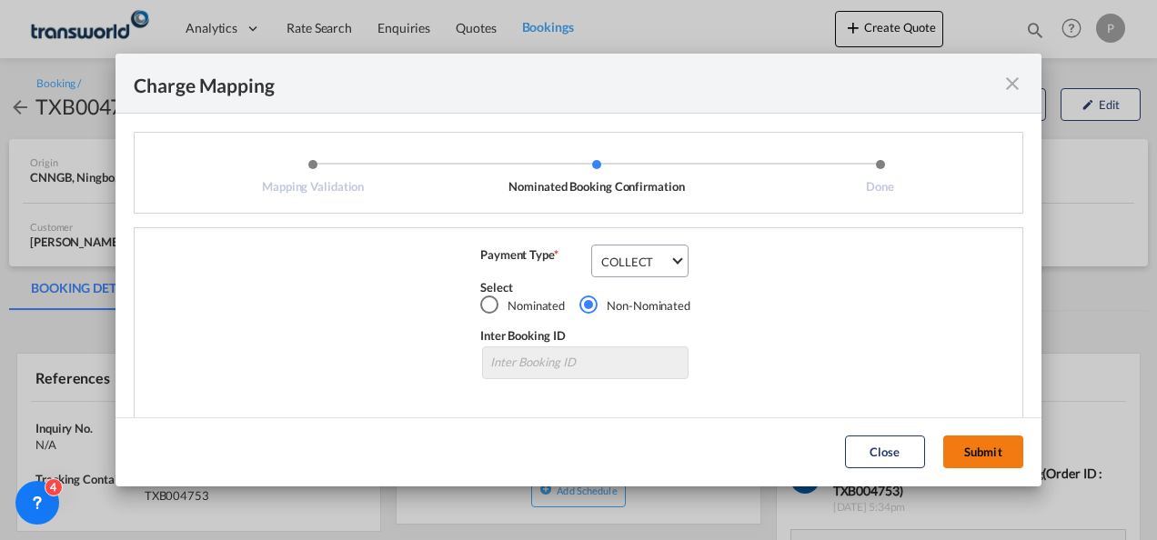
click at [975, 455] on button "Submit" at bounding box center [983, 452] width 80 height 33
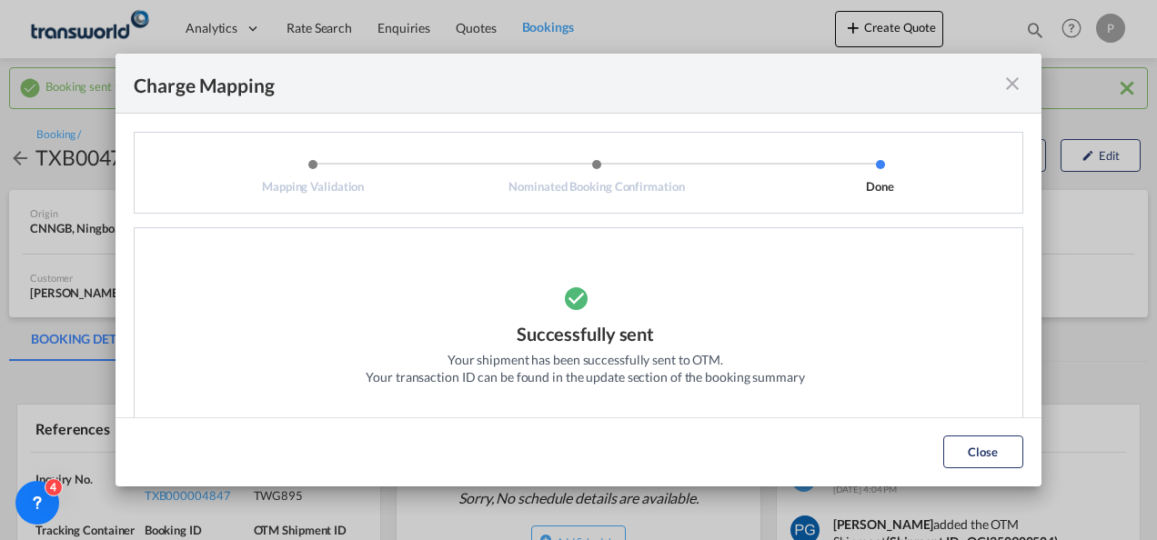
click at [1006, 81] on md-icon "icon-close fg-AAA8AD cursor" at bounding box center [1012, 84] width 22 height 22
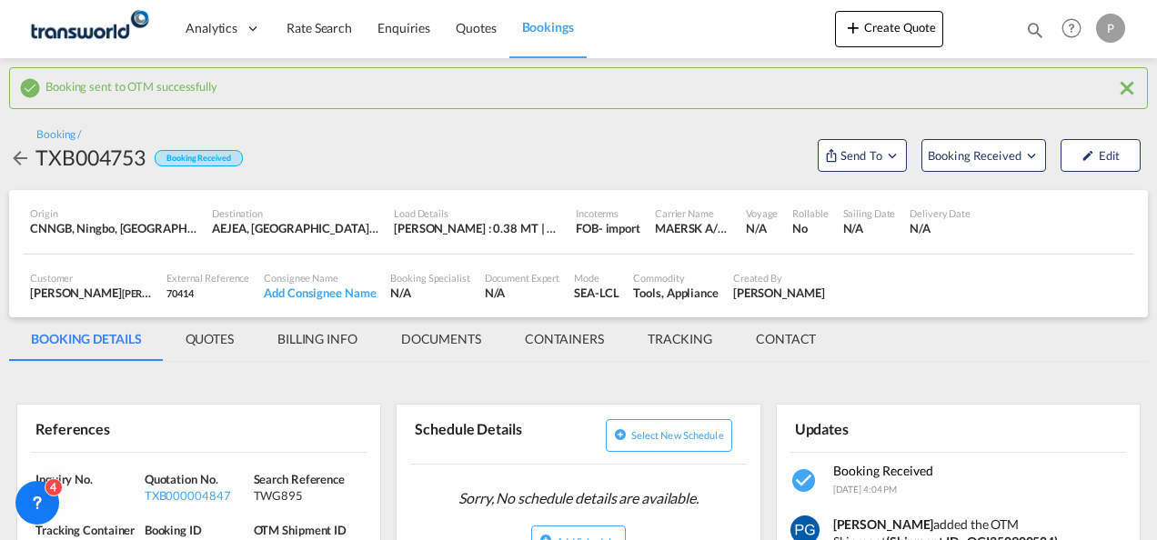
scroll to position [80, 0]
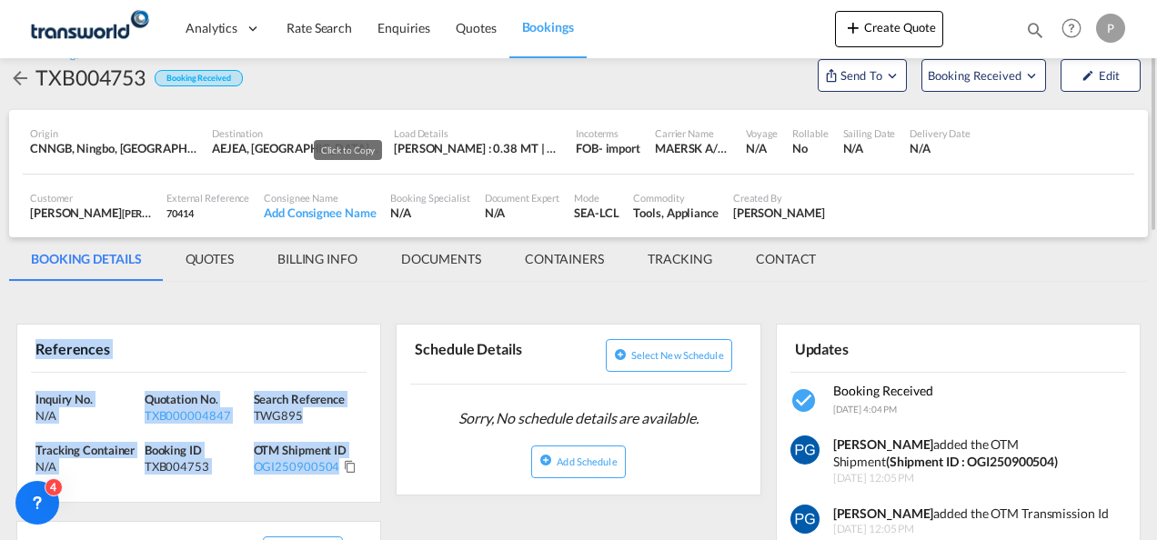
drag, startPoint x: 35, startPoint y: 342, endPoint x: 349, endPoint y: 466, distance: 337.3
click at [349, 466] on div "References Inquiry No. N/A Quotation No. TXB000004847 Search Reference TWG895 T…" at bounding box center [198, 413] width 365 height 179
copy div "References Inquiry No. N/A Quotation No. TXB000004847 Search Reference TWG895 T…"
